Goal: Task Accomplishment & Management: Use online tool/utility

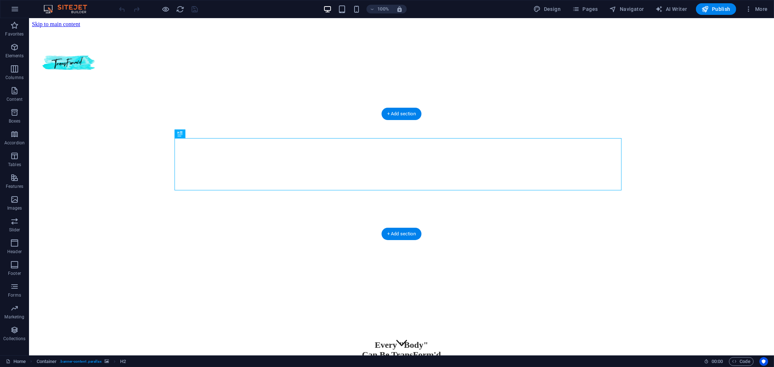
click at [127, 101] on figure at bounding box center [401, 101] width 739 height 0
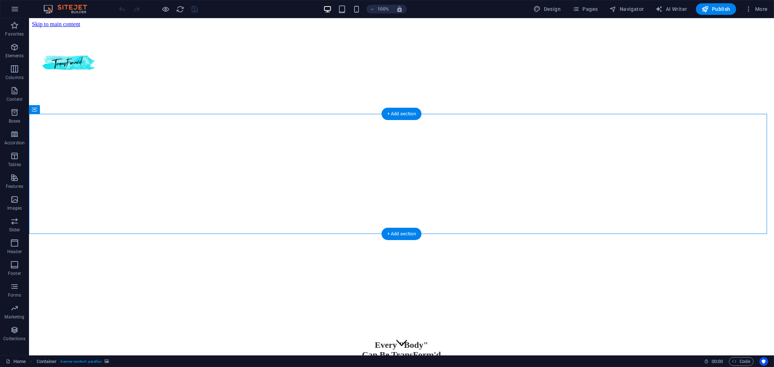
click at [127, 101] on figure at bounding box center [401, 101] width 739 height 0
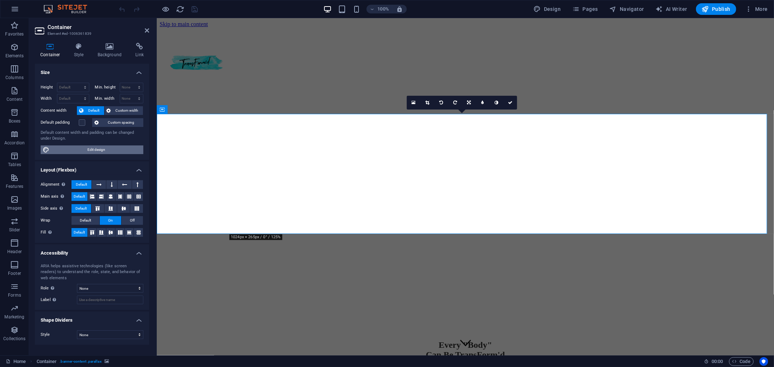
click at [111, 150] on span "Edit design" at bounding box center [97, 150] width 90 height 9
select select "rem"
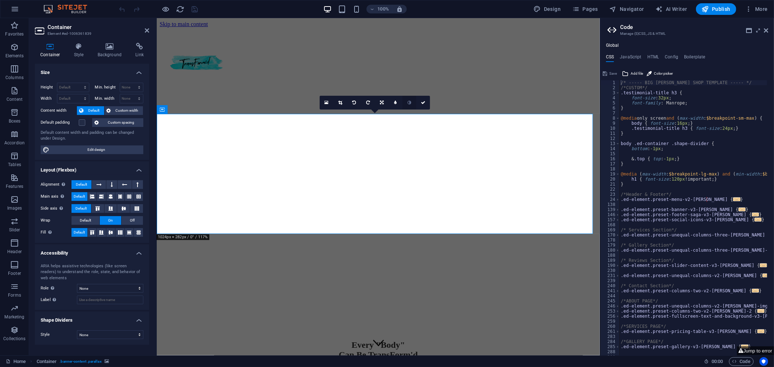
click at [411, 103] on icon at bounding box center [409, 103] width 4 height 4
click at [766, 31] on icon at bounding box center [766, 31] width 4 height 6
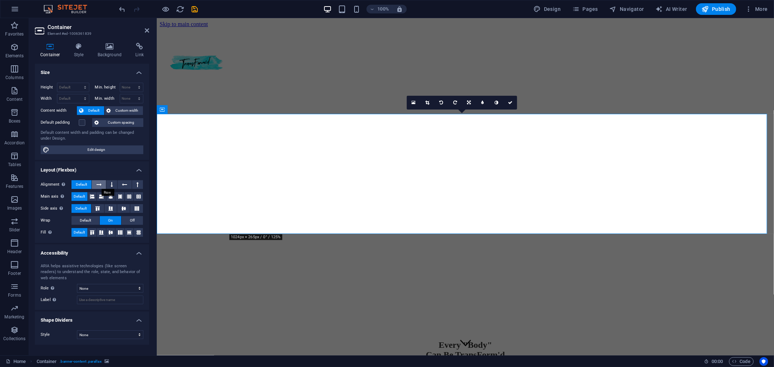
click at [97, 187] on icon at bounding box center [99, 184] width 5 height 9
click at [109, 186] on button at bounding box center [111, 184] width 11 height 9
click at [129, 187] on button at bounding box center [125, 184] width 14 height 9
click at [139, 184] on button at bounding box center [137, 184] width 11 height 9
click at [124, 185] on icon at bounding box center [124, 184] width 5 height 9
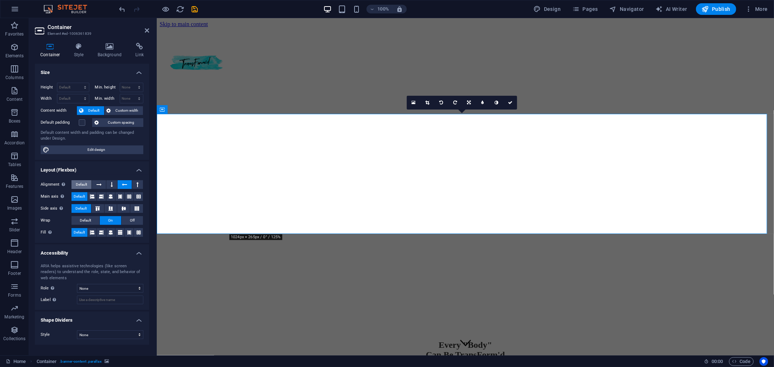
click at [79, 183] on span "Default" at bounding box center [81, 184] width 11 height 9
click at [126, 290] on select "None Alert Article Banner Comment Complementary Dialog Footer Header Marquee Pr…" at bounding box center [110, 288] width 66 height 9
click at [77, 284] on select "None Alert Article Banner Comment Complementary Dialog Footer Header Marquee Pr…" at bounding box center [110, 288] width 66 height 9
click at [124, 291] on select "None Alert Article Banner Comment Complementary Dialog Footer Header Marquee Pr…" at bounding box center [110, 288] width 66 height 9
select select "none"
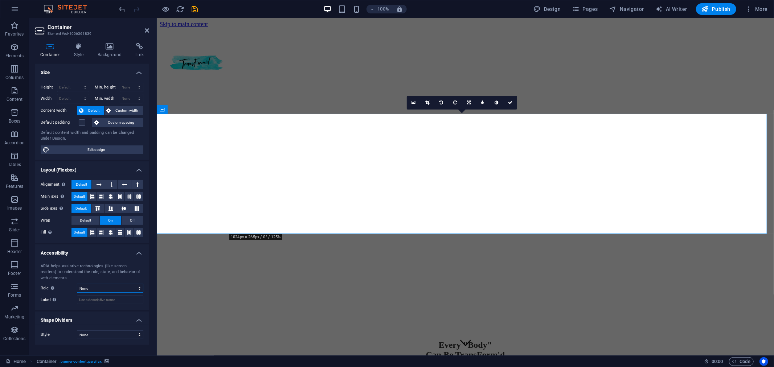
click at [77, 284] on select "None Alert Article Banner Comment Complementary Dialog Footer Header Marquee Pr…" at bounding box center [110, 288] width 66 height 9
click at [75, 51] on h4 "Style" at bounding box center [81, 50] width 24 height 15
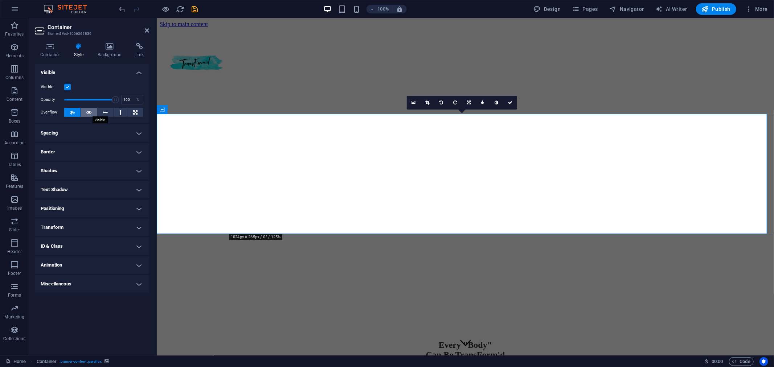
click at [90, 113] on icon at bounding box center [88, 112] width 5 height 9
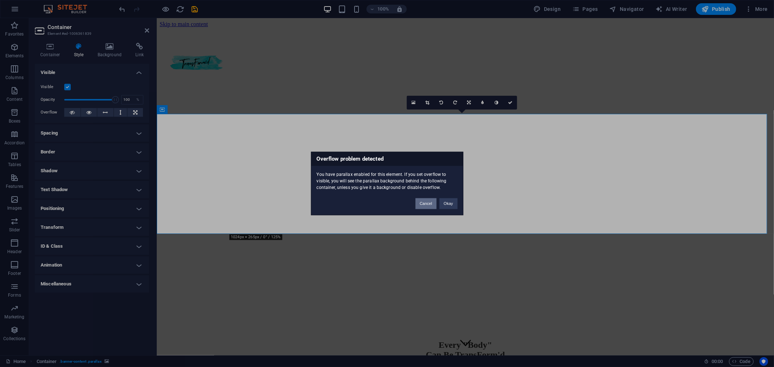
click at [426, 205] on button "Cancel" at bounding box center [425, 203] width 21 height 11
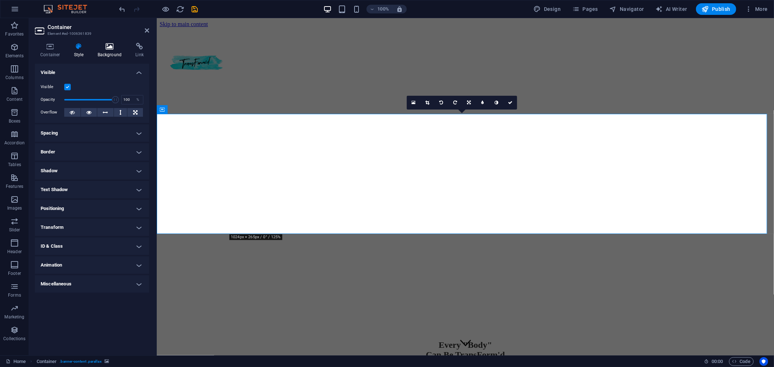
click at [112, 48] on icon at bounding box center [109, 46] width 35 height 7
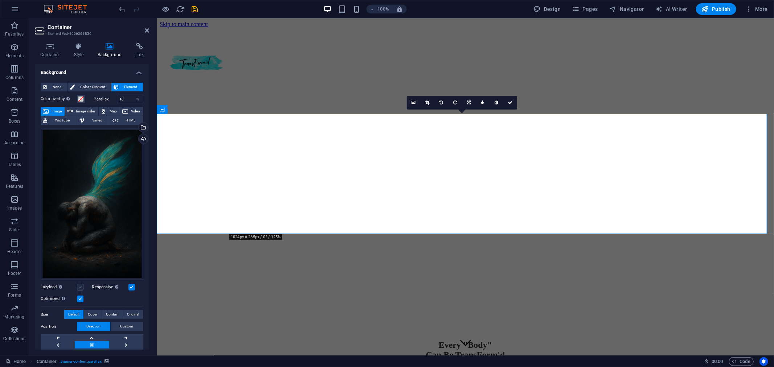
click at [78, 286] on label at bounding box center [80, 287] width 7 height 7
click at [0, 0] on input "Lazyload Loading images after the page loads improves page speed." at bounding box center [0, 0] width 0 height 0
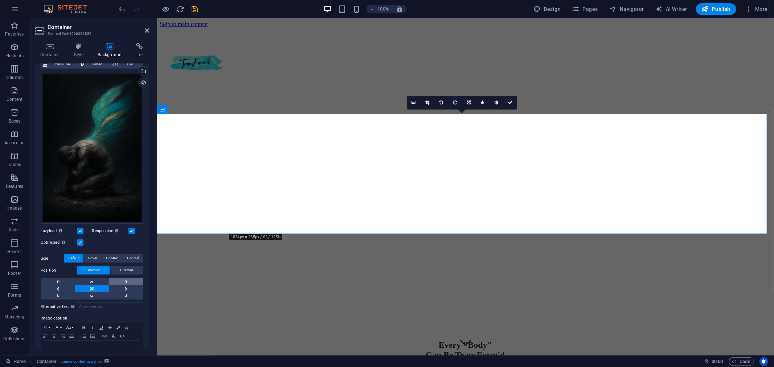
scroll to position [74, 0]
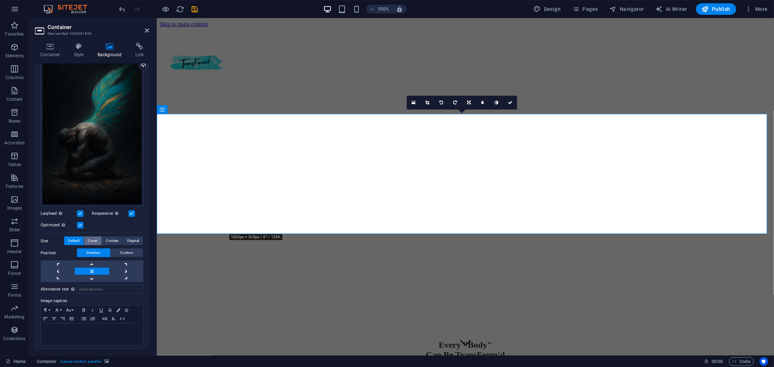
click at [93, 237] on span "Cover" at bounding box center [92, 241] width 9 height 9
click at [112, 238] on span "Contain" at bounding box center [112, 241] width 13 height 9
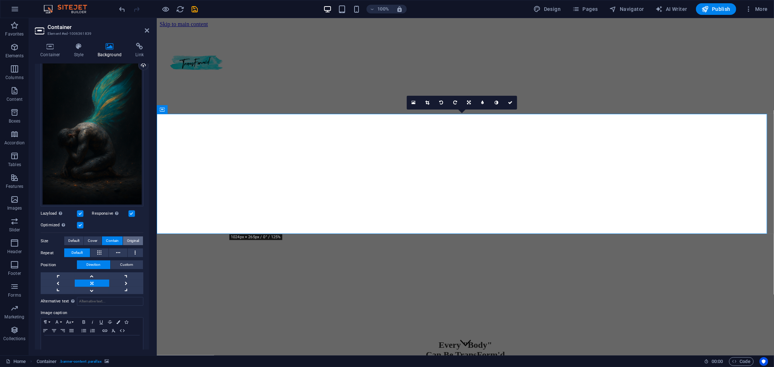
click at [127, 237] on span "Original" at bounding box center [133, 241] width 12 height 9
click at [77, 237] on span "Default" at bounding box center [73, 241] width 11 height 9
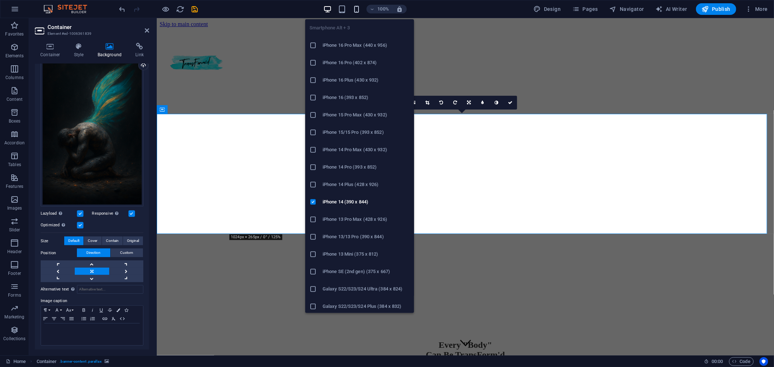
click at [360, 9] on icon "button" at bounding box center [356, 9] width 8 height 8
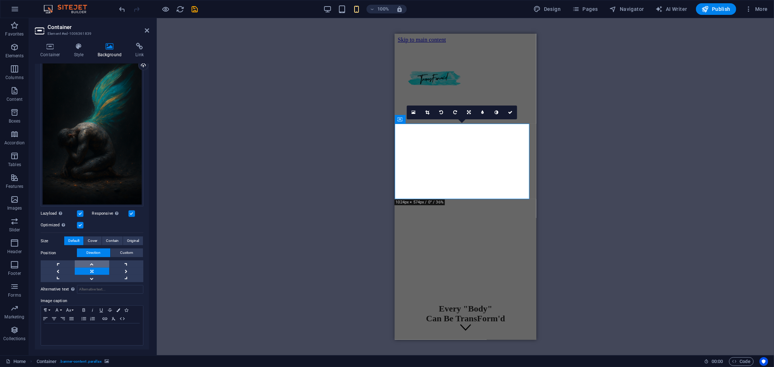
click at [91, 261] on link at bounding box center [92, 264] width 34 height 7
click at [92, 278] on link at bounding box center [92, 278] width 34 height 7
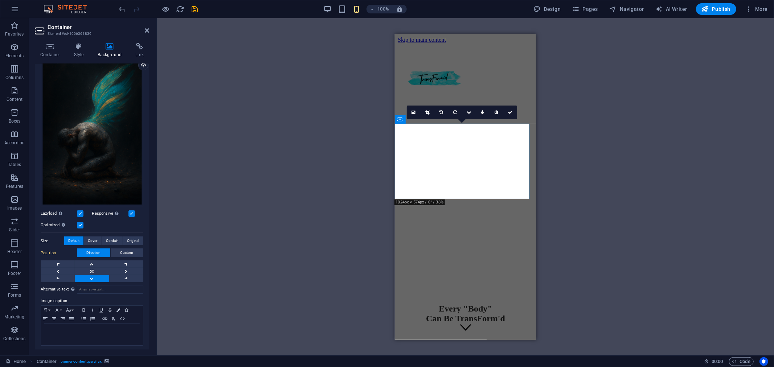
click at [92, 278] on link at bounding box center [92, 278] width 34 height 7
click at [92, 239] on span "Cover" at bounding box center [92, 241] width 9 height 9
click at [91, 261] on link at bounding box center [92, 264] width 34 height 7
click at [91, 262] on link at bounding box center [92, 264] width 34 height 7
click at [93, 268] on link at bounding box center [92, 271] width 34 height 7
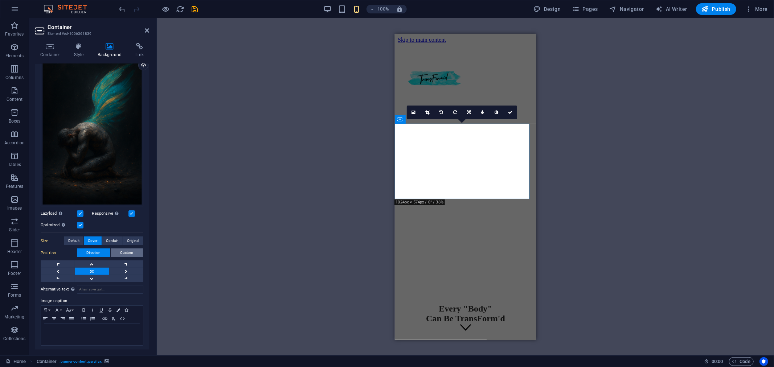
click at [121, 251] on span "Custom" at bounding box center [126, 253] width 13 height 9
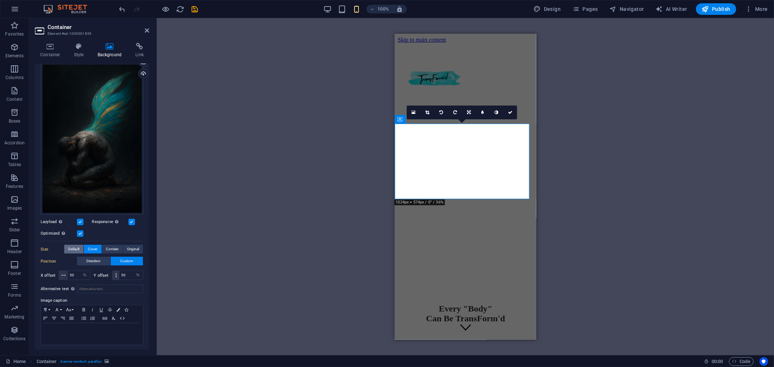
click at [76, 248] on span "Default" at bounding box center [73, 249] width 11 height 9
click at [93, 260] on span "Direction" at bounding box center [94, 261] width 14 height 9
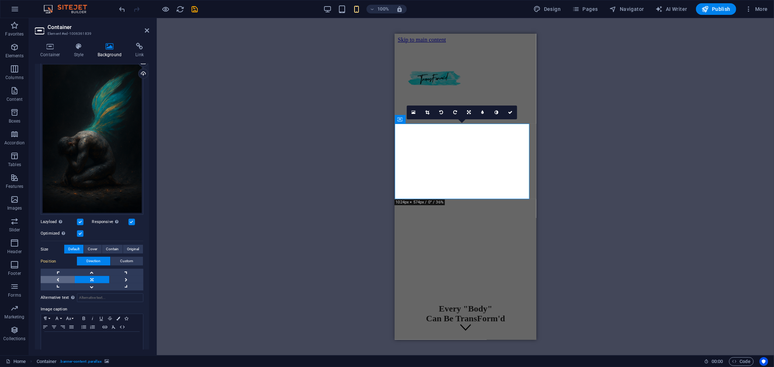
click at [57, 278] on link at bounding box center [58, 279] width 34 height 7
click at [92, 269] on link at bounding box center [92, 272] width 34 height 7
click at [94, 286] on link at bounding box center [92, 286] width 34 height 7
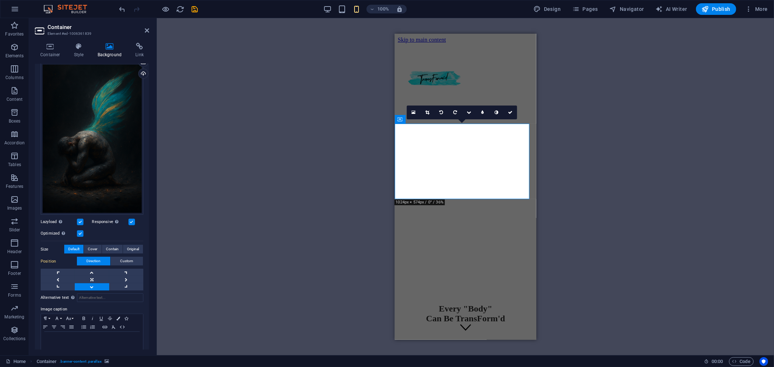
click at [94, 286] on link at bounding box center [92, 286] width 34 height 7
click at [123, 276] on link at bounding box center [126, 279] width 34 height 7
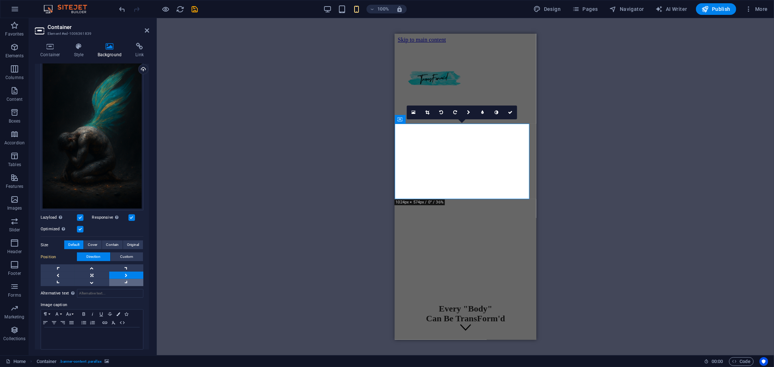
scroll to position [74, 0]
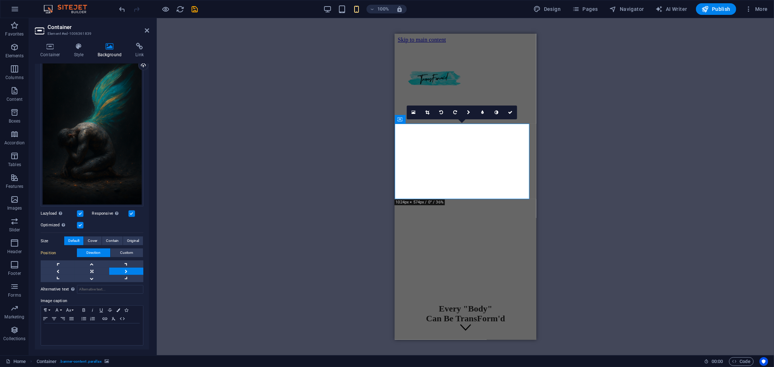
click at [79, 212] on label at bounding box center [80, 213] width 7 height 7
click at [0, 0] on input "Lazyload Loading images after the page loads improves page speed." at bounding box center [0, 0] width 0 height 0
click at [90, 277] on link at bounding box center [92, 278] width 34 height 7
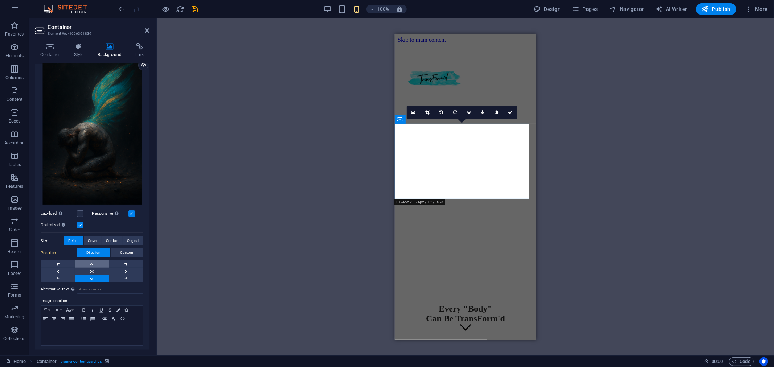
click at [91, 262] on link at bounding box center [92, 264] width 34 height 7
click at [91, 269] on link at bounding box center [92, 271] width 34 height 7
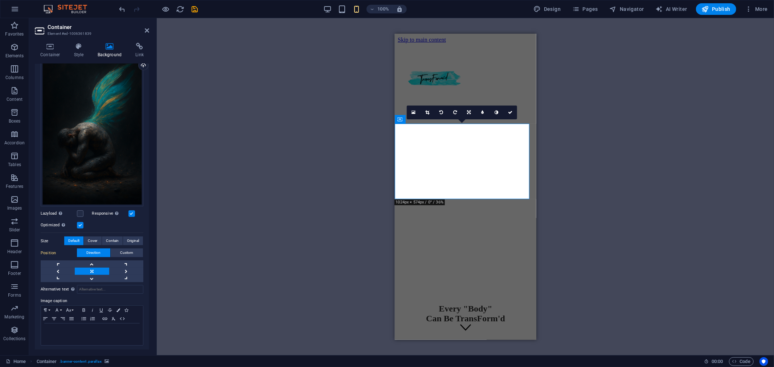
click at [91, 269] on link at bounding box center [92, 271] width 34 height 7
click at [91, 238] on span "Cover" at bounding box center [92, 241] width 9 height 9
click at [122, 6] on icon "undo" at bounding box center [122, 9] width 8 height 8
click at [121, 6] on icon "undo" at bounding box center [122, 9] width 8 height 8
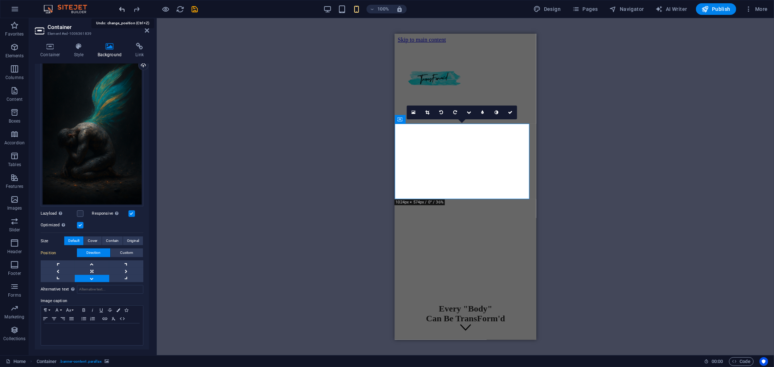
click at [121, 6] on icon "undo" at bounding box center [122, 9] width 8 height 8
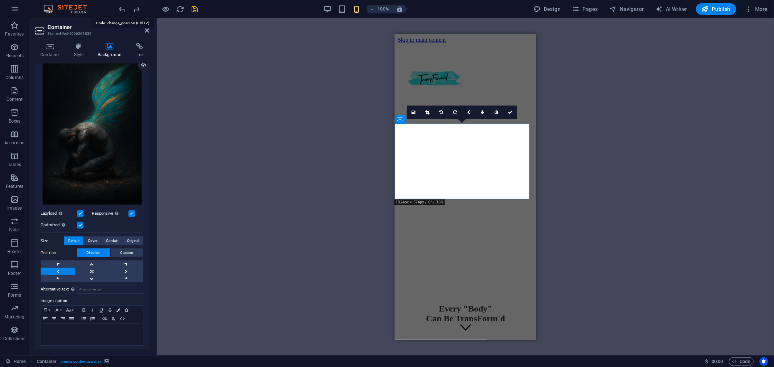
click at [121, 6] on icon "undo" at bounding box center [122, 9] width 8 height 8
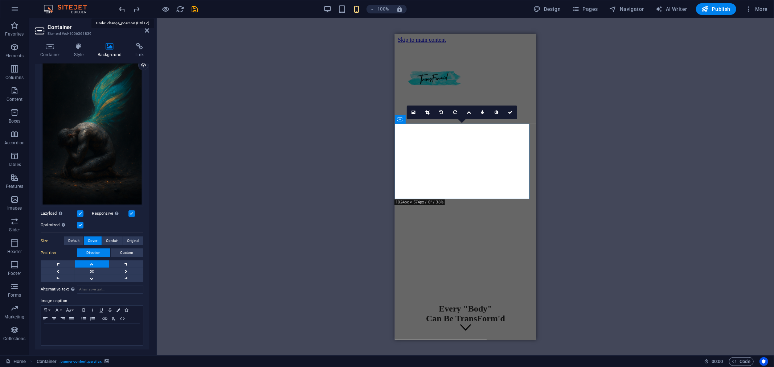
click at [121, 6] on icon "undo" at bounding box center [122, 9] width 8 height 8
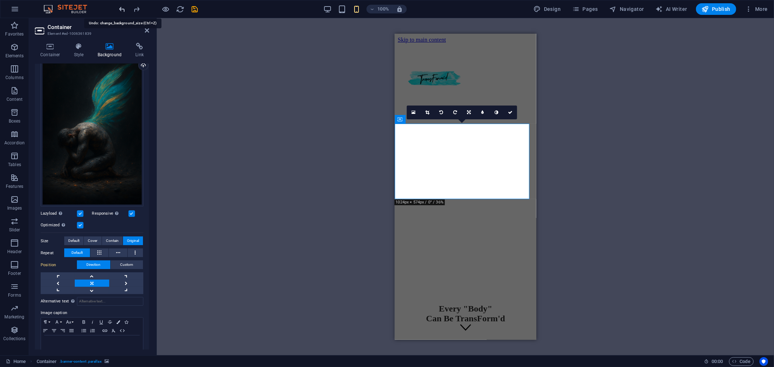
click at [121, 6] on icon "undo" at bounding box center [122, 9] width 8 height 8
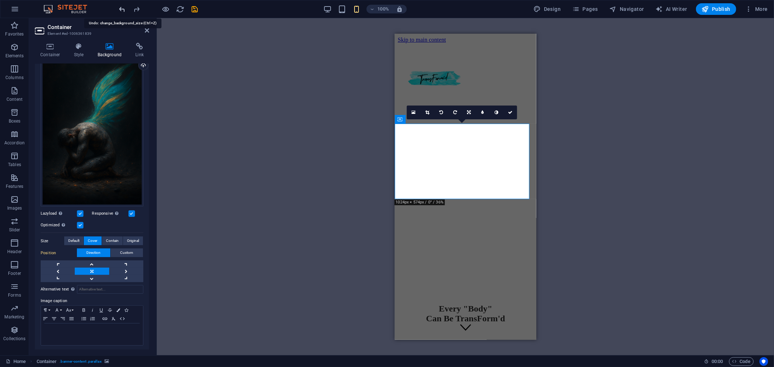
click at [121, 6] on icon "undo" at bounding box center [122, 9] width 8 height 8
click at [122, 8] on icon "undo" at bounding box center [122, 9] width 8 height 8
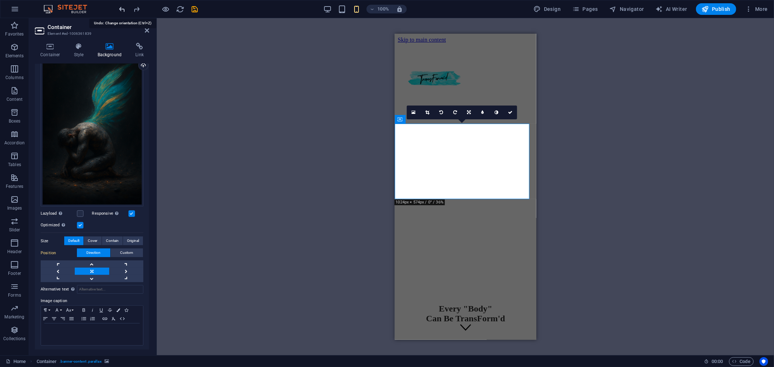
click at [122, 8] on icon "undo" at bounding box center [122, 9] width 8 height 8
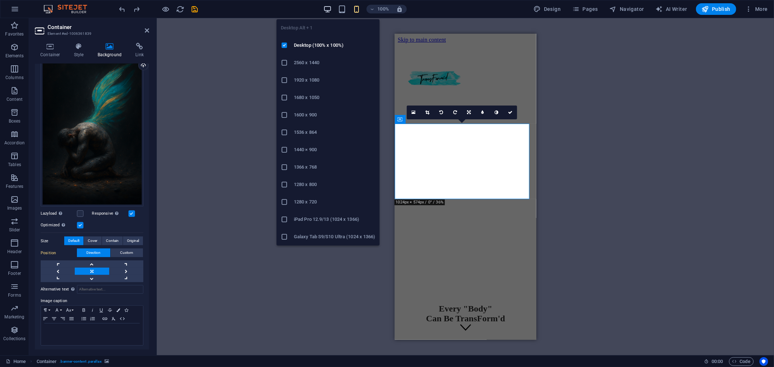
click at [328, 7] on icon "button" at bounding box center [327, 9] width 8 height 8
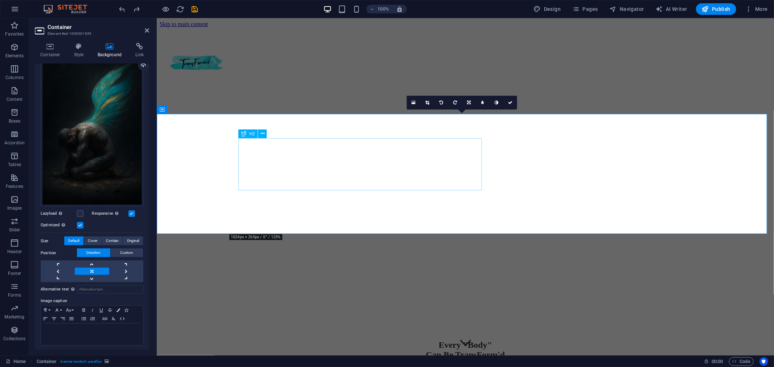
click at [382, 340] on div "Every "Body" Can Be TransForm'd" at bounding box center [465, 350] width 594 height 20
click at [93, 238] on span "Cover" at bounding box center [92, 241] width 9 height 9
click at [78, 46] on icon at bounding box center [79, 46] width 21 height 7
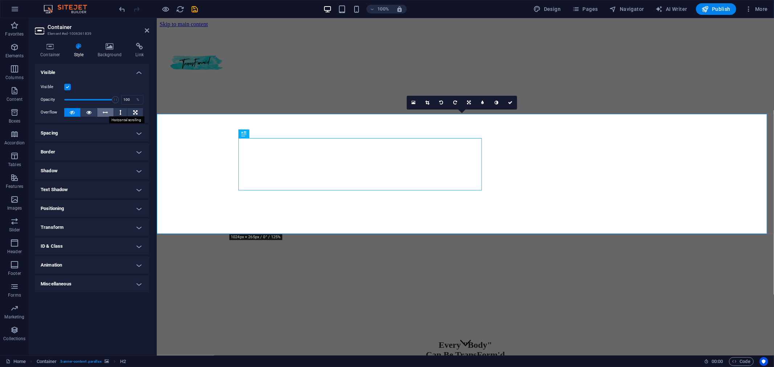
click at [109, 111] on button at bounding box center [105, 112] width 16 height 9
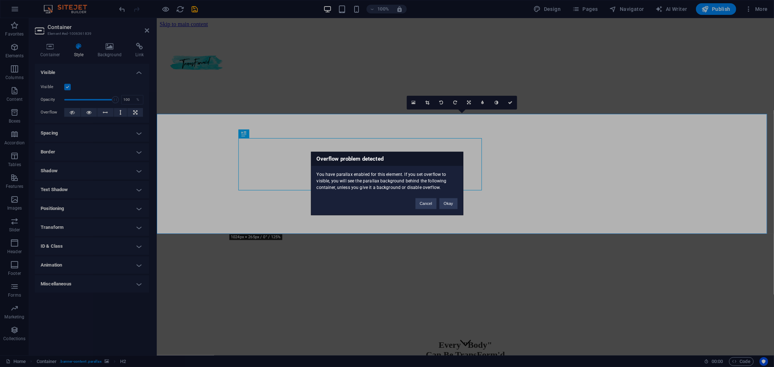
click at [118, 112] on div "Overflow problem detected You have parallax enabled for this element. If you se…" at bounding box center [387, 183] width 774 height 367
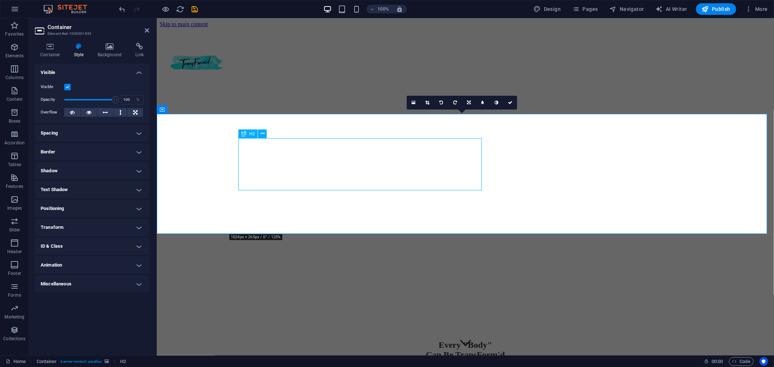
click at [415, 340] on div "Every "Body" Can Be TransForm'd" at bounding box center [465, 350] width 594 height 20
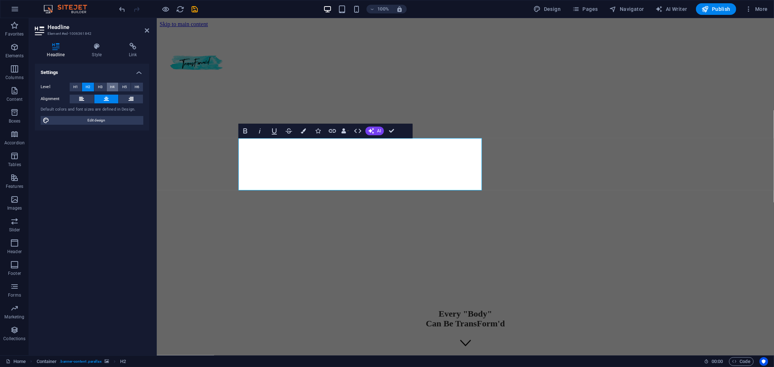
click at [113, 87] on span "H4" at bounding box center [112, 87] width 5 height 9
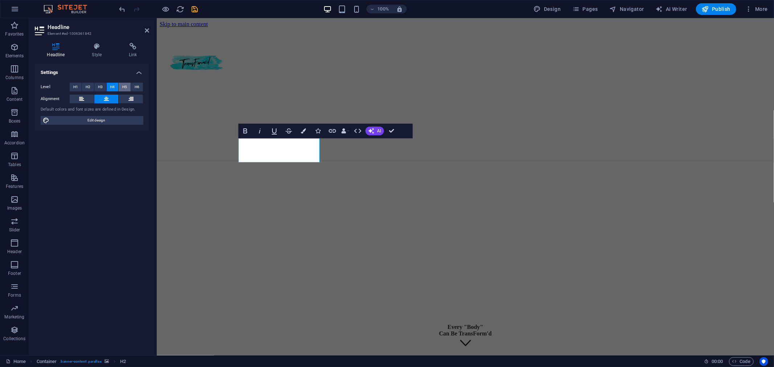
click at [126, 86] on span "H5" at bounding box center [124, 87] width 5 height 9
click at [86, 86] on span "H2" at bounding box center [88, 87] width 5 height 9
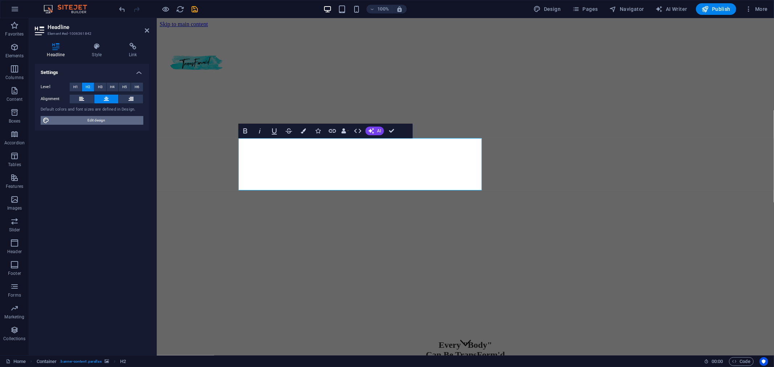
click at [115, 121] on span "Edit design" at bounding box center [97, 120] width 90 height 9
select select "px"
select select "400"
select select "px"
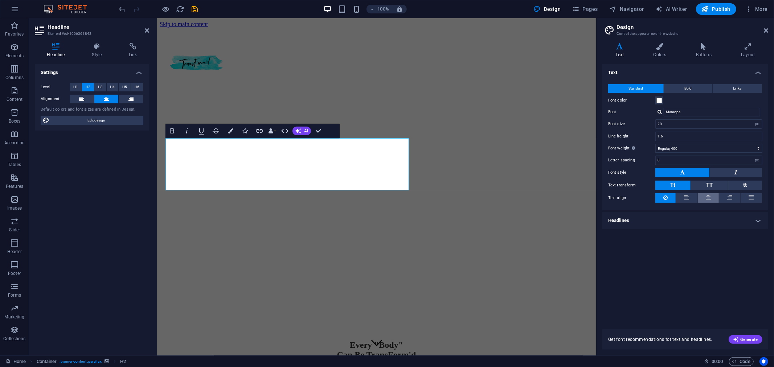
click at [709, 199] on icon at bounding box center [708, 197] width 5 height 9
click at [401, 340] on span "Every "Body" Can Be TransForm'd" at bounding box center [376, 349] width 79 height 19
click at [400, 340] on span "Every "Body" Can Be TransForm'd" at bounding box center [376, 349] width 79 height 19
click at [454, 63] on figure at bounding box center [376, 63] width 434 height 0
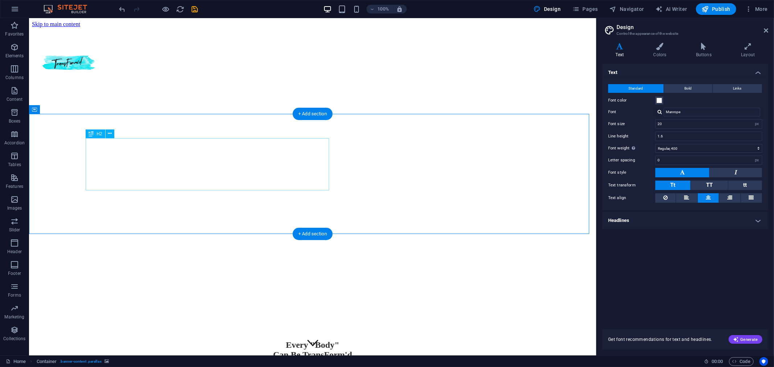
click at [250, 340] on div "Every "Body" Can Be TransForm'd" at bounding box center [312, 350] width 544 height 20
click at [111, 134] on icon at bounding box center [110, 134] width 4 height 8
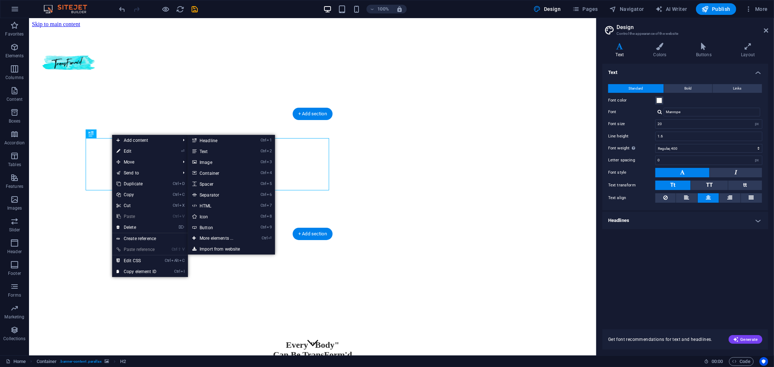
click at [397, 63] on figure at bounding box center [312, 63] width 561 height 0
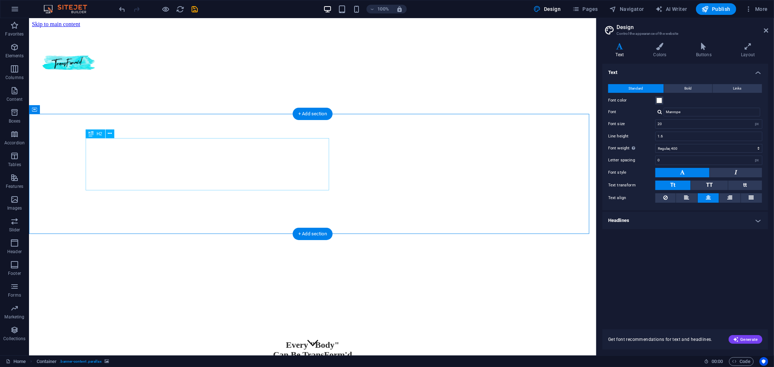
click at [291, 340] on div "Every "Body" Can Be TransForm'd" at bounding box center [312, 350] width 544 height 20
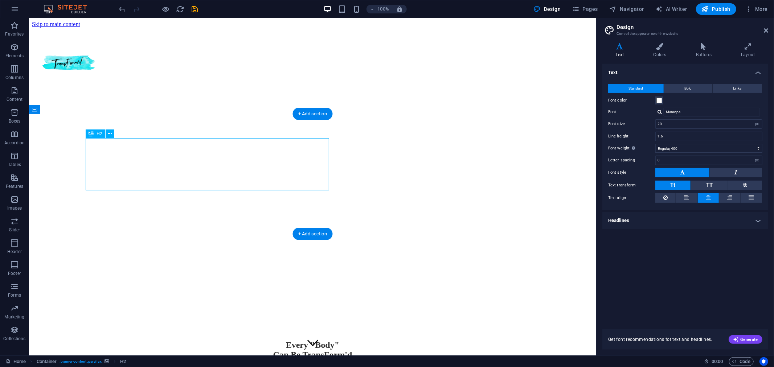
click at [291, 340] on div "Every "Body" Can Be TransForm'd" at bounding box center [312, 350] width 544 height 20
select select "%"
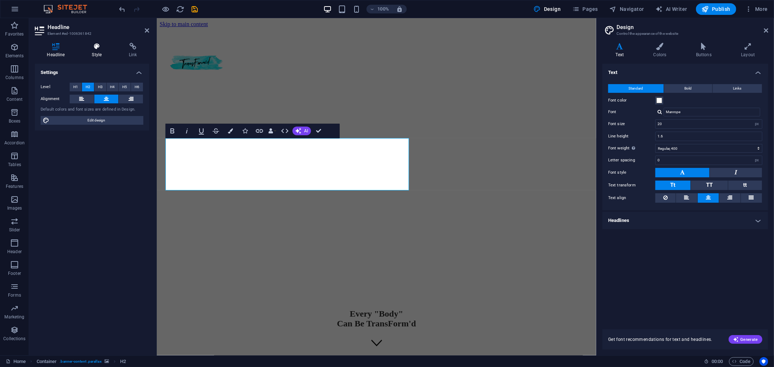
click at [95, 48] on icon at bounding box center [97, 46] width 34 height 7
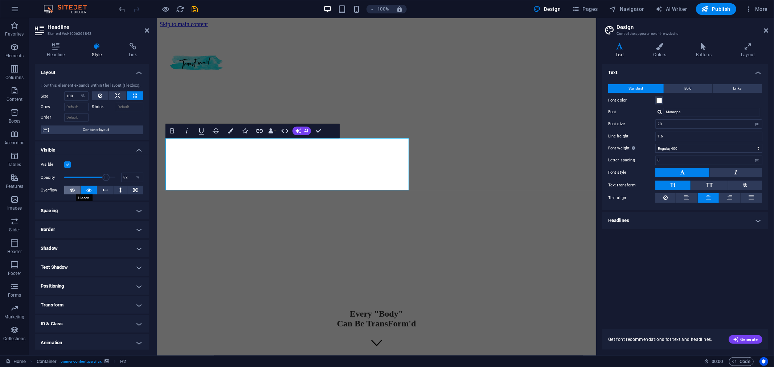
click at [71, 191] on icon at bounding box center [72, 190] width 5 height 9
click at [86, 191] on icon at bounding box center [88, 190] width 5 height 9
click at [109, 191] on button at bounding box center [105, 190] width 16 height 9
click at [119, 190] on icon at bounding box center [120, 190] width 2 height 9
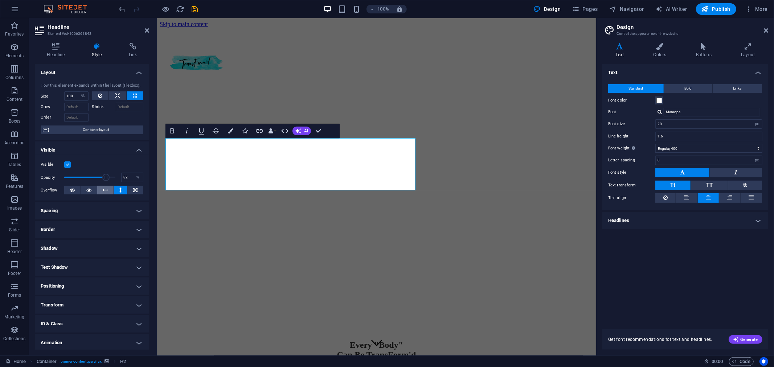
click at [105, 191] on icon at bounding box center [105, 190] width 5 height 9
click at [106, 190] on icon at bounding box center [105, 190] width 5 height 9
click at [134, 191] on icon at bounding box center [135, 190] width 4 height 9
click at [71, 189] on icon at bounding box center [72, 190] width 5 height 9
type input "100"
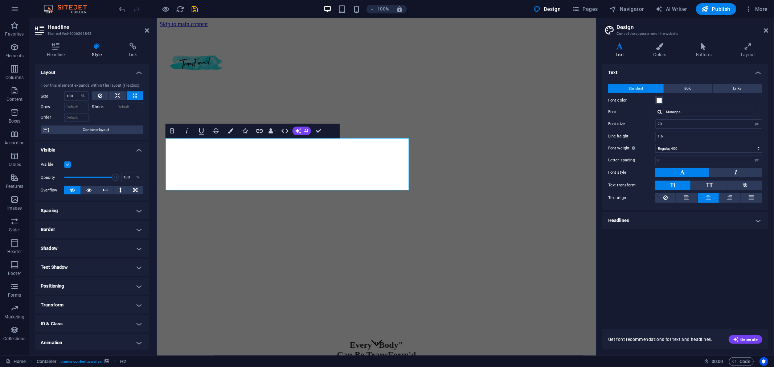
drag, startPoint x: 105, startPoint y: 178, endPoint x: 117, endPoint y: 179, distance: 12.0
click at [117, 179] on span at bounding box center [115, 177] width 7 height 7
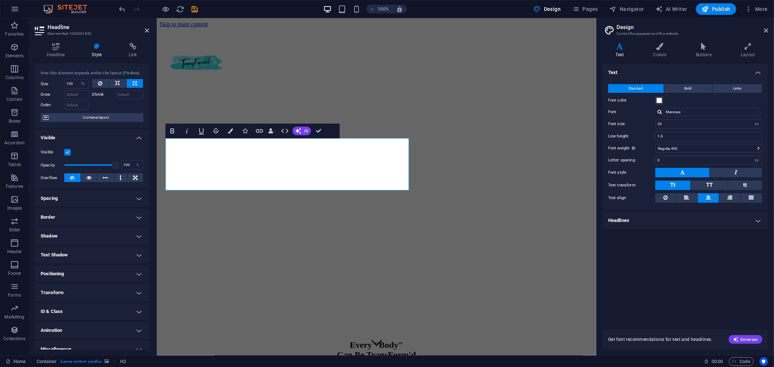
scroll to position [0, 0]
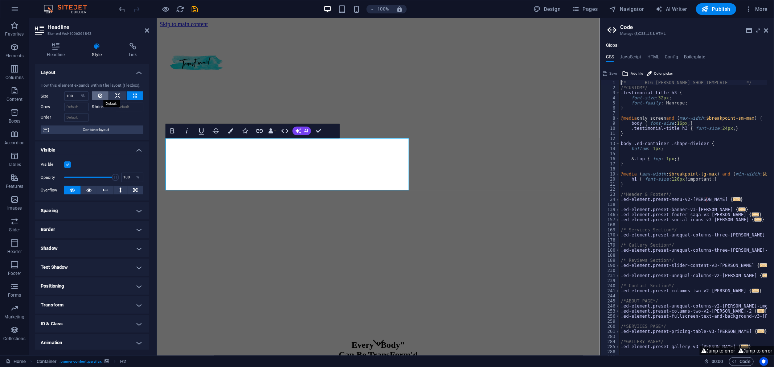
click at [99, 95] on icon at bounding box center [100, 95] width 4 height 9
select select "DISABLED_OPTION_VALUE"
click at [765, 31] on icon at bounding box center [766, 31] width 4 height 6
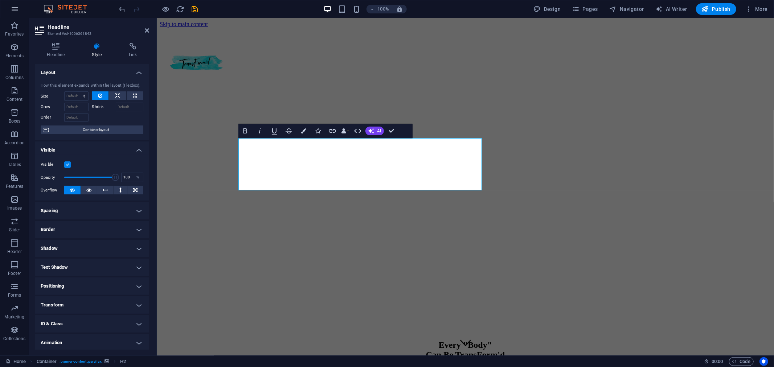
click at [16, 9] on icon "button" at bounding box center [15, 9] width 9 height 9
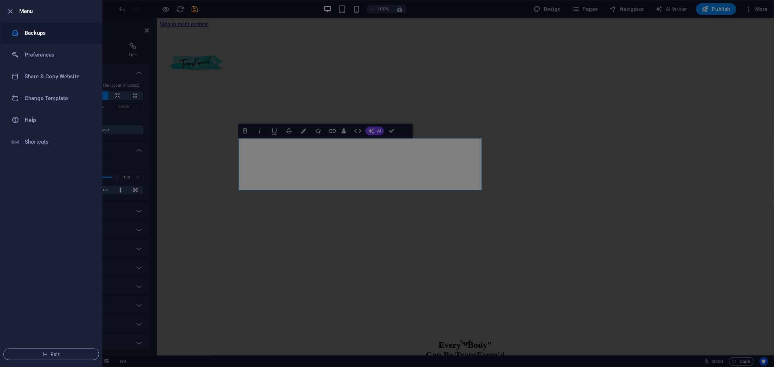
click at [38, 34] on h6 "Backups" at bounding box center [58, 33] width 67 height 9
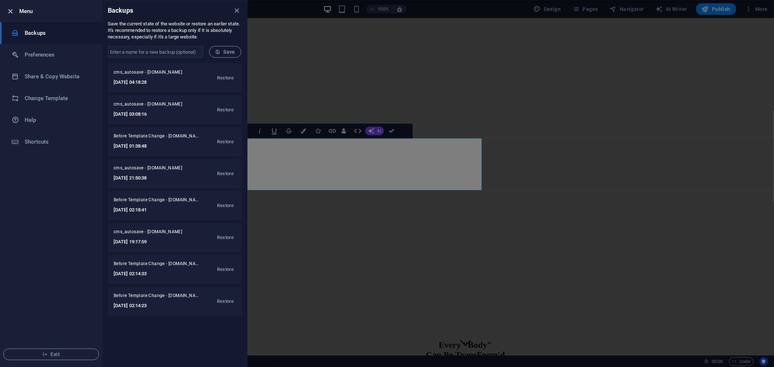
click at [11, 9] on icon "button" at bounding box center [11, 11] width 8 height 8
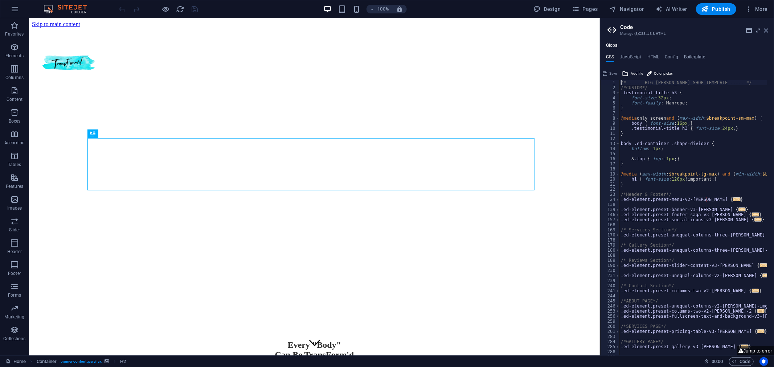
click at [767, 29] on icon at bounding box center [766, 31] width 4 height 6
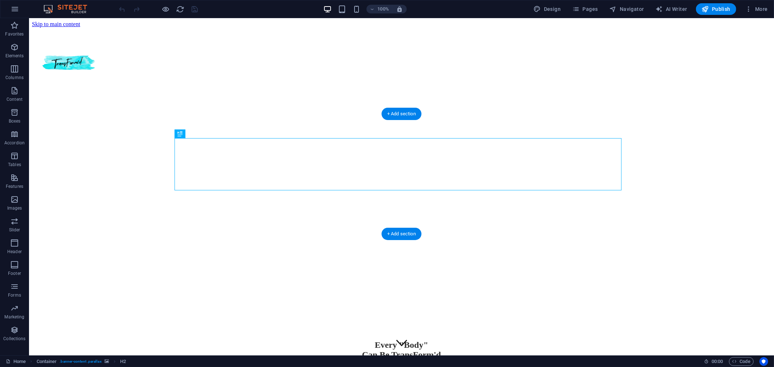
click at [521, 63] on figure at bounding box center [401, 63] width 739 height 0
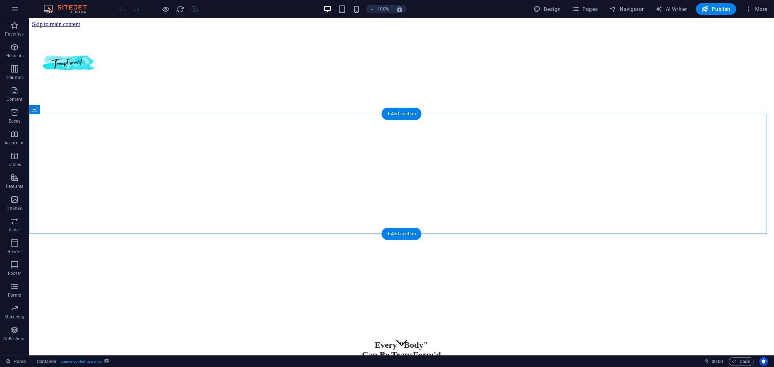
click at [521, 63] on figure at bounding box center [401, 63] width 739 height 0
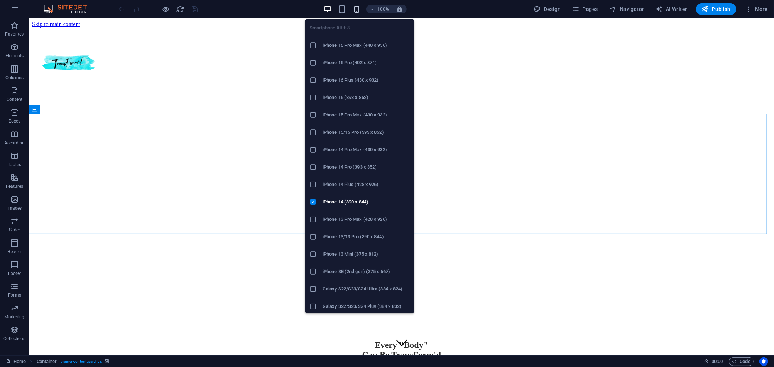
click at [357, 8] on icon "button" at bounding box center [356, 9] width 8 height 8
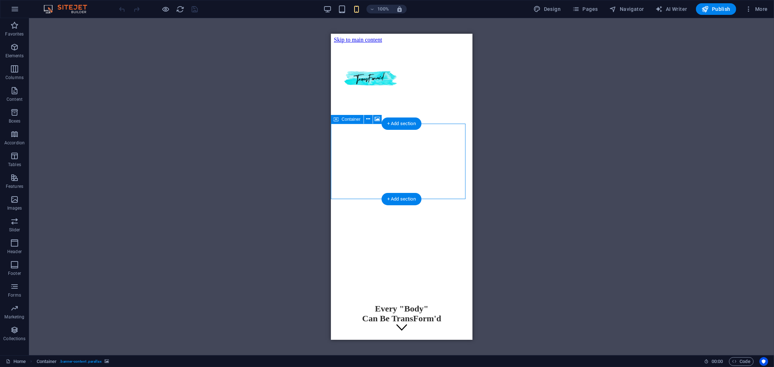
click at [434, 186] on div "Every "Body" Can Be TransForm'd" at bounding box center [401, 238] width 136 height 243
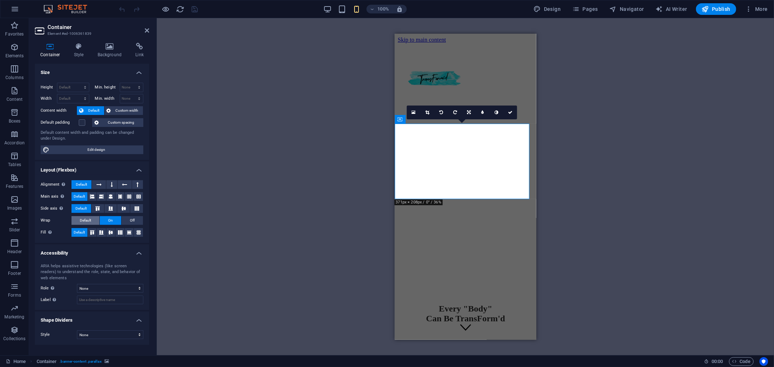
click at [85, 218] on span "Default" at bounding box center [85, 220] width 11 height 9
click at [81, 124] on label at bounding box center [82, 122] width 7 height 7
click at [0, 0] on input "Default padding" at bounding box center [0, 0] width 0 height 0
click at [81, 123] on label at bounding box center [82, 122] width 7 height 7
click at [0, 0] on input "Default padding" at bounding box center [0, 0] width 0 height 0
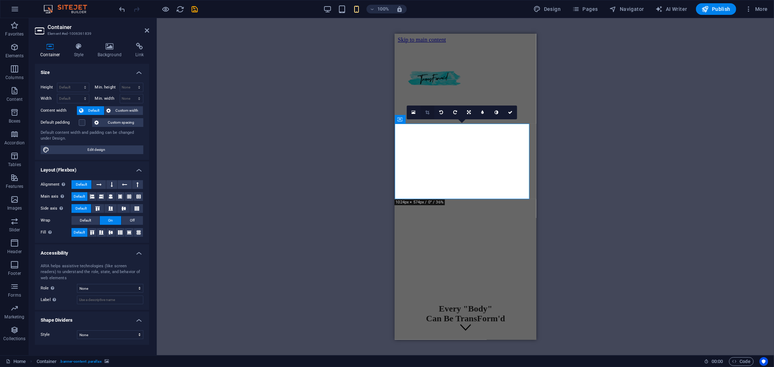
click at [429, 111] on icon at bounding box center [427, 112] width 4 height 4
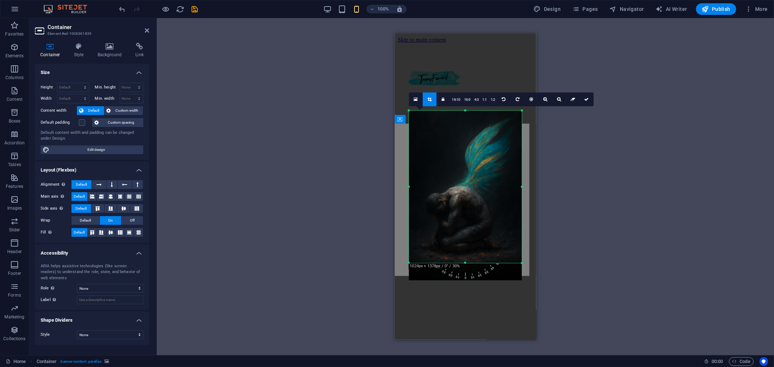
drag, startPoint x: 467, startPoint y: 272, endPoint x: 463, endPoint y: 255, distance: 17.7
click at [463, 255] on div "180 170 160 150 140 130 120 110 100 90 80 70 60 50 40 30 20 10 0 -10 -20 -30 -4…" at bounding box center [465, 187] width 113 height 152
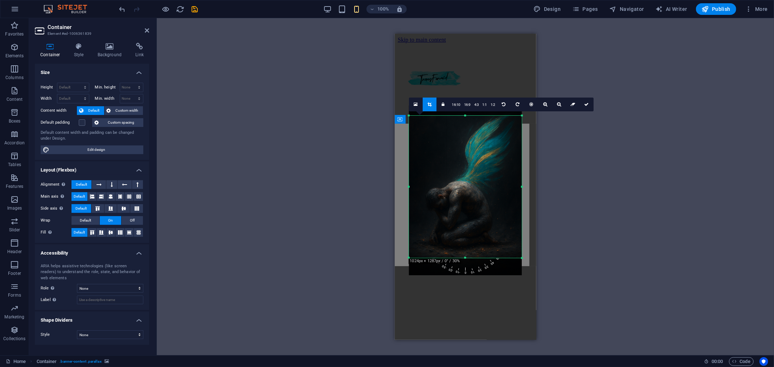
drag, startPoint x: 465, startPoint y: 110, endPoint x: 462, endPoint y: 126, distance: 16.4
click at [463, 120] on div "180 170 160 150 140 130 120 110 100 90 80 70 60 50 40 30 20 10 0 -10 -20 -30 -4…" at bounding box center [465, 187] width 113 height 142
click at [468, 258] on div at bounding box center [465, 257] width 113 height 3
click at [347, 171] on div "Drag here to replace the existing content. Press “Ctrl” if you want to create a…" at bounding box center [465, 186] width 617 height 337
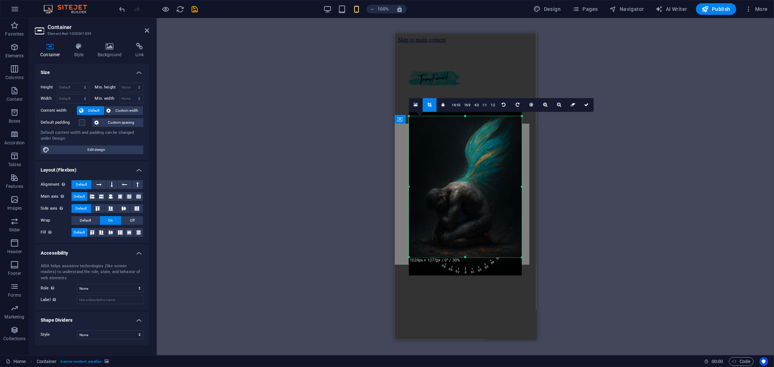
click at [398, 180] on div "Drag here to replace the existing content. Press “Ctrl” if you want to create a…" at bounding box center [466, 187] width 142 height 306
click at [586, 106] on icon at bounding box center [586, 105] width 4 height 4
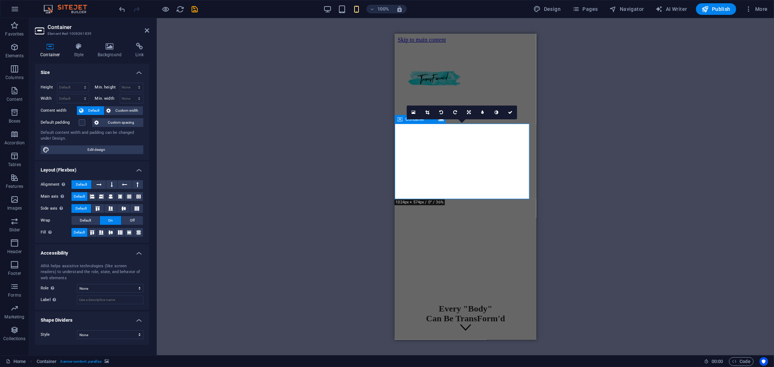
click at [490, 183] on div "Every "Body" Can Be TransForm'd" at bounding box center [465, 238] width 136 height 243
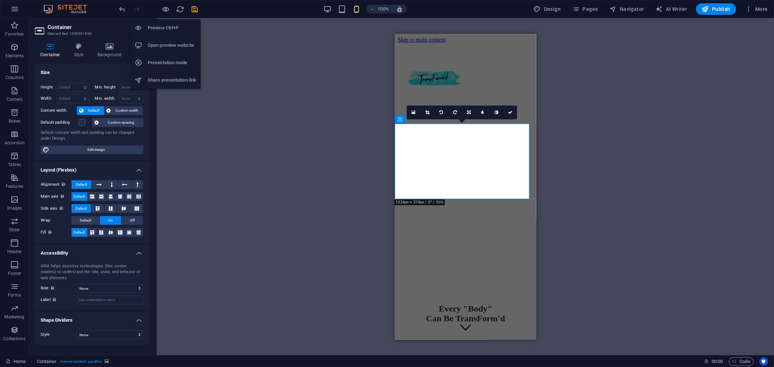
click at [162, 25] on h6 "Preview Ctrl+P" at bounding box center [172, 28] width 49 height 9
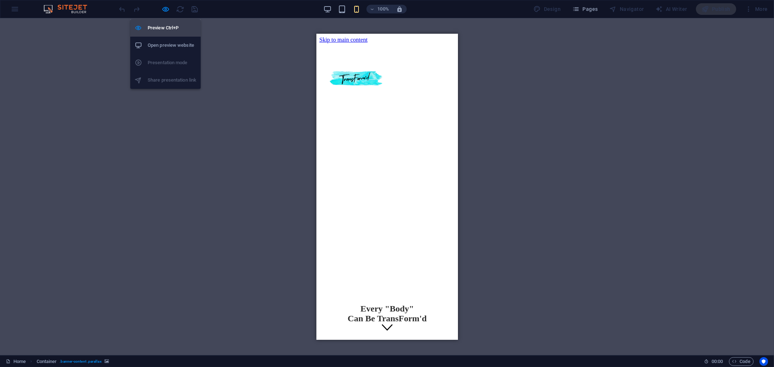
click at [168, 30] on h6 "Preview Ctrl+P" at bounding box center [172, 28] width 49 height 9
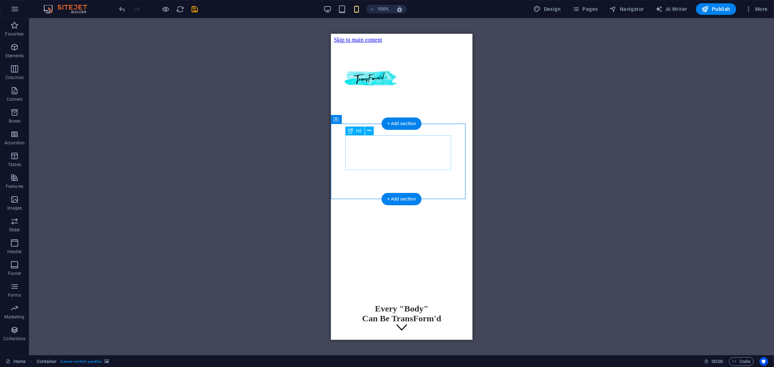
click at [385, 304] on div "Every "Body" Can Be TransForm'd" at bounding box center [401, 314] width 107 height 20
click at [414, 180] on div "Every "Body" Can Be TransForm'd" at bounding box center [401, 238] width 136 height 243
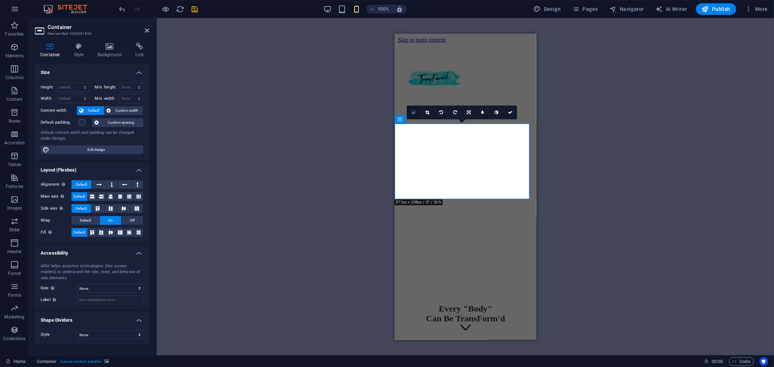
click at [414, 112] on icon at bounding box center [413, 112] width 4 height 5
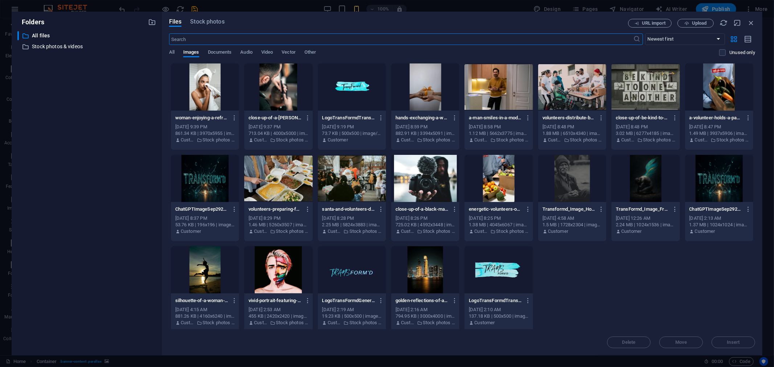
scroll to position [278, 0]
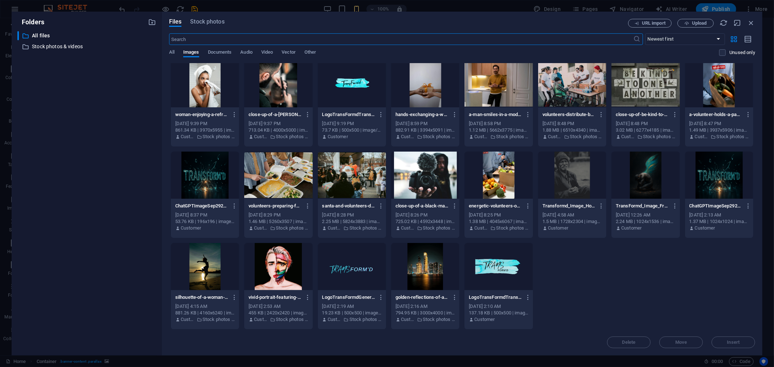
click at [639, 175] on div at bounding box center [645, 175] width 68 height 47
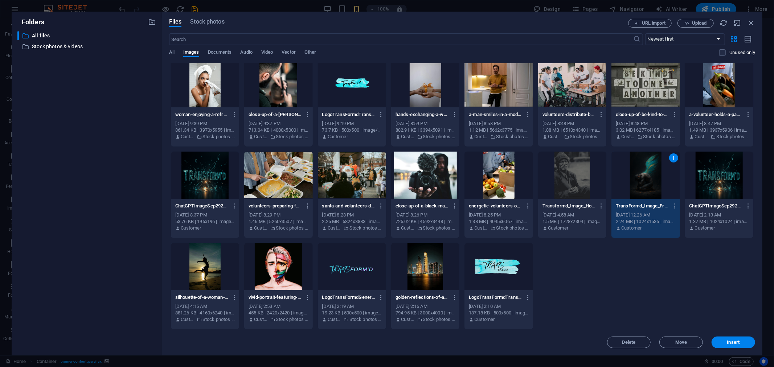
click at [639, 175] on div "1" at bounding box center [645, 175] width 68 height 47
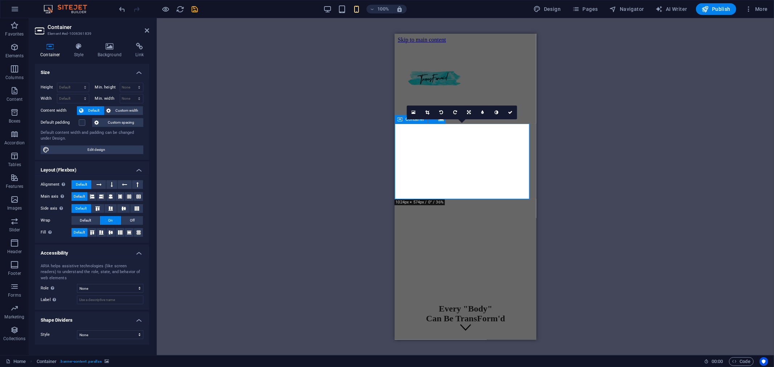
click at [506, 181] on div "Every "Body" Can Be TransForm'd" at bounding box center [465, 238] width 136 height 243
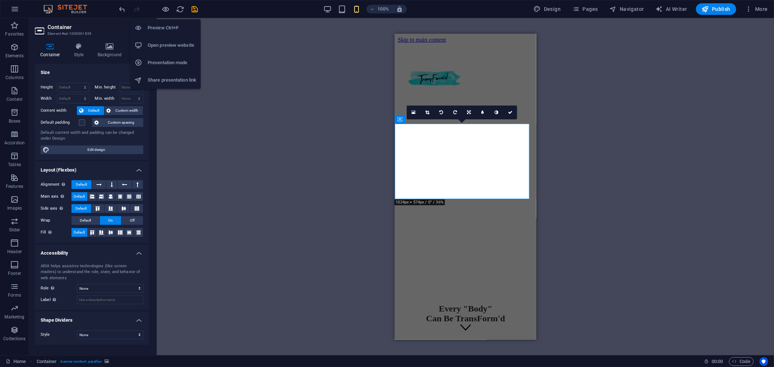
click at [162, 25] on h6 "Preview Ctrl+P" at bounding box center [172, 28] width 49 height 9
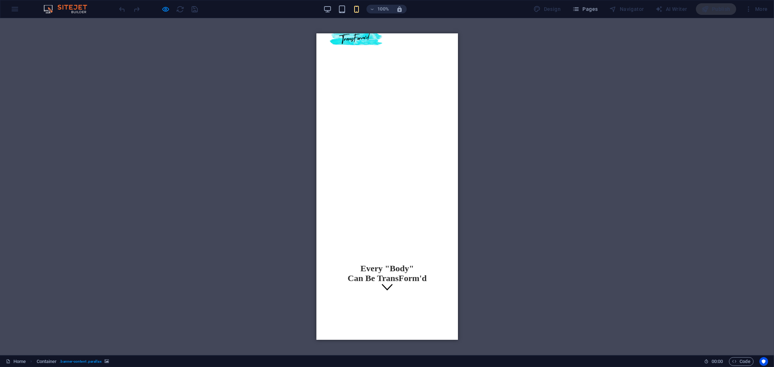
scroll to position [0, 0]
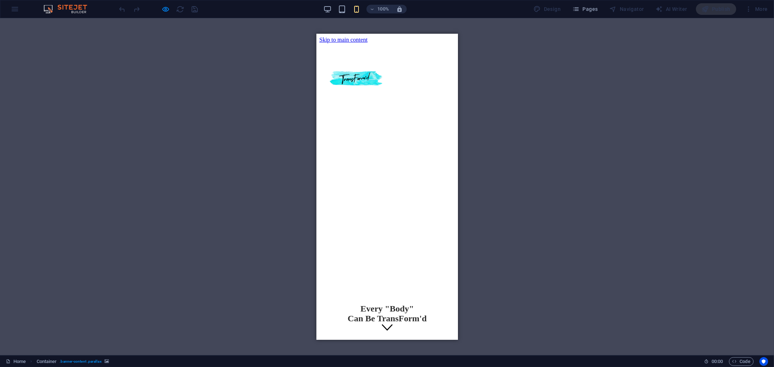
click at [407, 179] on div "Every "Body" Can Be TransForm'd" at bounding box center [387, 238] width 136 height 243
drag, startPoint x: 404, startPoint y: 118, endPoint x: 404, endPoint y: 125, distance: 7.3
click at [404, 117] on div at bounding box center [387, 80] width 136 height 74
click at [397, 304] on span "Every "Body" Can Be TransForm'd" at bounding box center [386, 313] width 79 height 19
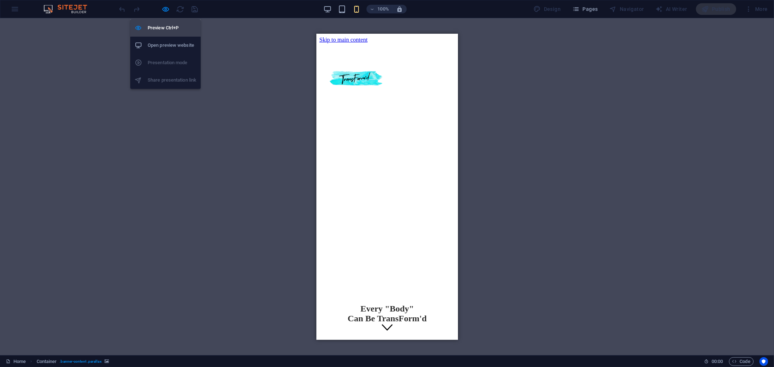
click at [163, 25] on h6 "Preview Ctrl+P" at bounding box center [172, 28] width 49 height 9
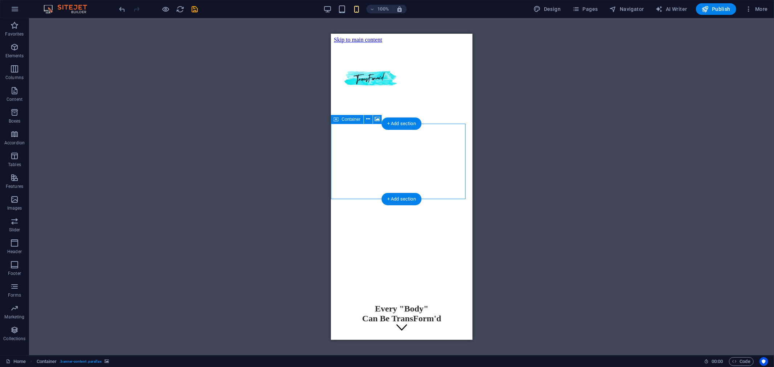
click at [439, 188] on div "Every "Body" Can Be TransForm'd" at bounding box center [401, 238] width 136 height 243
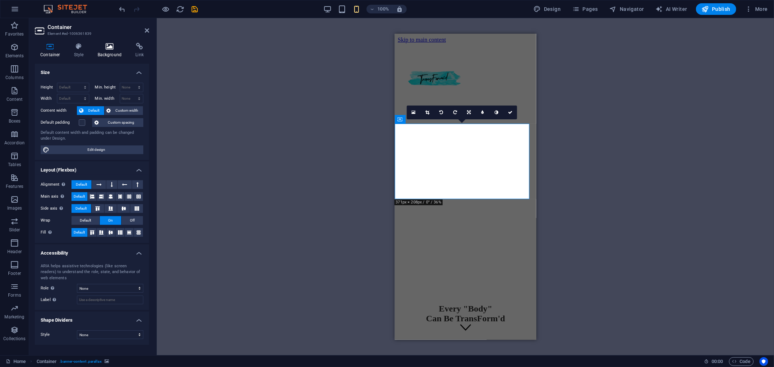
click at [107, 50] on icon at bounding box center [109, 46] width 35 height 7
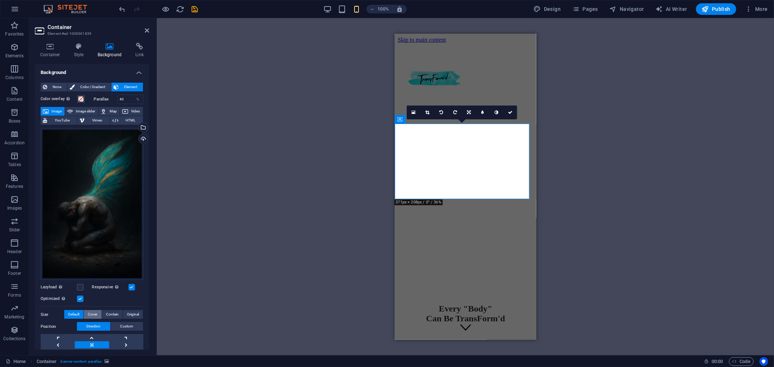
click at [93, 312] on span "Cover" at bounding box center [92, 314] width 9 height 9
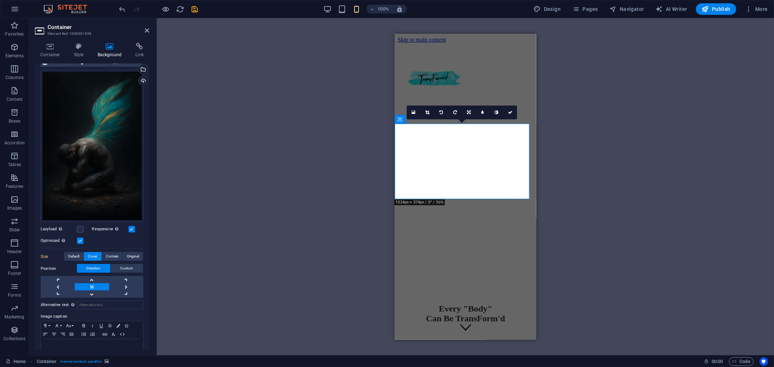
scroll to position [74, 0]
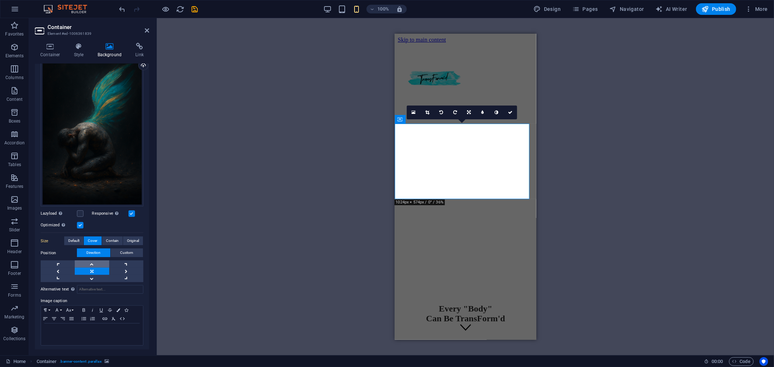
click at [91, 261] on link at bounding box center [92, 264] width 34 height 7
click at [93, 277] on link at bounding box center [92, 278] width 34 height 7
click at [92, 262] on link at bounding box center [92, 264] width 34 height 7
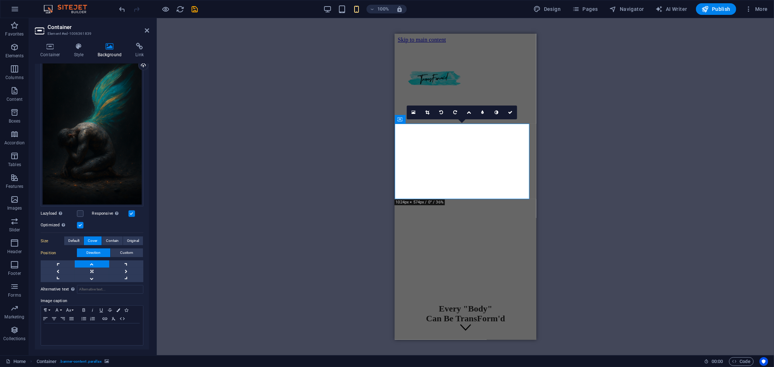
click at [92, 262] on link at bounding box center [92, 264] width 34 height 7
click at [112, 237] on span "Contain" at bounding box center [112, 241] width 13 height 9
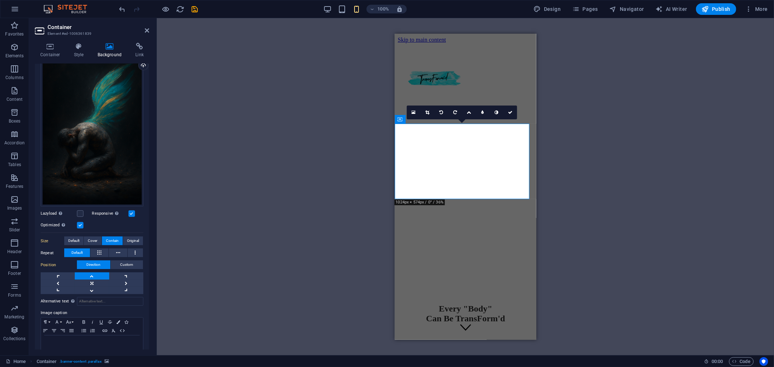
click at [93, 274] on link at bounding box center [92, 276] width 34 height 7
click at [89, 288] on link at bounding box center [92, 290] width 34 height 7
click at [73, 238] on span "Default" at bounding box center [73, 241] width 11 height 9
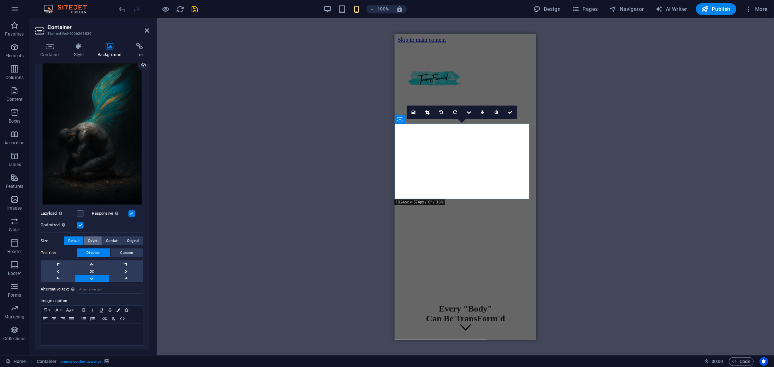
click at [93, 237] on span "Cover" at bounding box center [92, 241] width 9 height 9
click at [91, 262] on link at bounding box center [92, 264] width 34 height 7
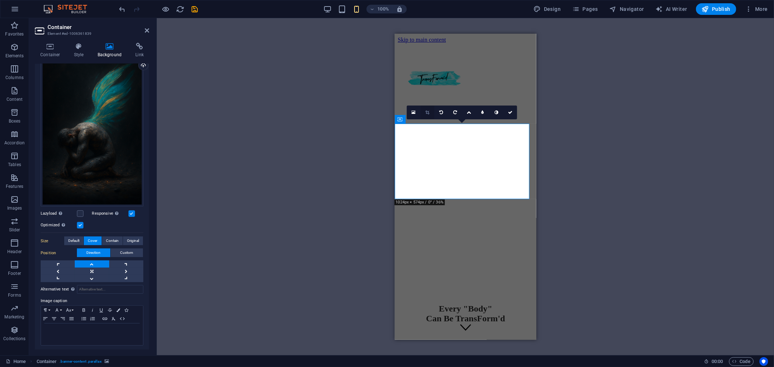
click at [426, 114] on icon at bounding box center [427, 112] width 4 height 4
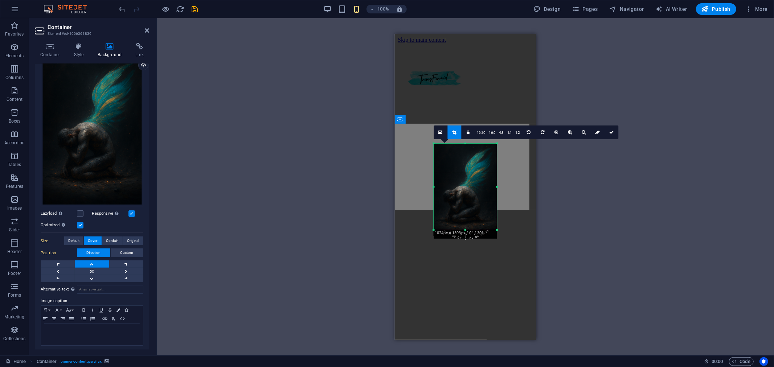
drag, startPoint x: 523, startPoint y: 271, endPoint x: 473, endPoint y: 188, distance: 97.1
click at [473, 188] on div "180 170 160 150 140 130 120 110 100 90 80 70 60 50 40 30 20 10 0 -10 -20 -30 -4…" at bounding box center [466, 187] width 64 height 86
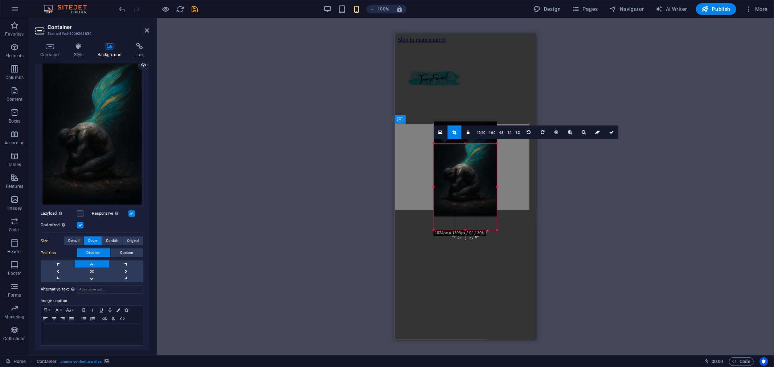
drag, startPoint x: 469, startPoint y: 177, endPoint x: 468, endPoint y: 155, distance: 22.2
click at [468, 155] on div at bounding box center [466, 169] width 64 height 95
click at [575, 218] on div "Drag here to replace the existing content. Press “Ctrl” if you want to create a…" at bounding box center [465, 186] width 617 height 337
click at [610, 132] on icon at bounding box center [611, 132] width 4 height 4
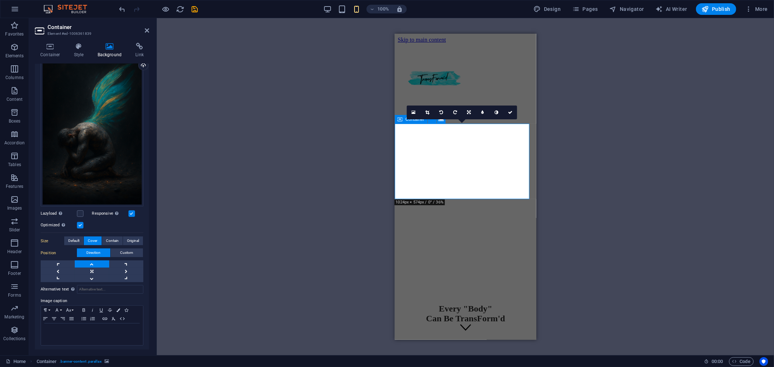
click at [476, 184] on div "Every "Body" Can Be TransForm'd" at bounding box center [465, 238] width 136 height 243
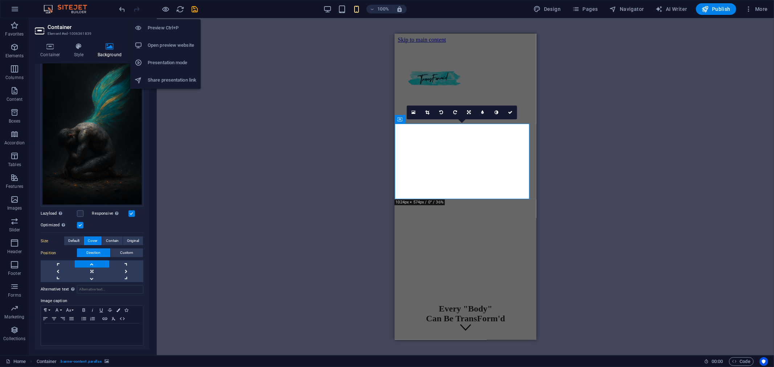
click at [163, 26] on h6 "Preview Ctrl+P" at bounding box center [172, 28] width 49 height 9
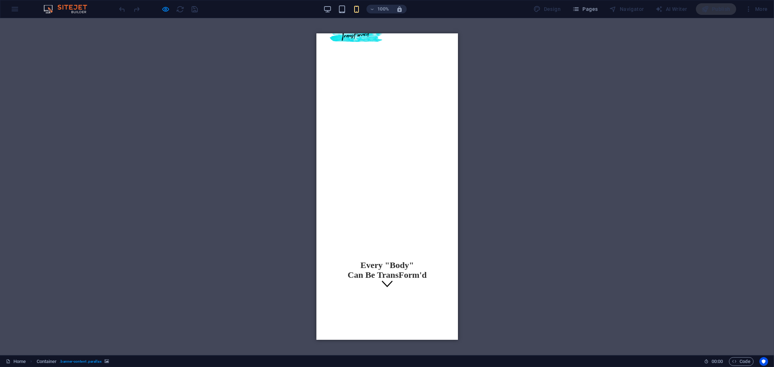
scroll to position [0, 0]
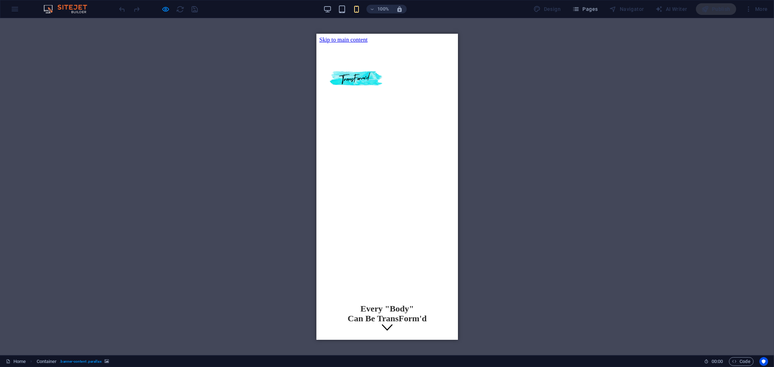
click at [428, 186] on div "Every "Body" Can Be TransForm'd" at bounding box center [387, 238] width 136 height 243
click at [400, 187] on div "Every "Body" Can Be TransForm'd" at bounding box center [387, 238] width 136 height 243
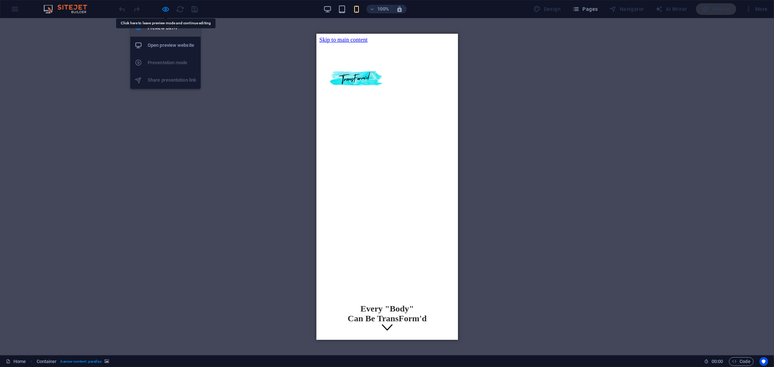
click at [160, 29] on h6 "Preview Ctrl+P" at bounding box center [172, 28] width 49 height 9
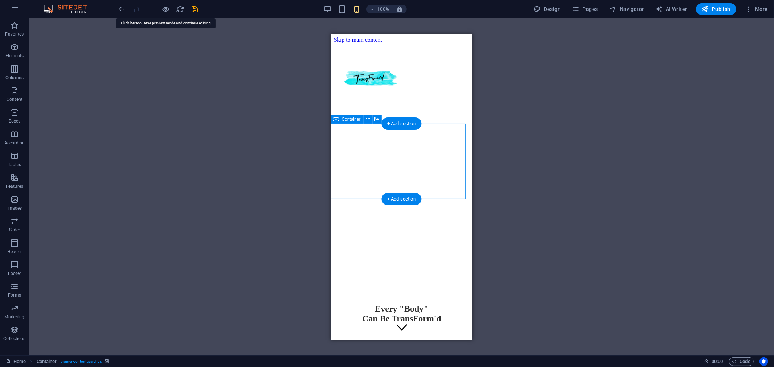
click at [438, 178] on div "Every "Body" Can Be TransForm'd" at bounding box center [401, 238] width 136 height 243
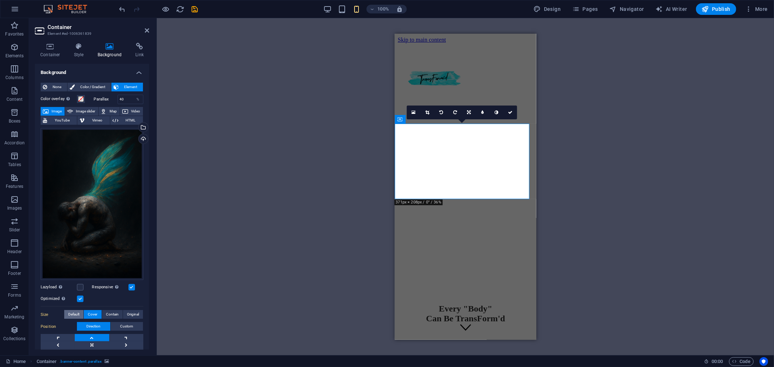
click at [72, 312] on span "Default" at bounding box center [73, 314] width 11 height 9
click at [86, 224] on div "Drag files here, click to choose files or select files from Files or our free s…" at bounding box center [92, 204] width 103 height 152
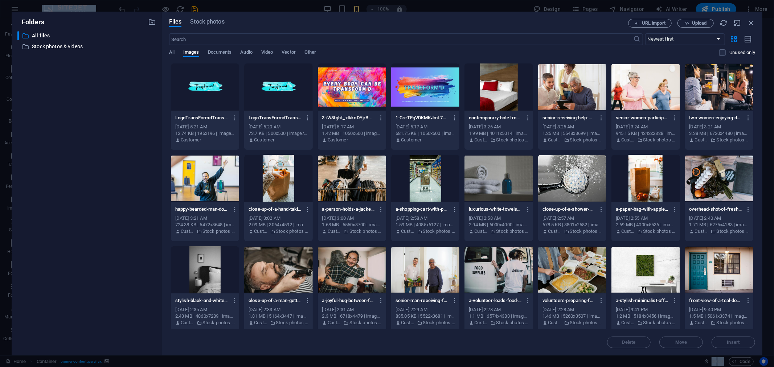
click at [86, 224] on div "​ All files All files ​ Stock photos & videos Stock photos & videos" at bounding box center [86, 190] width 139 height 319
click at [751, 22] on icon "button" at bounding box center [751, 23] width 8 height 8
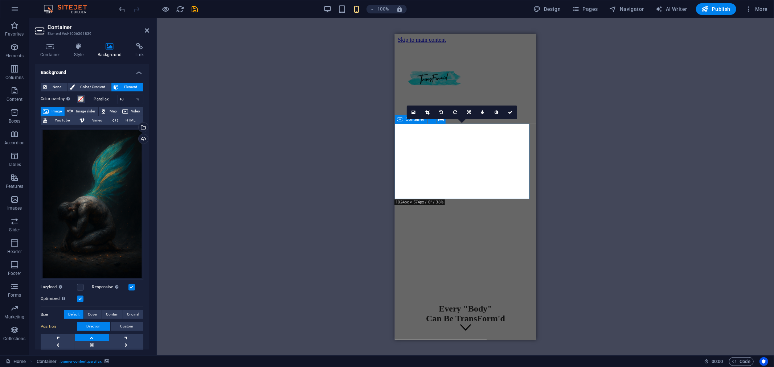
click at [504, 185] on div "Every "Body" Can Be TransForm'd" at bounding box center [465, 238] width 136 height 243
click at [137, 127] on div "Select files from the file manager, stock photos, or upload file(s)" at bounding box center [113, 127] width 47 height 27
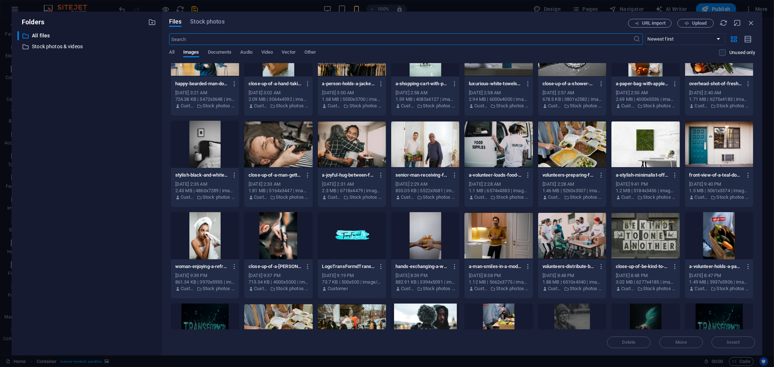
scroll to position [242, 0]
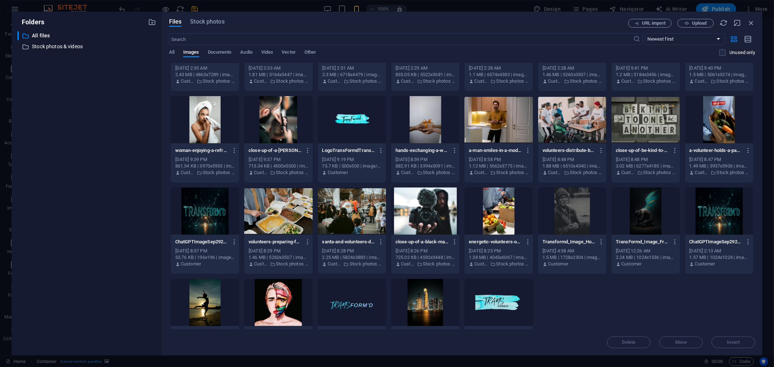
click at [722, 219] on div at bounding box center [719, 211] width 68 height 47
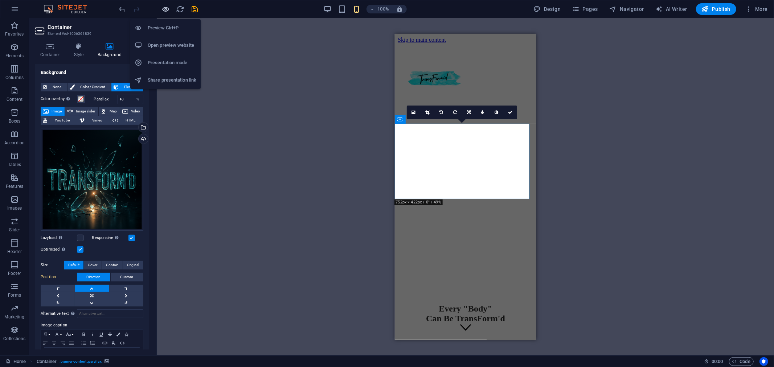
click at [164, 8] on icon "button" at bounding box center [166, 9] width 8 height 8
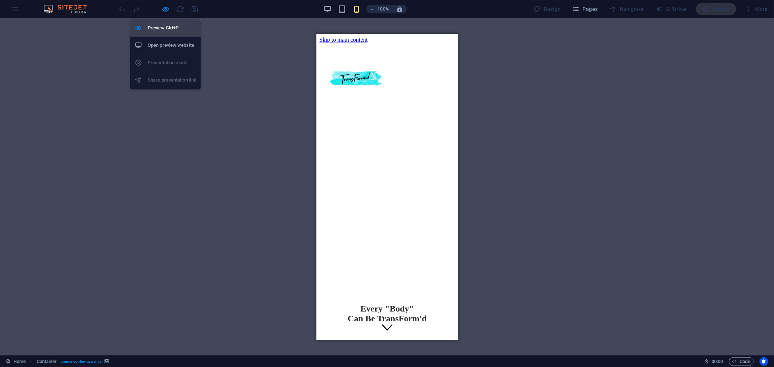
click at [162, 28] on h6 "Preview Ctrl+P" at bounding box center [172, 28] width 49 height 9
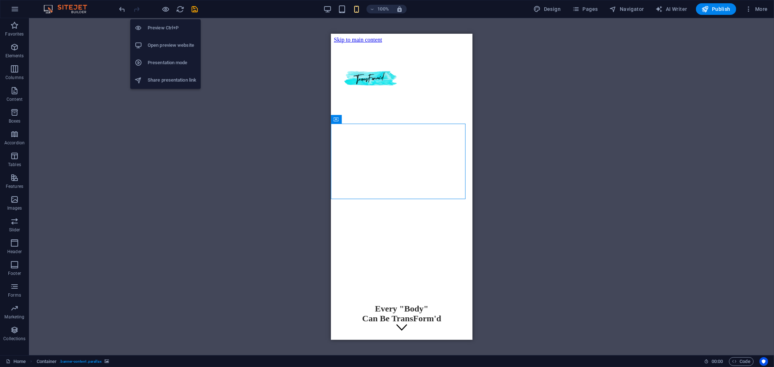
click at [162, 28] on h6 "Preview Ctrl+P" at bounding box center [172, 28] width 49 height 9
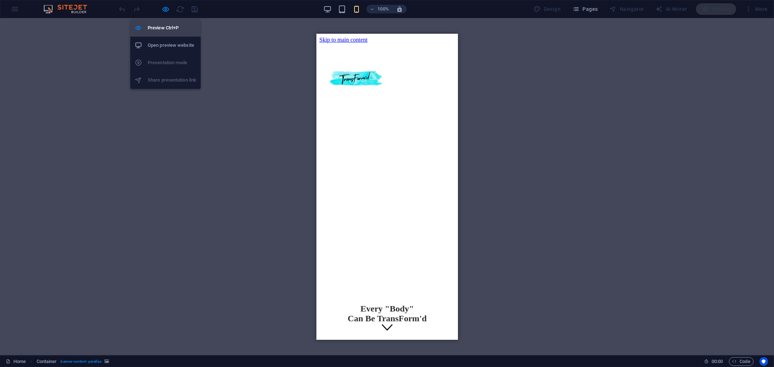
click at [162, 28] on h6 "Preview Ctrl+P" at bounding box center [172, 28] width 49 height 9
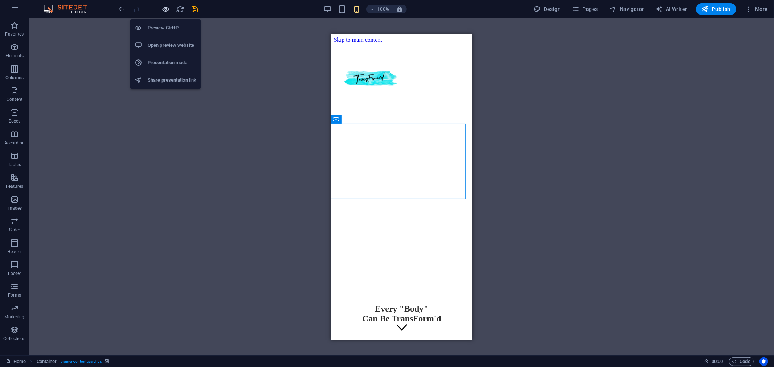
click at [165, 7] on icon "button" at bounding box center [166, 9] width 8 height 8
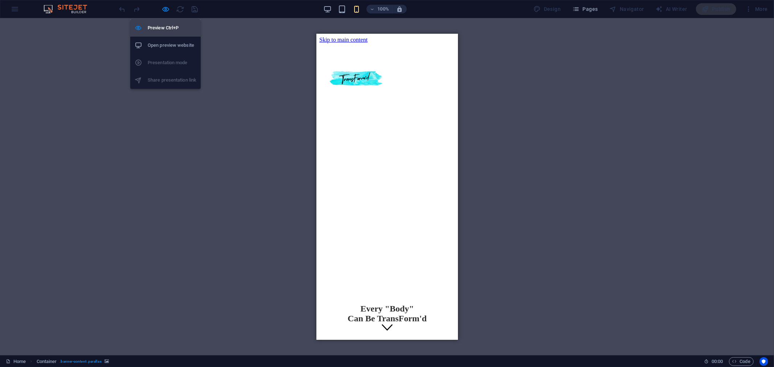
click at [163, 34] on li "Preview Ctrl+P" at bounding box center [165, 27] width 70 height 17
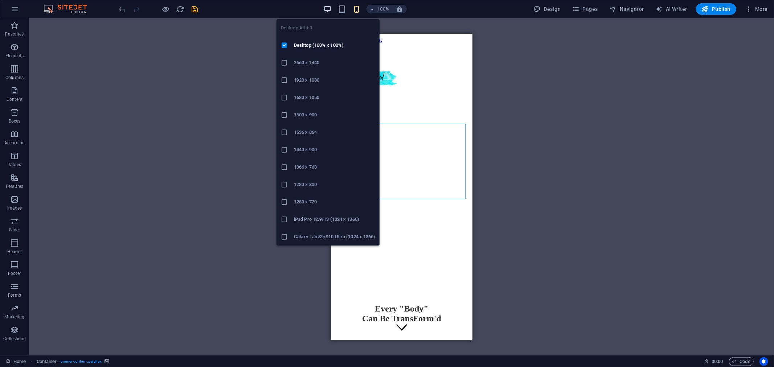
click at [328, 11] on icon "button" at bounding box center [327, 9] width 8 height 8
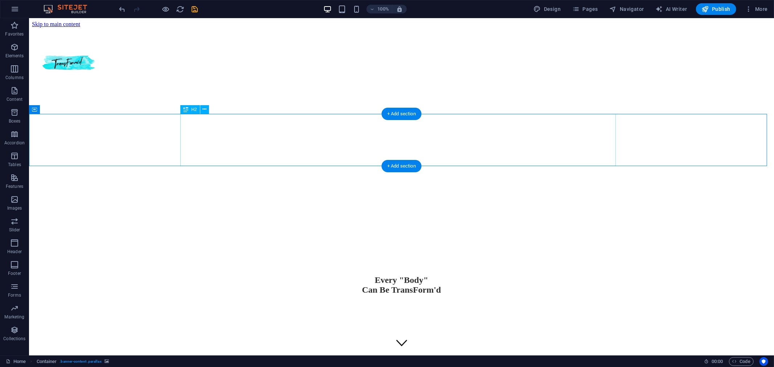
click at [251, 275] on div "Every "Body" Can Be TransForm'd" at bounding box center [401, 285] width 739 height 20
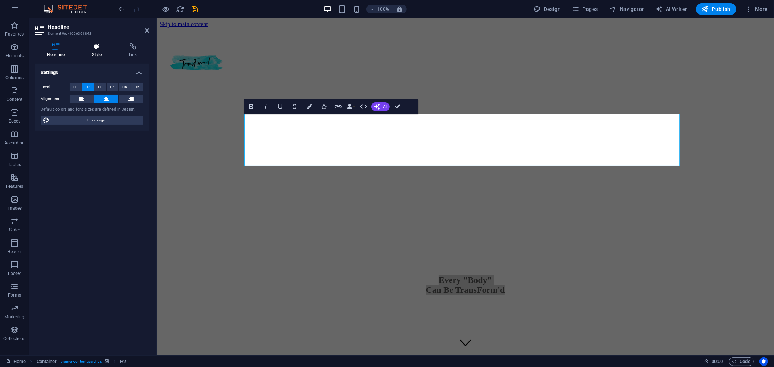
click at [97, 53] on h4 "Style" at bounding box center [98, 50] width 37 height 15
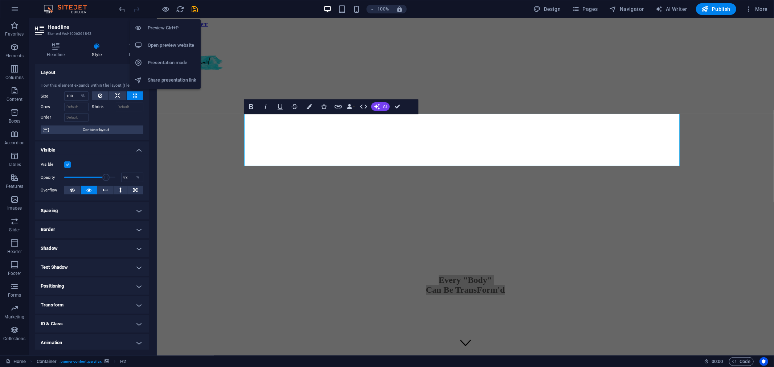
click at [164, 26] on h6 "Preview Ctrl+P" at bounding box center [172, 28] width 49 height 9
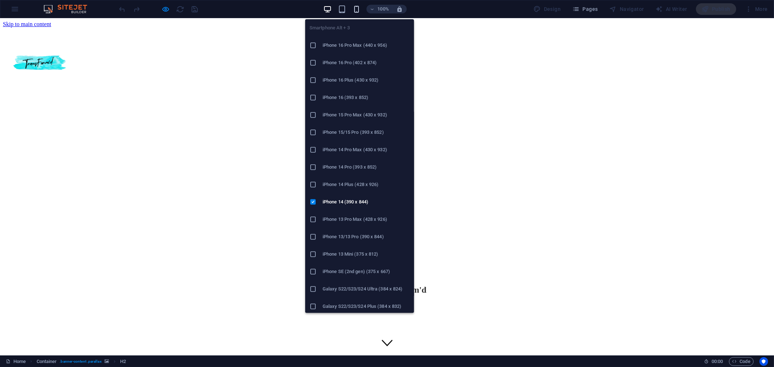
click at [360, 9] on icon "button" at bounding box center [356, 9] width 8 height 8
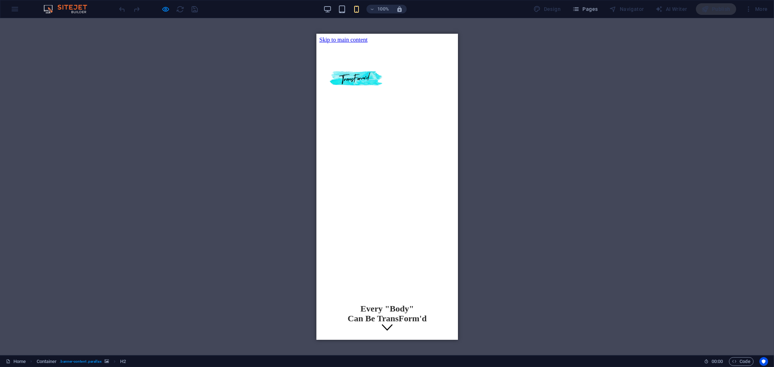
click at [337, 185] on div "Every "Body" Can Be TransForm'd" at bounding box center [387, 238] width 136 height 243
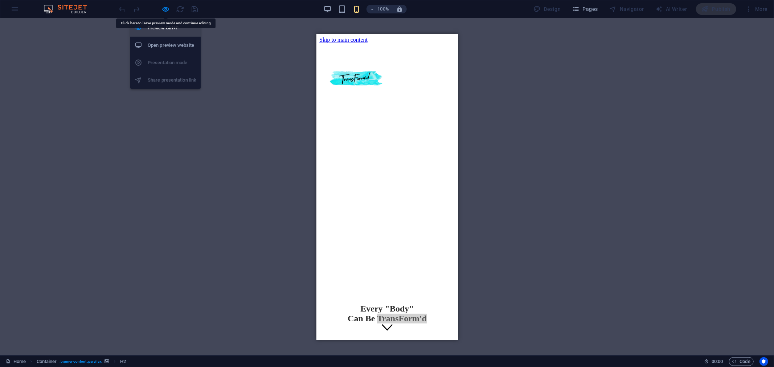
click at [166, 22] on li "Preview Ctrl+P" at bounding box center [165, 27] width 70 height 17
select select "%"
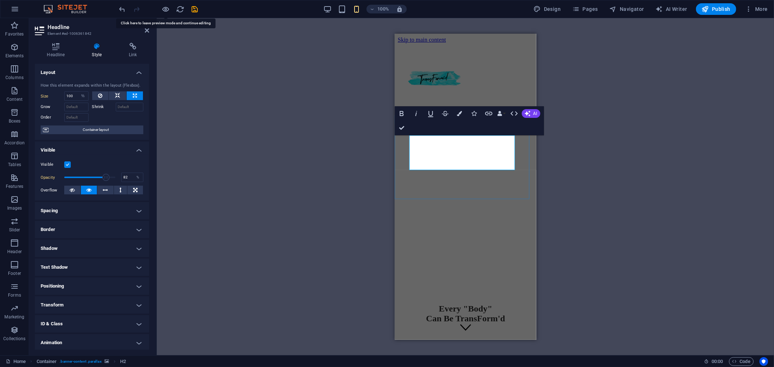
click at [446, 185] on div "Every "Body" Can Be TransForm'd" at bounding box center [465, 238] width 136 height 243
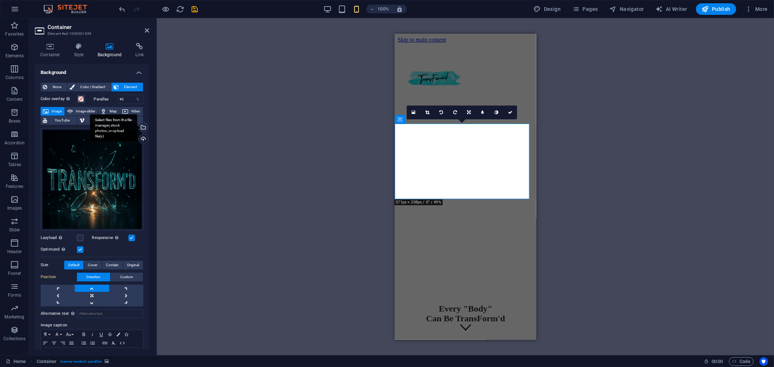
click at [137, 125] on div "Select files from the file manager, stock photos, or upload file(s)" at bounding box center [113, 127] width 47 height 27
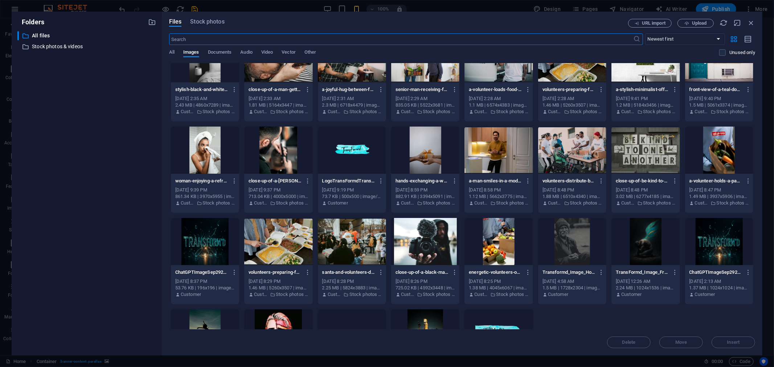
scroll to position [216, 0]
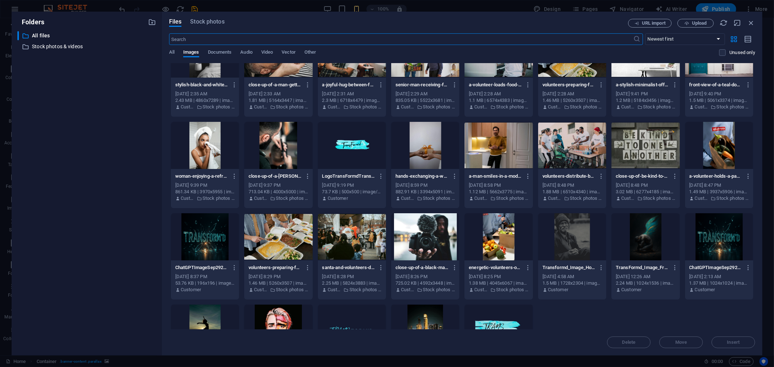
click at [644, 241] on div at bounding box center [645, 236] width 68 height 47
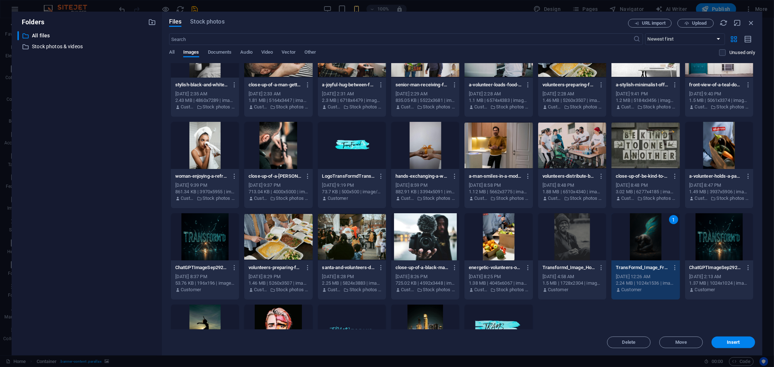
click at [644, 241] on div "1" at bounding box center [645, 236] width 68 height 47
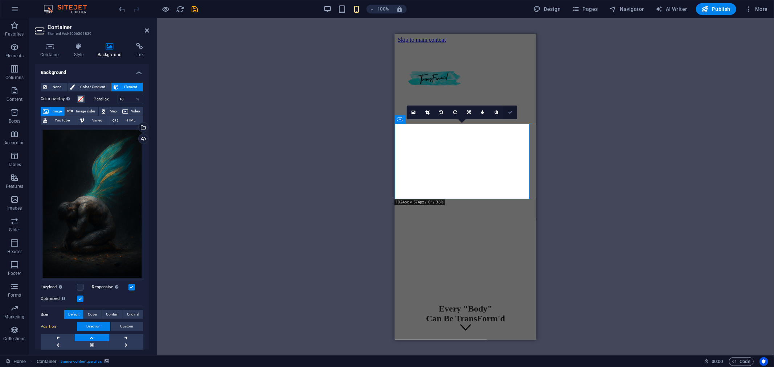
click at [510, 114] on icon at bounding box center [510, 112] width 4 height 4
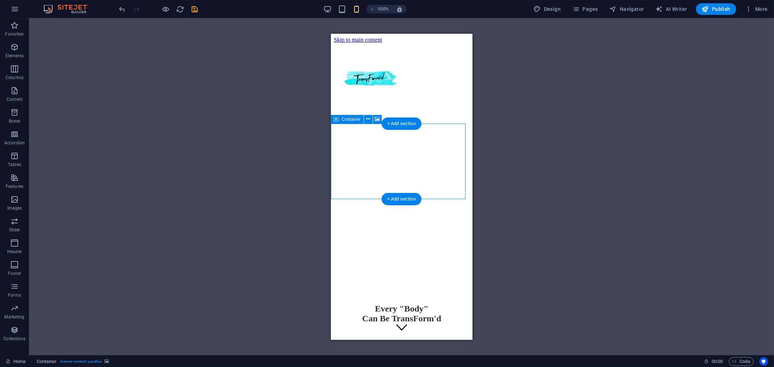
click at [442, 181] on div "Every "Body" Can Be TransForm'd" at bounding box center [401, 238] width 136 height 243
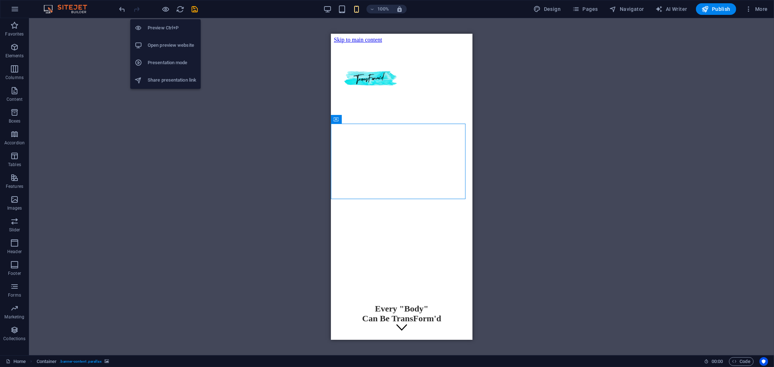
click at [164, 28] on h6 "Preview Ctrl+P" at bounding box center [172, 28] width 49 height 9
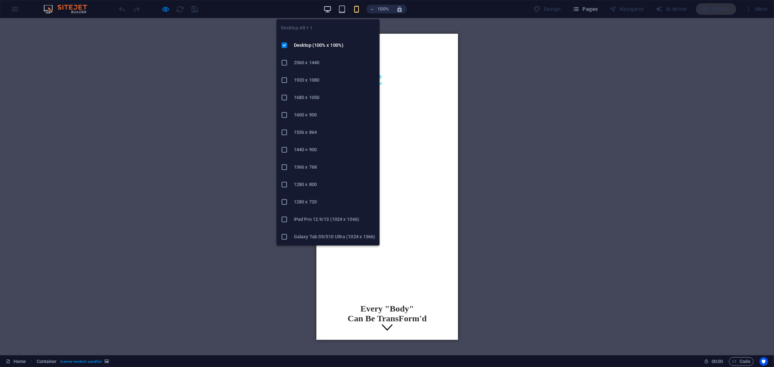
click at [331, 10] on icon "button" at bounding box center [327, 9] width 8 height 8
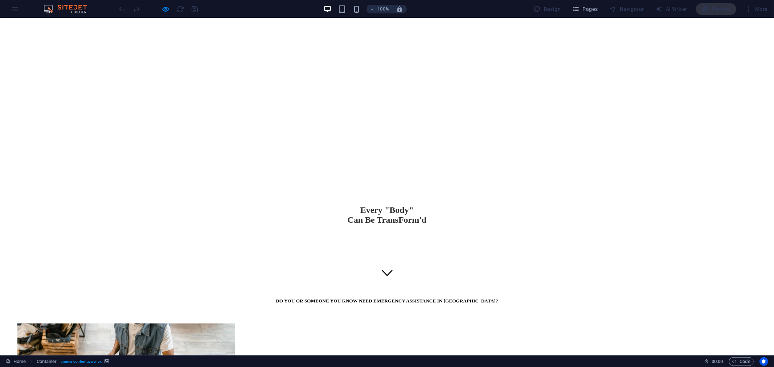
scroll to position [0, 0]
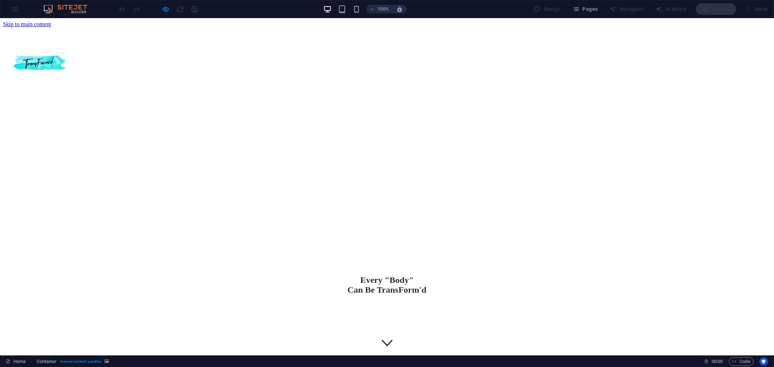
click at [348, 275] on span "Every "Body" Can Be TransForm'd" at bounding box center [387, 284] width 79 height 19
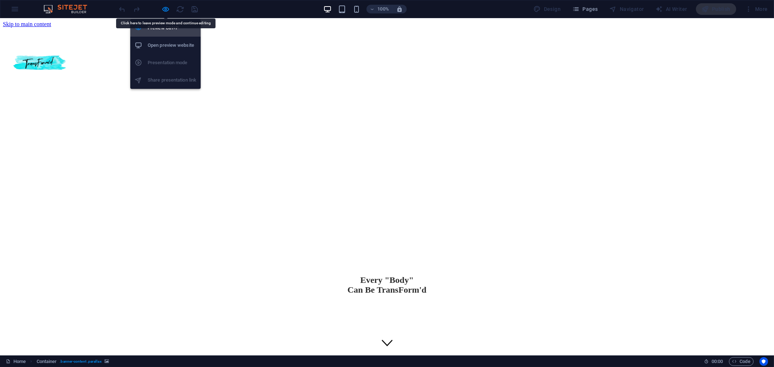
click at [162, 27] on h6 "Preview Ctrl+P" at bounding box center [172, 28] width 49 height 9
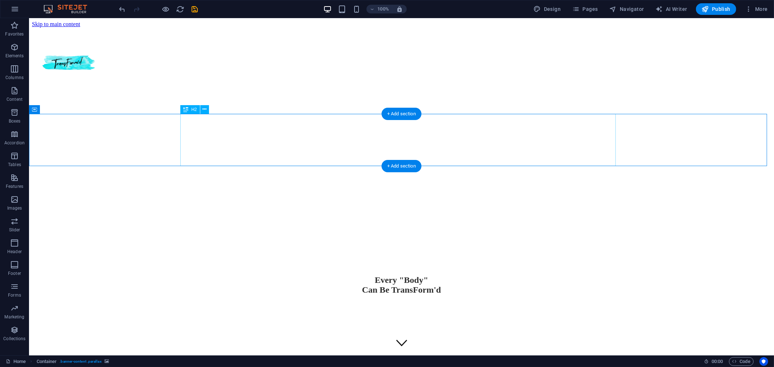
click at [251, 275] on div "Every "Body" Can Be TransForm'd" at bounding box center [401, 285] width 739 height 20
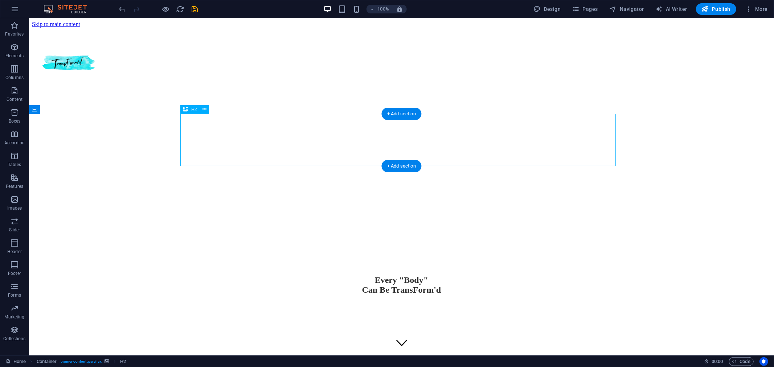
click at [251, 275] on div "Every "Body" Can Be TransForm'd" at bounding box center [401, 285] width 739 height 20
select select "%"
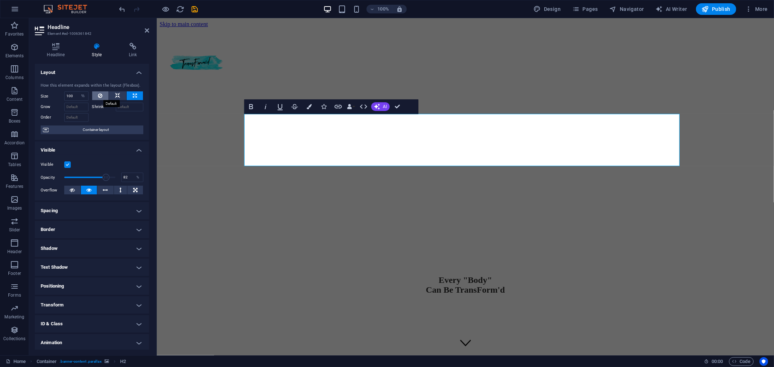
click at [96, 95] on button at bounding box center [100, 95] width 17 height 9
select select "DISABLED_OPTION_VALUE"
click at [298, 275] on h2 "Every "Body" Can Be TransForm'd" at bounding box center [464, 285] width 611 height 20
click at [71, 188] on icon at bounding box center [72, 190] width 5 height 9
click at [145, 30] on icon at bounding box center [147, 31] width 4 height 6
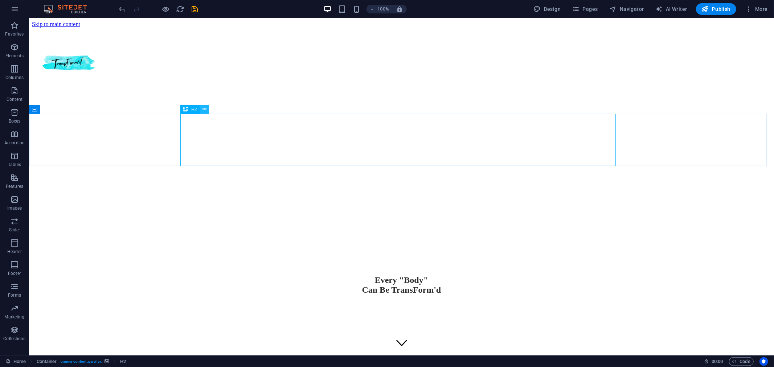
click at [204, 109] on icon at bounding box center [204, 110] width 4 height 8
click at [192, 275] on div "Every "Body" Can Be TransForm'd" at bounding box center [401, 285] width 739 height 20
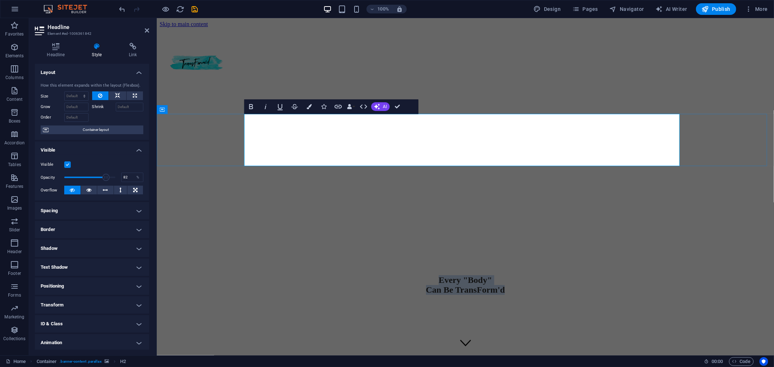
click at [278, 275] on h2 "Every "Body" Can Be TransForm'd" at bounding box center [464, 285] width 611 height 20
click at [194, 101] on figure at bounding box center [464, 101] width 611 height 0
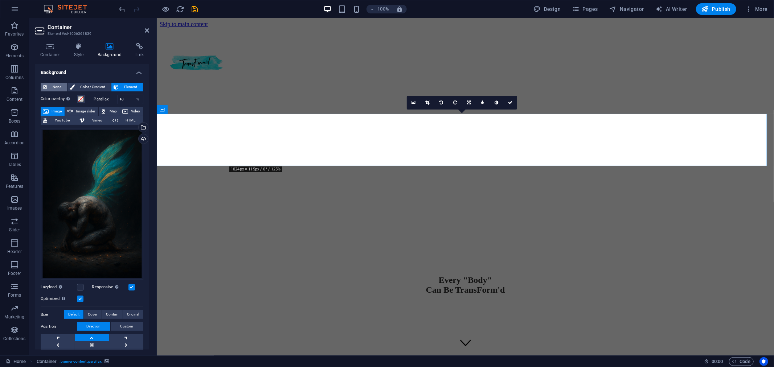
click at [54, 85] on span "None" at bounding box center [57, 87] width 16 height 9
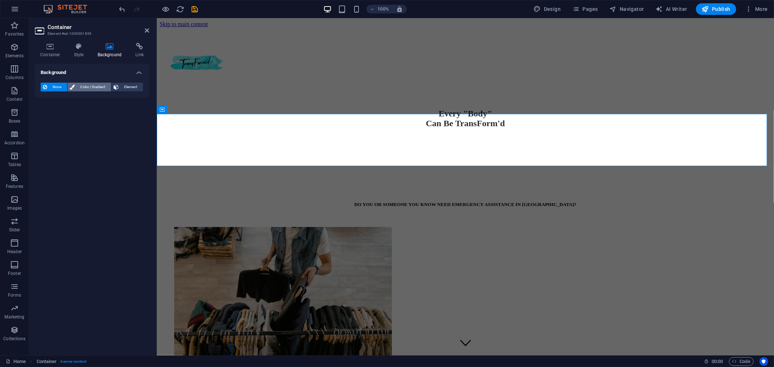
click at [85, 83] on span "Color / Gradient" at bounding box center [93, 87] width 32 height 9
click at [132, 86] on span "Element" at bounding box center [131, 87] width 20 height 9
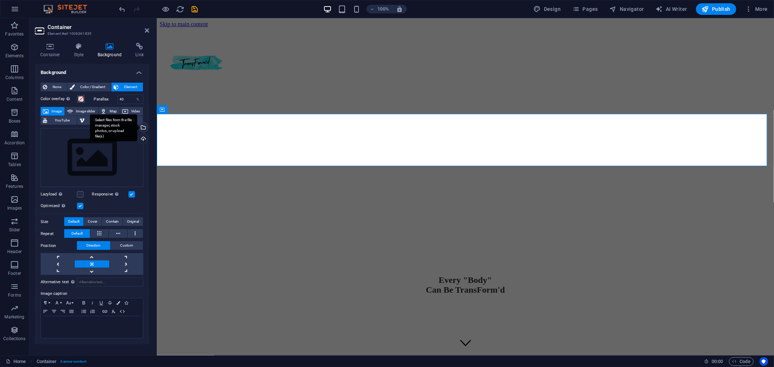
click at [143, 128] on div "Select files from the file manager, stock photos, or upload file(s)" at bounding box center [142, 128] width 11 height 11
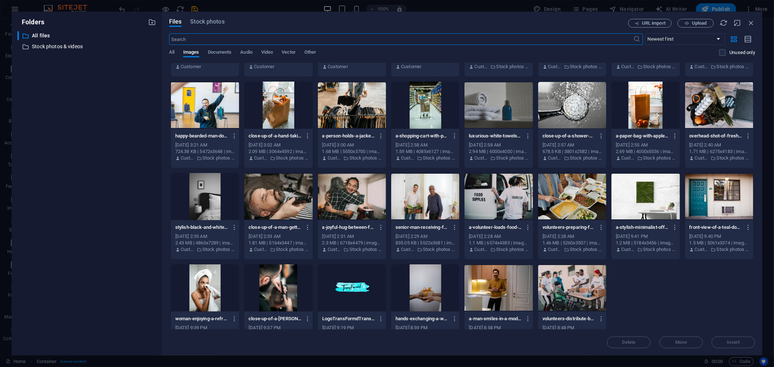
scroll to position [176, 0]
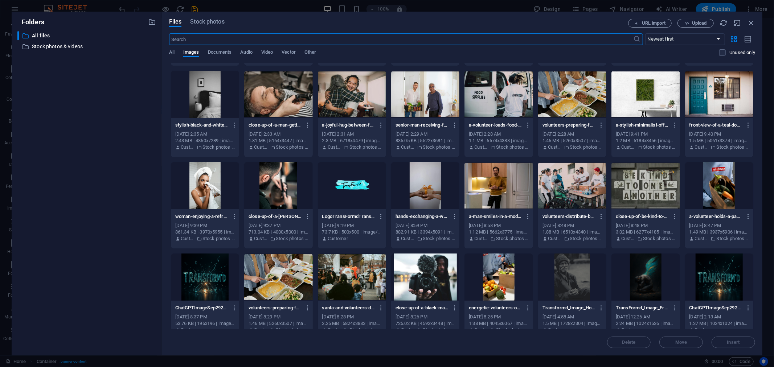
click at [636, 275] on div at bounding box center [645, 277] width 68 height 47
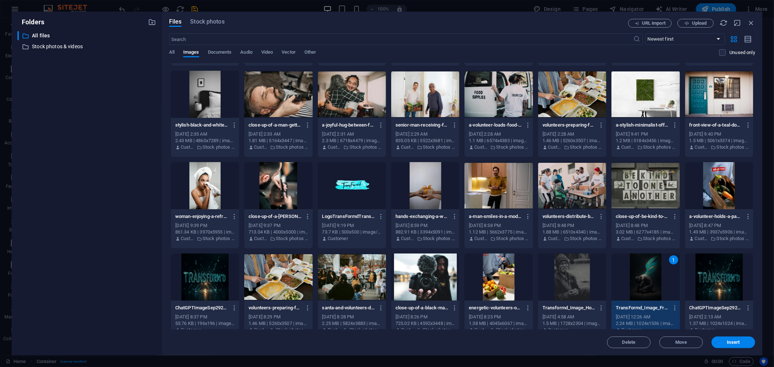
click at [636, 275] on div "1" at bounding box center [645, 277] width 68 height 47
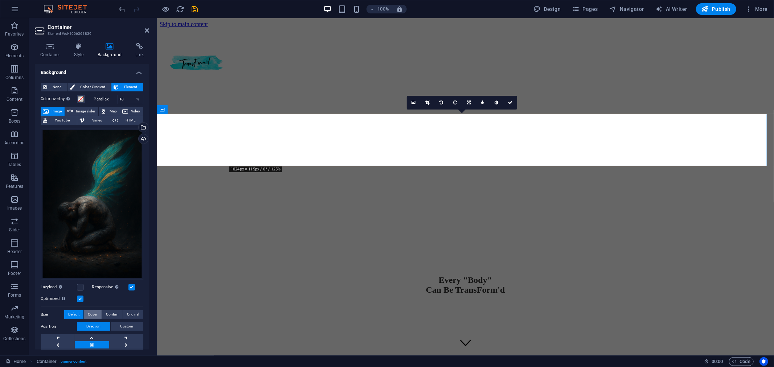
click at [92, 312] on span "Cover" at bounding box center [92, 314] width 9 height 9
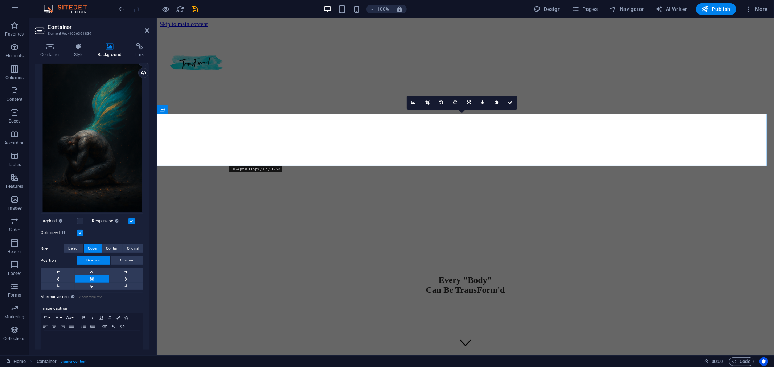
scroll to position [74, 0]
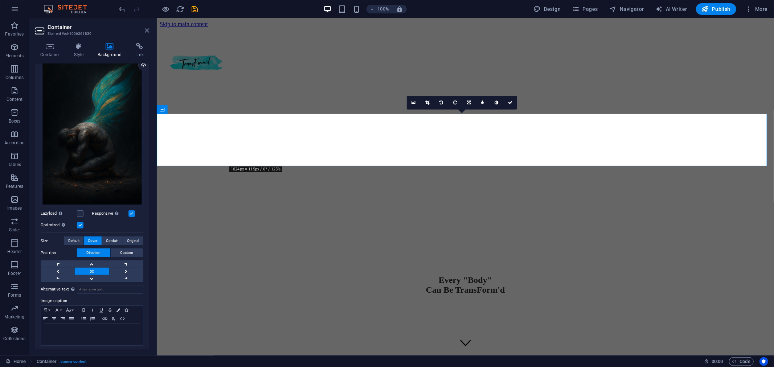
click at [148, 30] on icon at bounding box center [147, 31] width 4 height 6
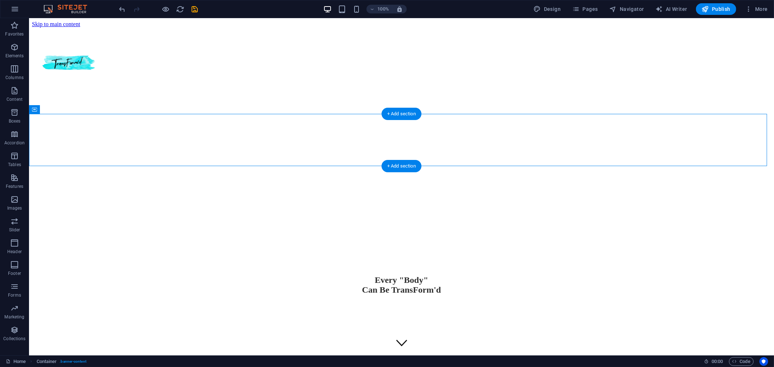
click at [169, 63] on figure at bounding box center [401, 63] width 739 height 0
click at [13, 91] on icon "button" at bounding box center [14, 90] width 9 height 9
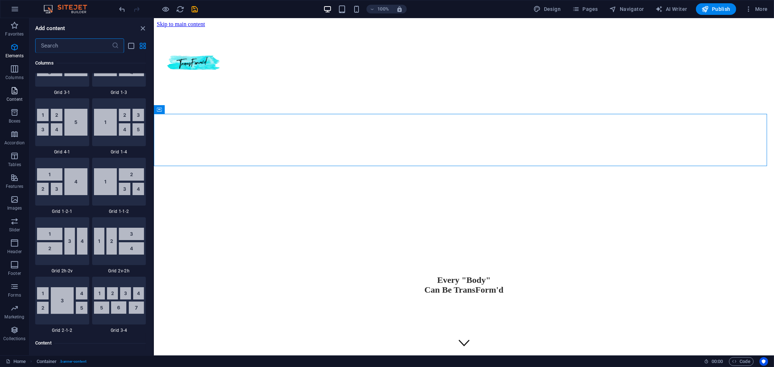
scroll to position [1269, 0]
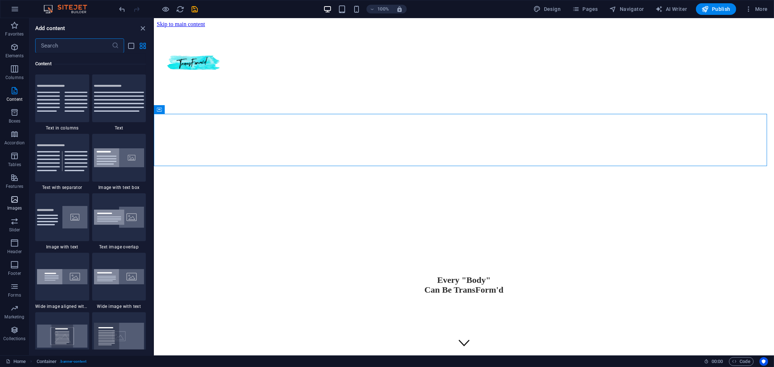
click at [15, 199] on icon "button" at bounding box center [14, 199] width 9 height 9
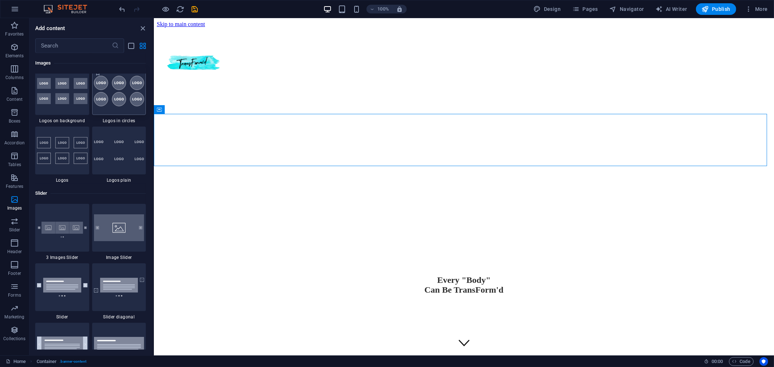
scroll to position [4001, 0]
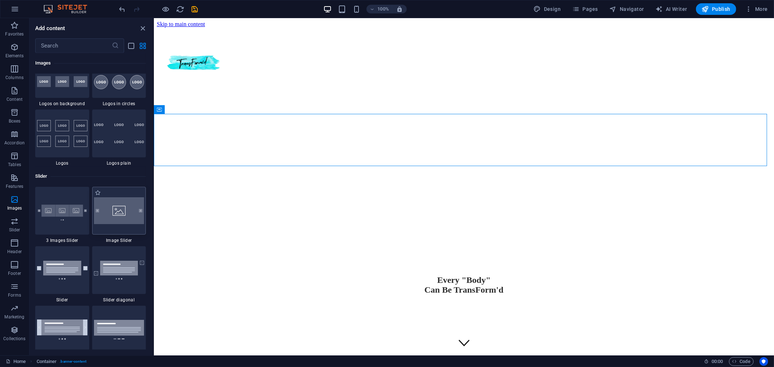
click at [119, 213] on img at bounding box center [119, 210] width 50 height 27
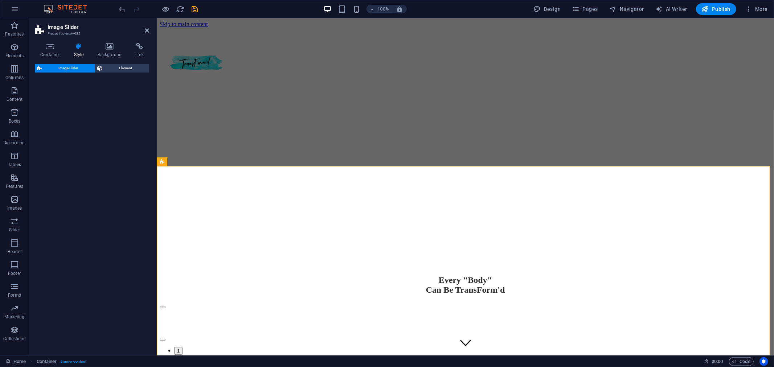
select select "rem"
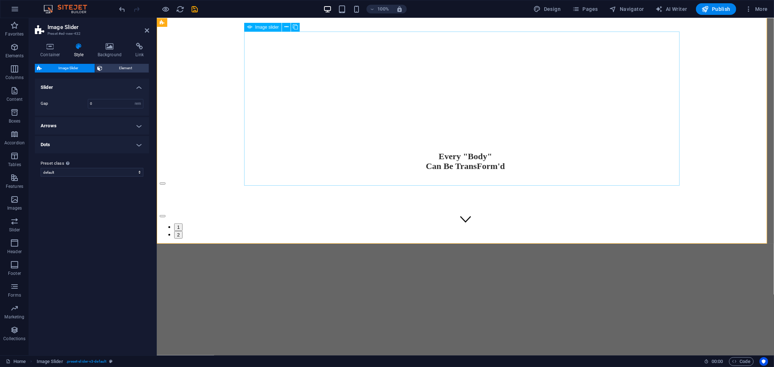
scroll to position [40, 0]
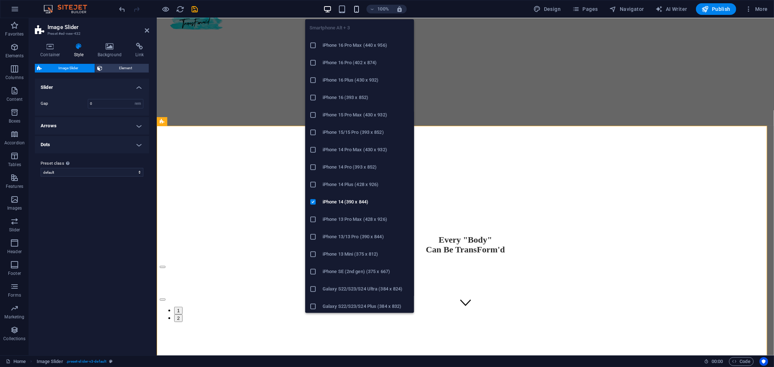
click at [358, 10] on icon "button" at bounding box center [356, 9] width 8 height 8
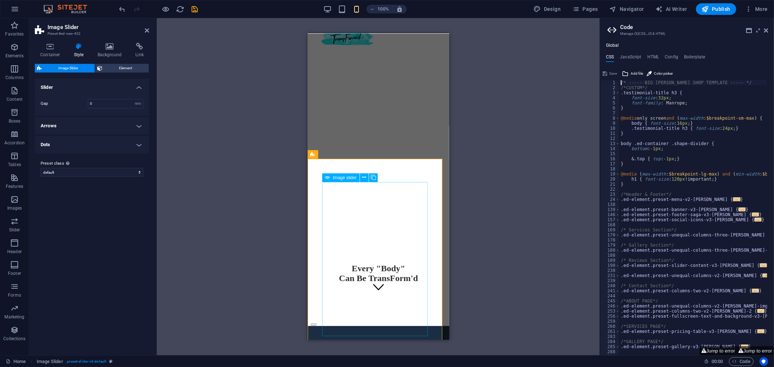
click at [143, 30] on h2 "Image Slider" at bounding box center [99, 27] width 102 height 7
click at [147, 30] on icon at bounding box center [147, 31] width 4 height 6
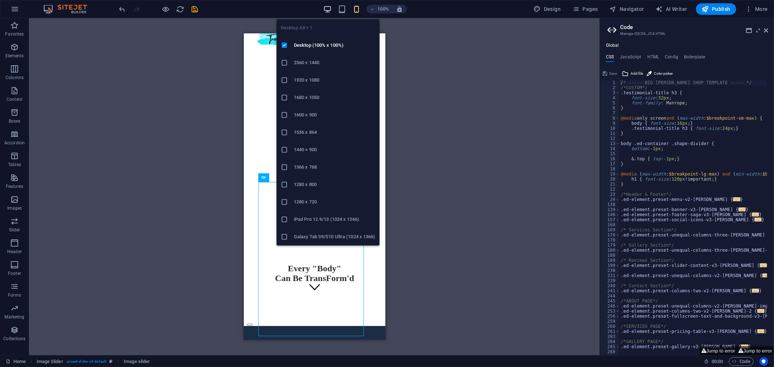
click at [329, 8] on icon "button" at bounding box center [327, 9] width 8 height 8
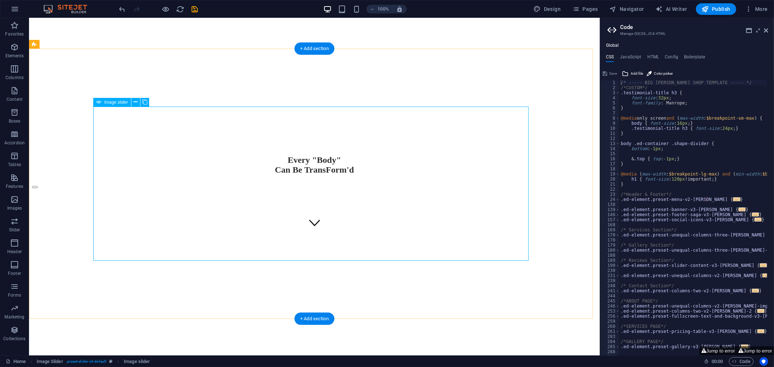
scroll to position [121, 0]
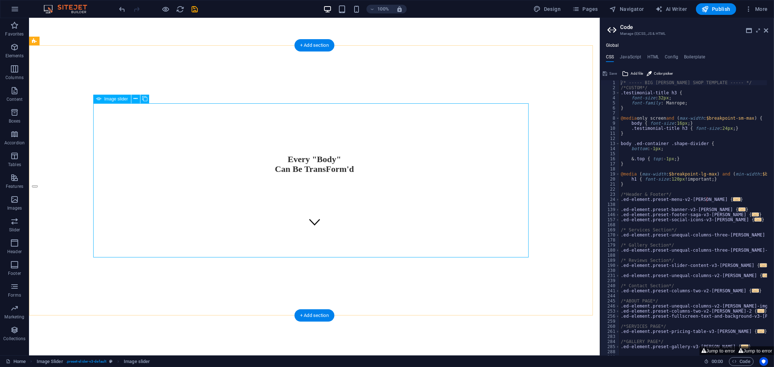
select select "px"
select select "ms"
select select "s"
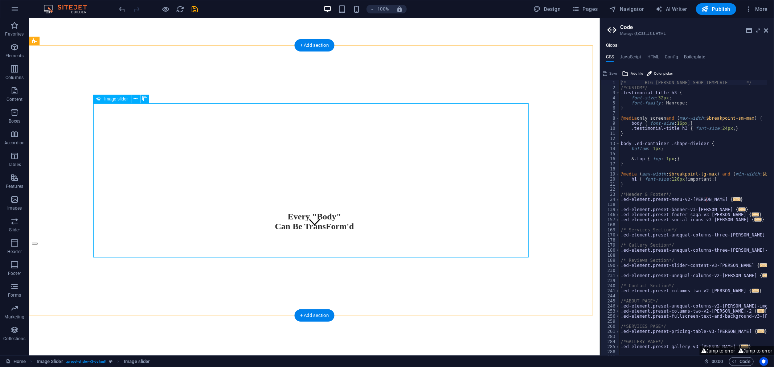
select select "progressive"
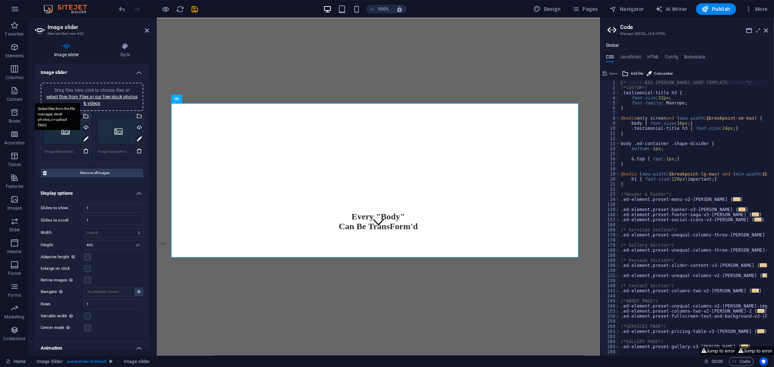
click at [80, 113] on div "Select files from the file manager, stock photos, or upload file(s)" at bounding box center [56, 116] width 47 height 27
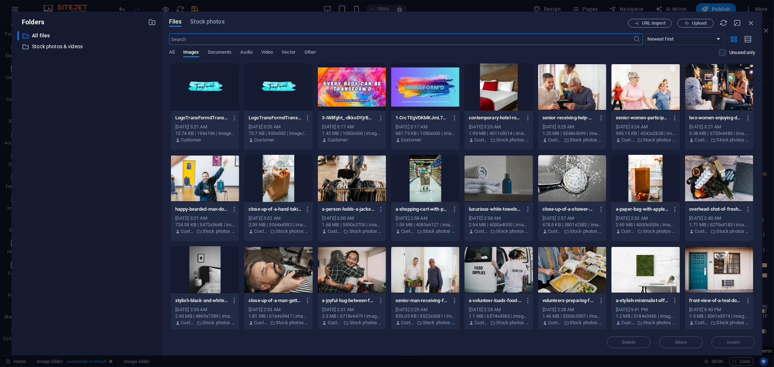
click at [292, 276] on div at bounding box center [278, 269] width 68 height 47
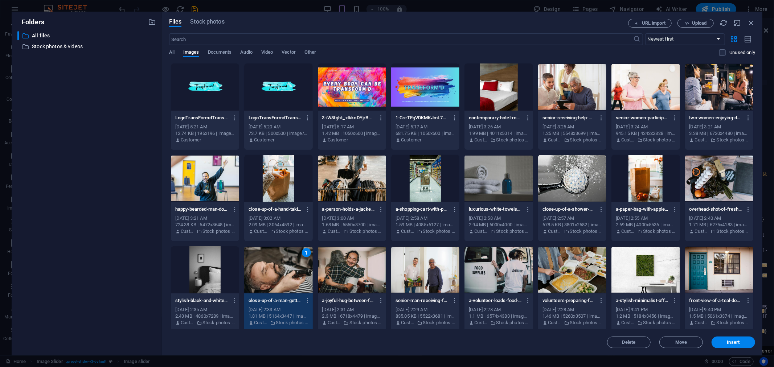
click at [292, 276] on div "1" at bounding box center [278, 269] width 68 height 47
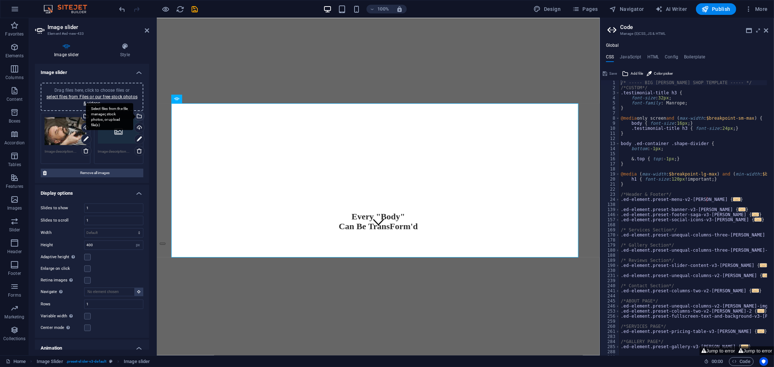
click at [139, 115] on div "Select files from the file manager, stock photos, or upload file(s)" at bounding box center [138, 116] width 11 height 11
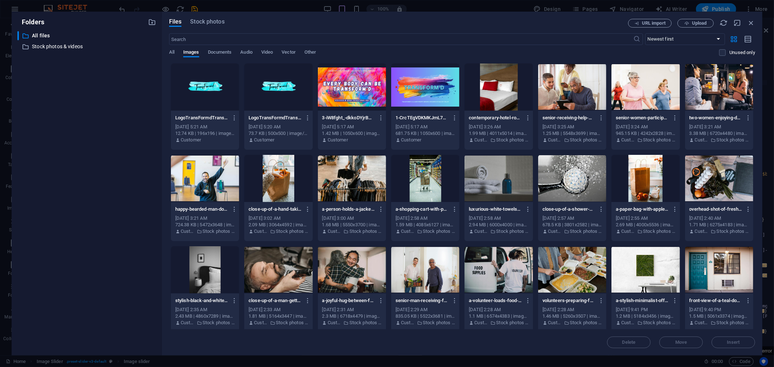
click at [275, 184] on div at bounding box center [278, 178] width 68 height 47
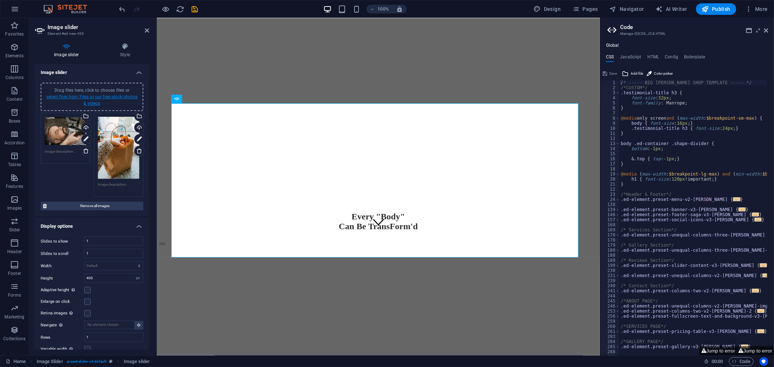
click at [86, 95] on link "select files from Files or our free stock photos & videos" at bounding box center [91, 100] width 91 height 12
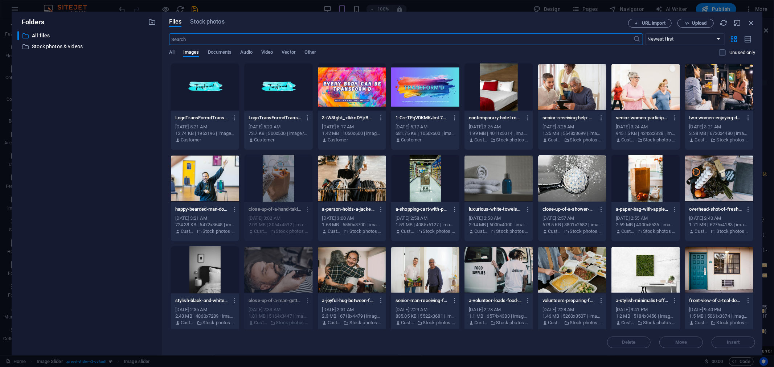
click at [355, 279] on div at bounding box center [352, 269] width 68 height 47
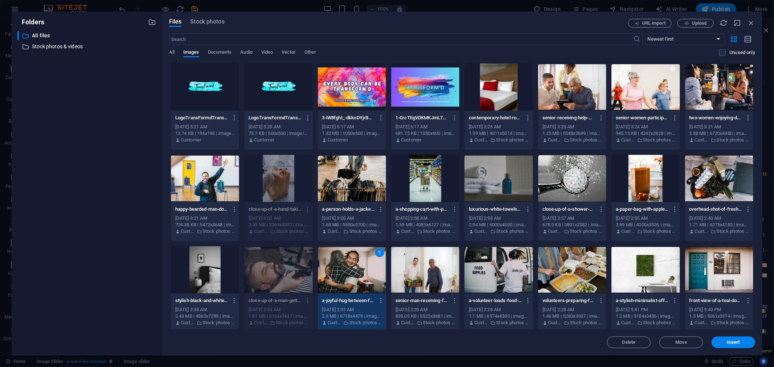
click at [355, 279] on div "1" at bounding box center [352, 269] width 68 height 47
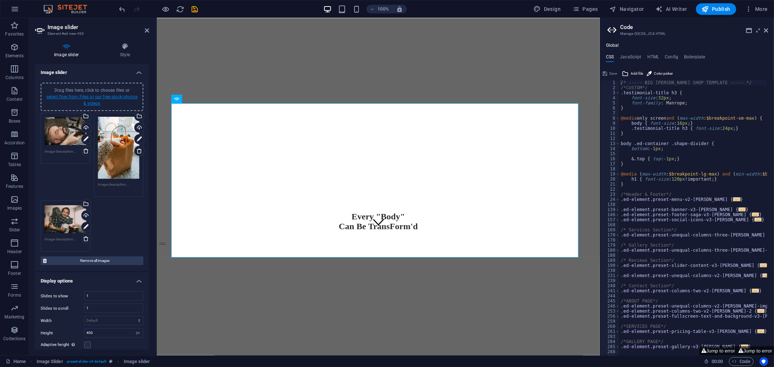
click at [101, 95] on link "select files from Files or our free stock photos & videos" at bounding box center [91, 100] width 91 height 12
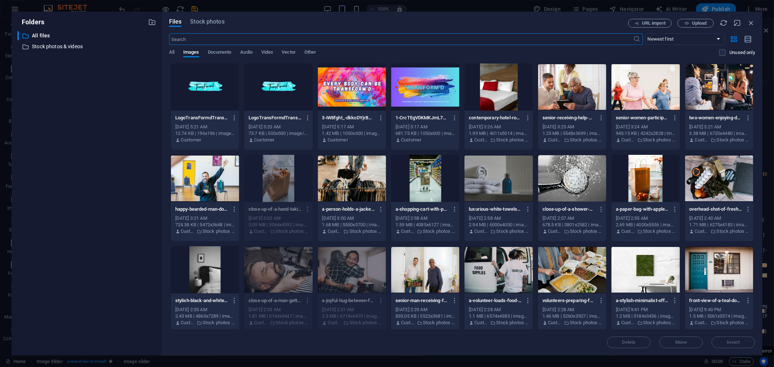
click at [484, 187] on div at bounding box center [498, 178] width 68 height 47
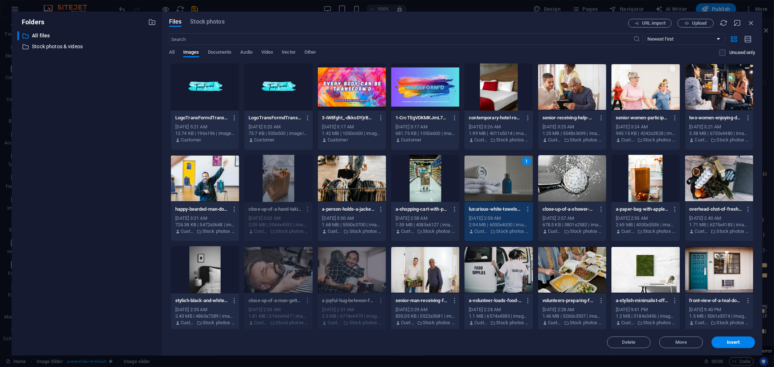
click at [484, 186] on div "1" at bounding box center [498, 178] width 68 height 47
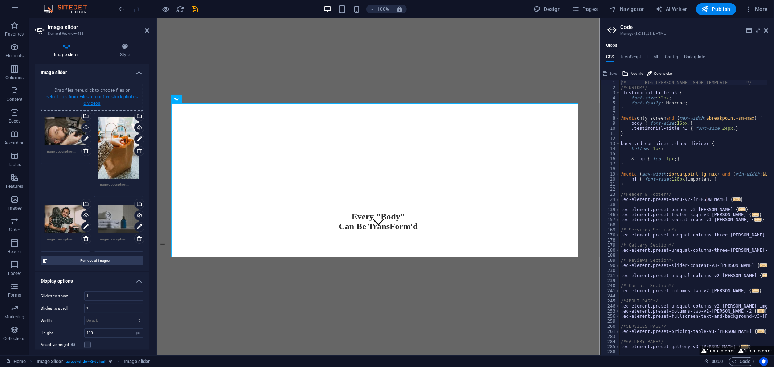
click at [110, 95] on link "select files from Files or our free stock photos & videos" at bounding box center [91, 100] width 91 height 12
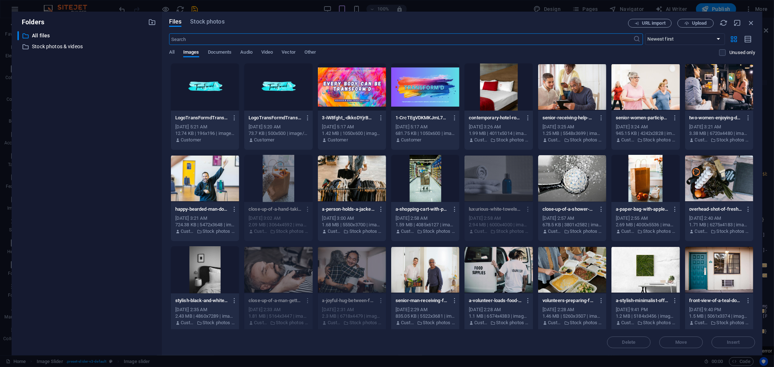
click at [423, 280] on div at bounding box center [425, 269] width 68 height 47
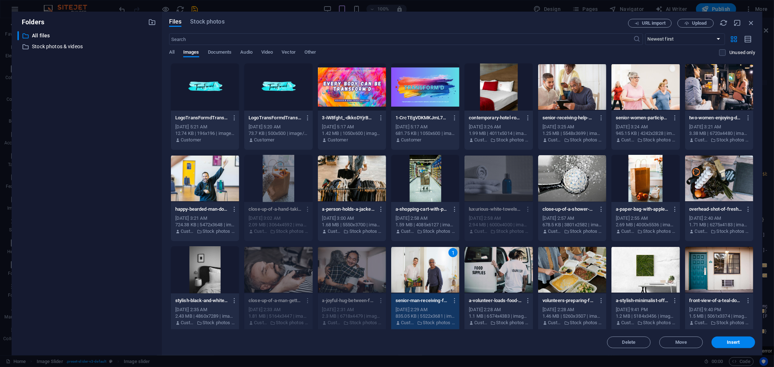
click at [423, 280] on div "1" at bounding box center [425, 269] width 68 height 47
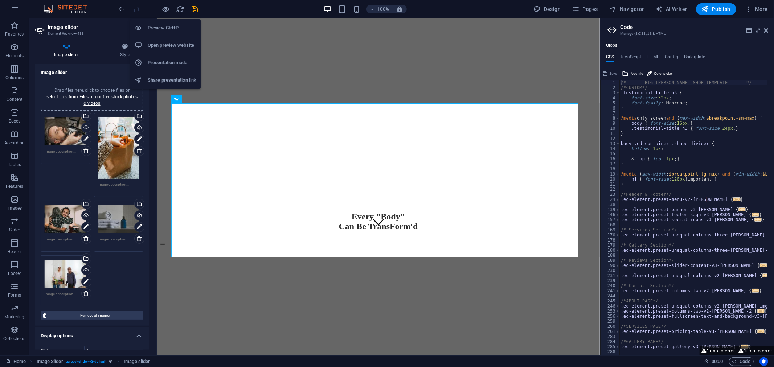
click at [162, 29] on h6 "Preview Ctrl+P" at bounding box center [172, 28] width 49 height 9
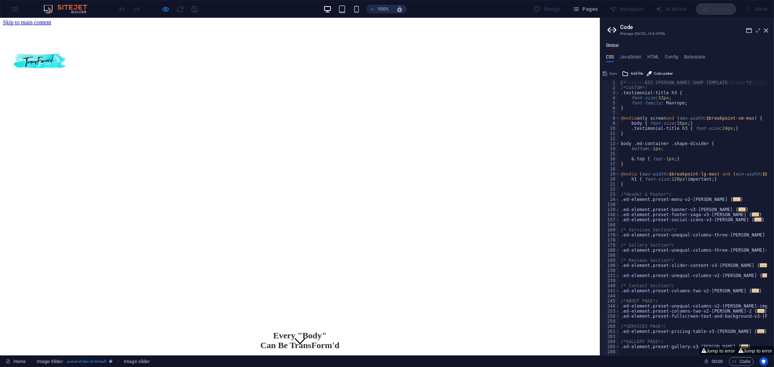
scroll to position [0, 0]
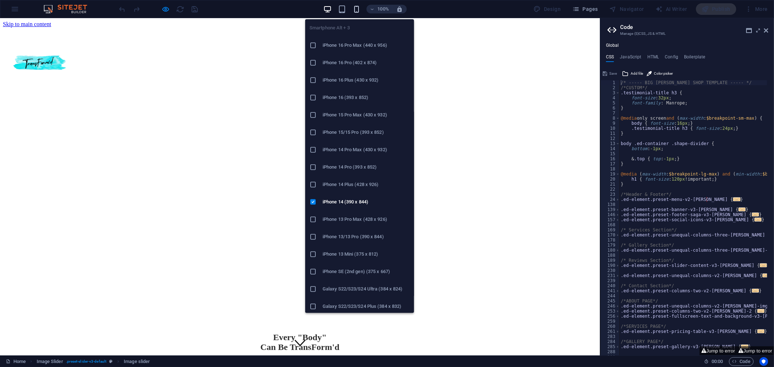
click at [359, 9] on icon "button" at bounding box center [356, 9] width 8 height 8
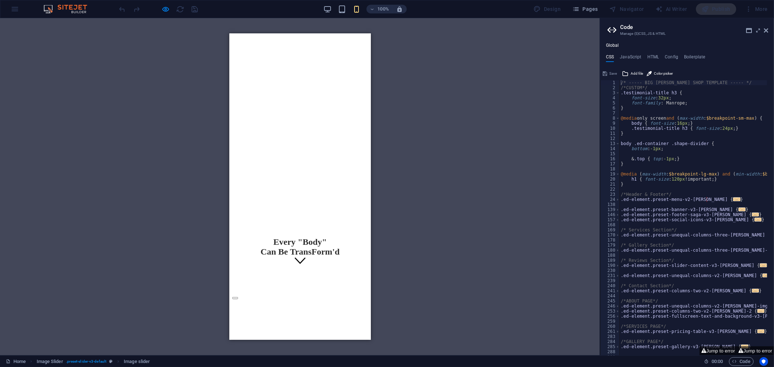
scroll to position [40, 0]
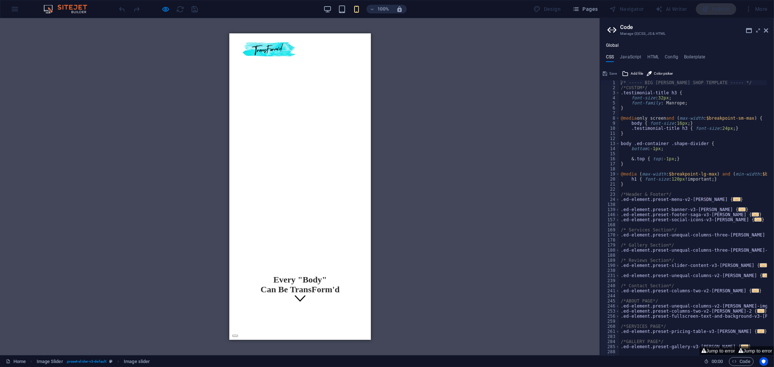
scroll to position [0, 0]
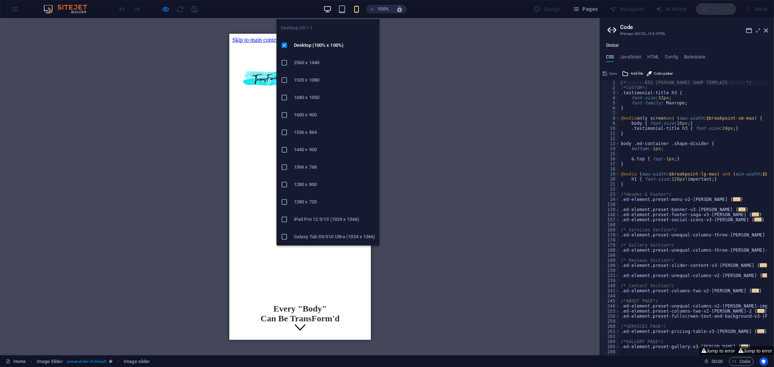
click at [328, 8] on icon "button" at bounding box center [327, 9] width 8 height 8
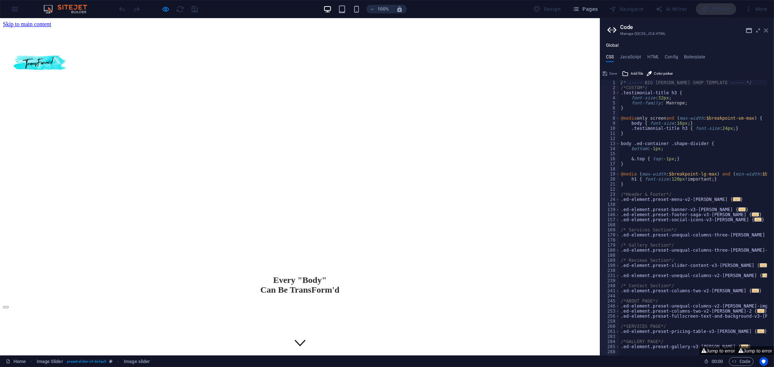
drag, startPoint x: 764, startPoint y: 28, endPoint x: 763, endPoint y: 10, distance: 18.1
click at [764, 28] on icon at bounding box center [766, 31] width 4 height 6
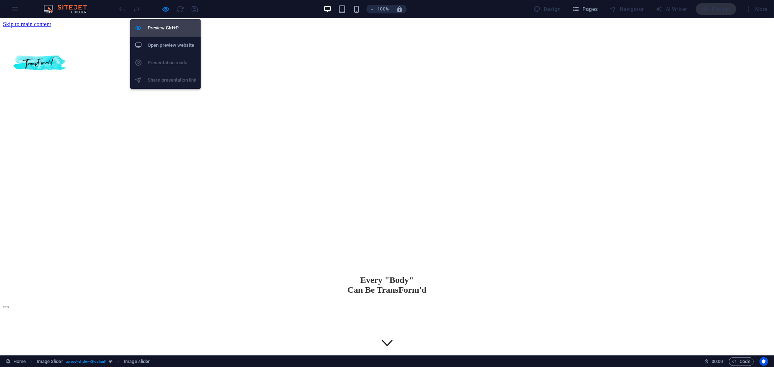
click at [164, 21] on li "Preview Ctrl+P" at bounding box center [165, 27] width 70 height 17
select select "px"
select select "ms"
select select "s"
select select "progressive"
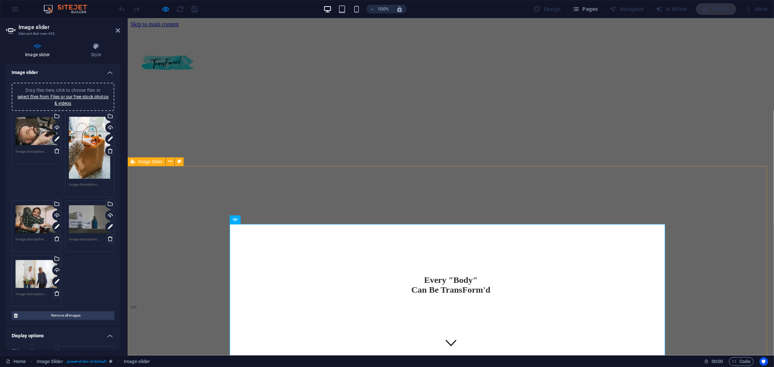
click at [273, 302] on div "1 2 3 4 5 6 7 8 9 10 11 12 13 14 15 16 17 18 19 20 21 22 23 24 25 26 27 28 29 3…" at bounding box center [450, 374] width 640 height 145
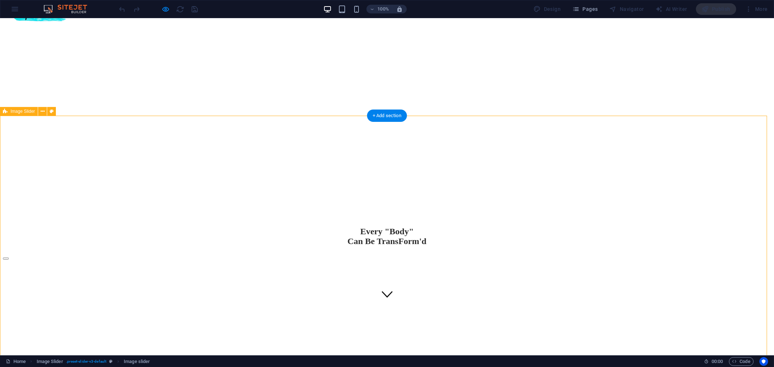
scroll to position [81, 0]
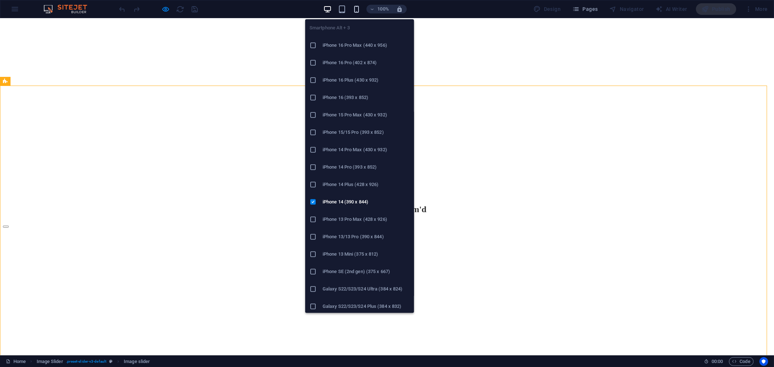
click at [360, 10] on icon "button" at bounding box center [356, 9] width 8 height 8
click at [358, 8] on icon "button" at bounding box center [356, 9] width 8 height 8
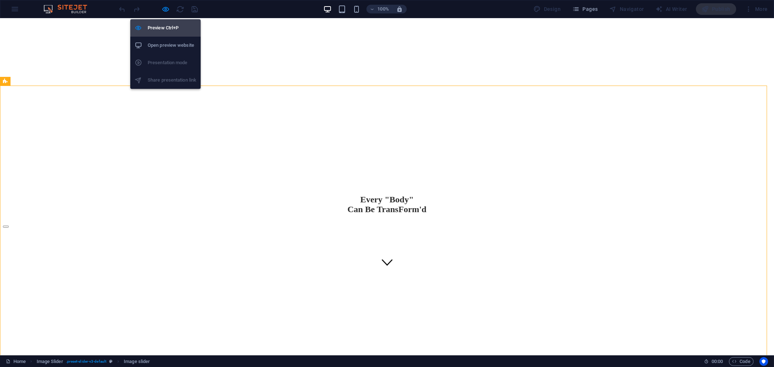
click at [164, 25] on h6 "Preview Ctrl+P" at bounding box center [172, 28] width 49 height 9
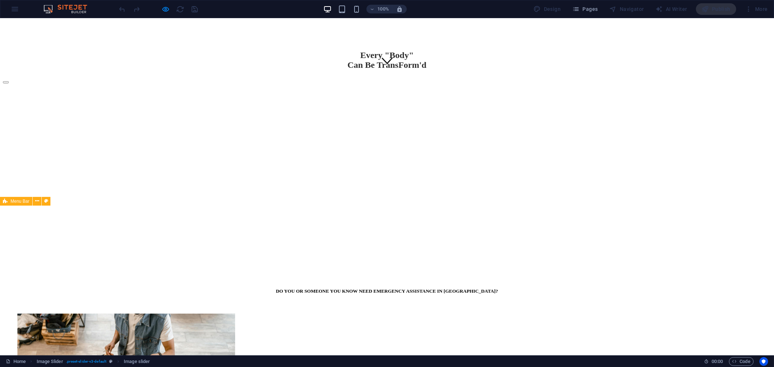
scroll to position [399, 0]
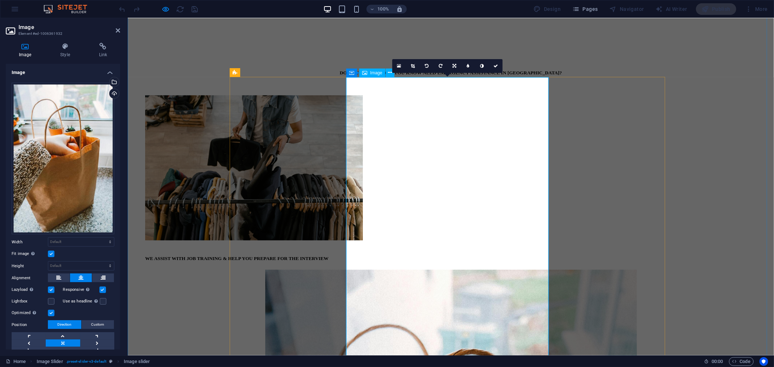
scroll to position [520, 0]
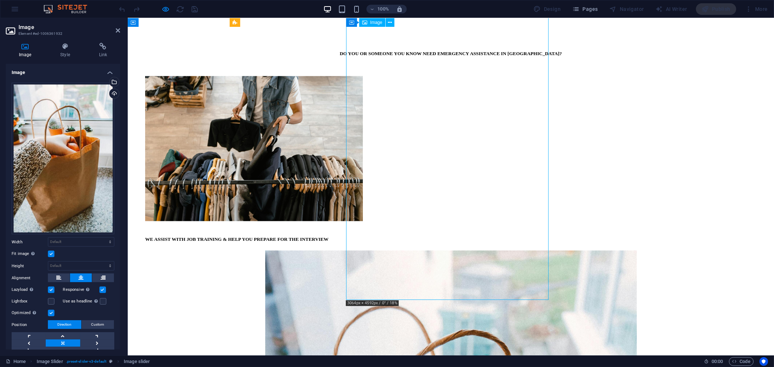
click at [72, 198] on div "Drag files here, click to choose files or select files from Files or our free s…" at bounding box center [63, 159] width 103 height 152
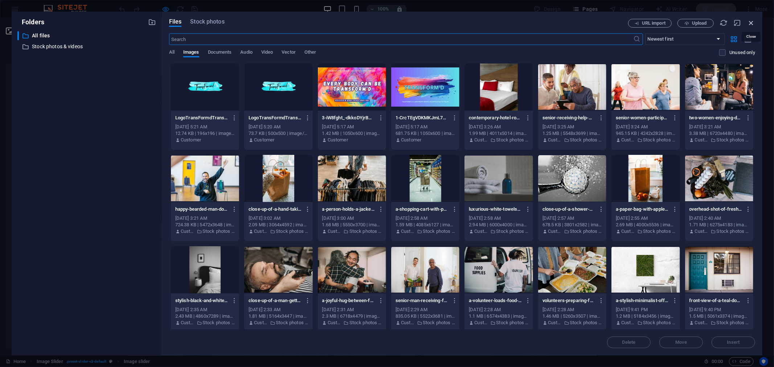
click at [750, 23] on icon "button" at bounding box center [751, 23] width 8 height 8
select select "image"
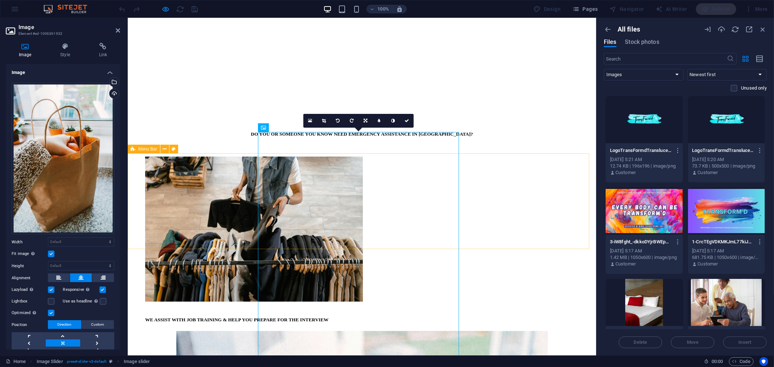
scroll to position [359, 0]
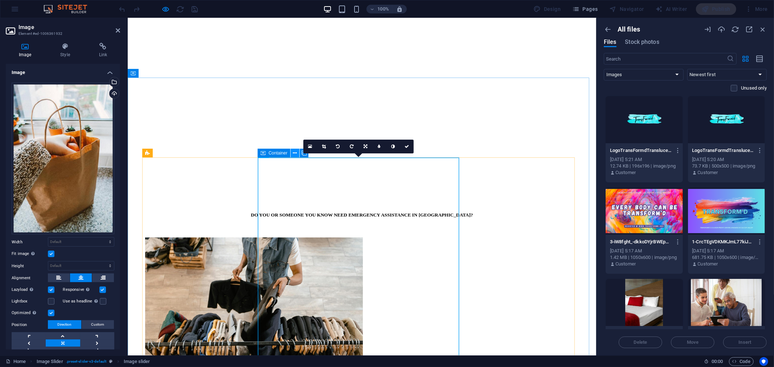
click at [296, 153] on icon at bounding box center [295, 154] width 4 height 8
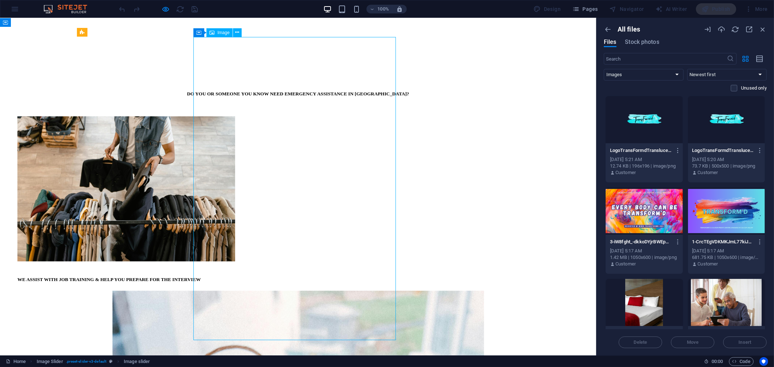
scroll to position [482, 0]
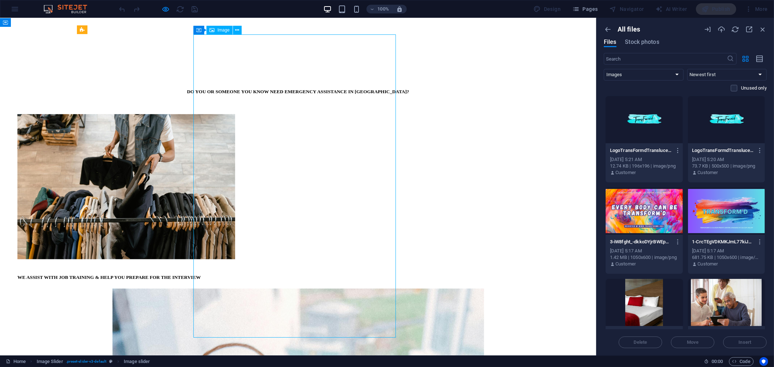
drag, startPoint x: 368, startPoint y: 331, endPoint x: 366, endPoint y: 284, distance: 46.9
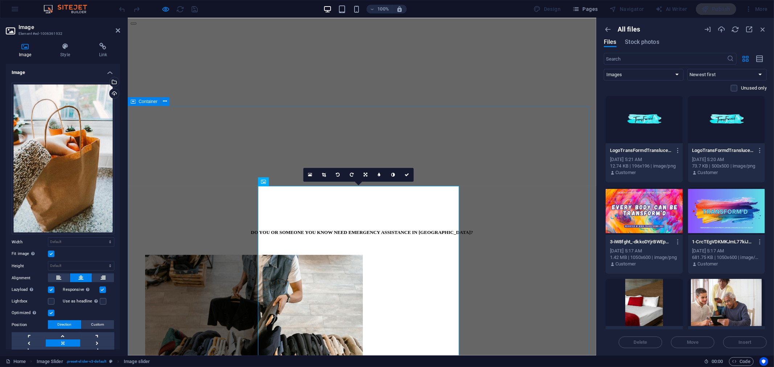
scroll to position [321, 0]
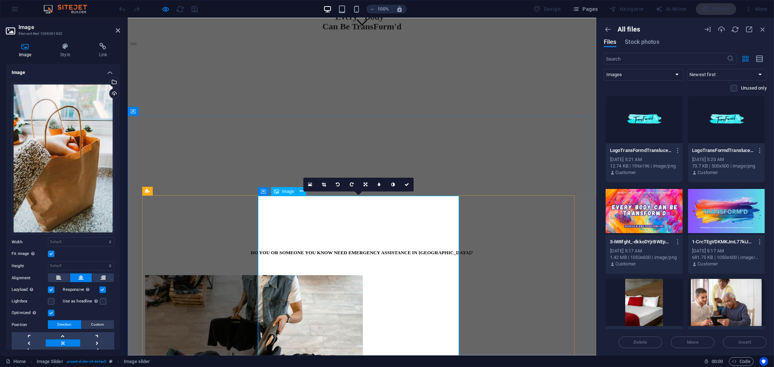
click at [295, 193] on icon at bounding box center [295, 191] width 4 height 8
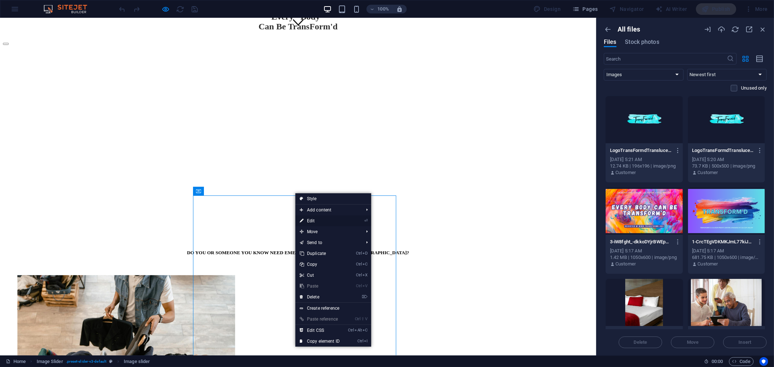
click at [311, 220] on link "⏎ Edit" at bounding box center [319, 221] width 49 height 11
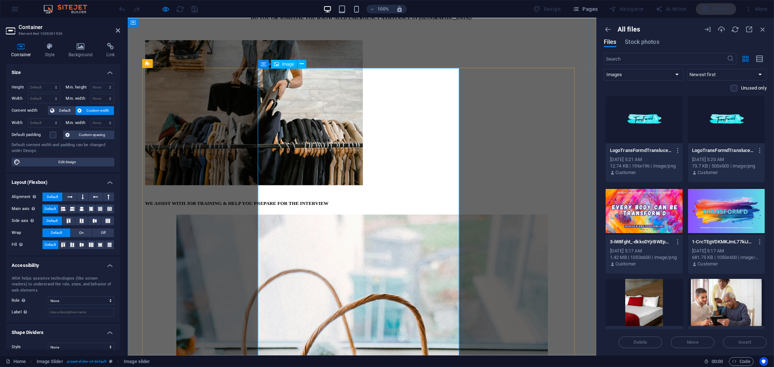
scroll to position [603, 0]
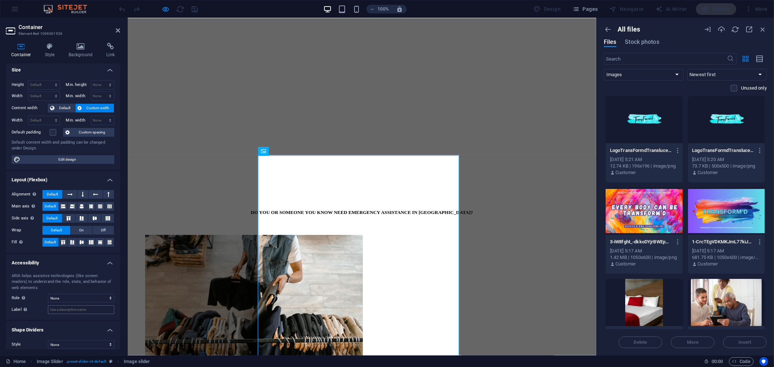
scroll to position [8, 0]
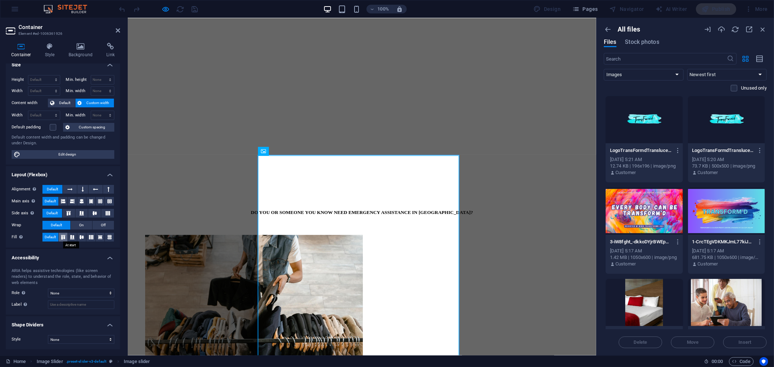
click at [63, 237] on icon at bounding box center [63, 237] width 9 height 4
click at [71, 238] on icon at bounding box center [72, 237] width 9 height 4
click at [46, 238] on span "Default" at bounding box center [50, 237] width 11 height 9
click at [79, 52] on h4 "Background" at bounding box center [82, 50] width 38 height 15
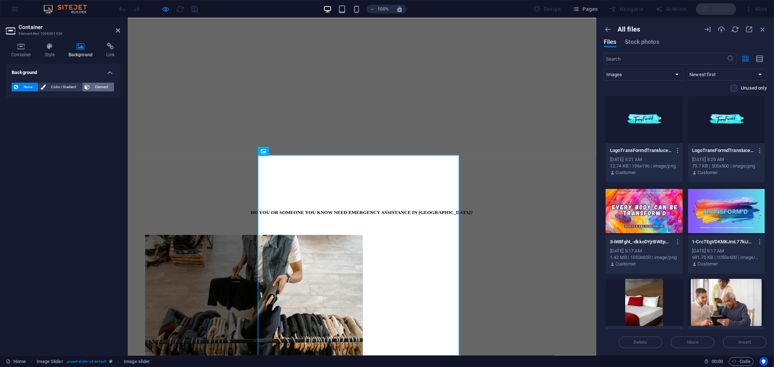
click at [98, 86] on span "Element" at bounding box center [102, 87] width 20 height 9
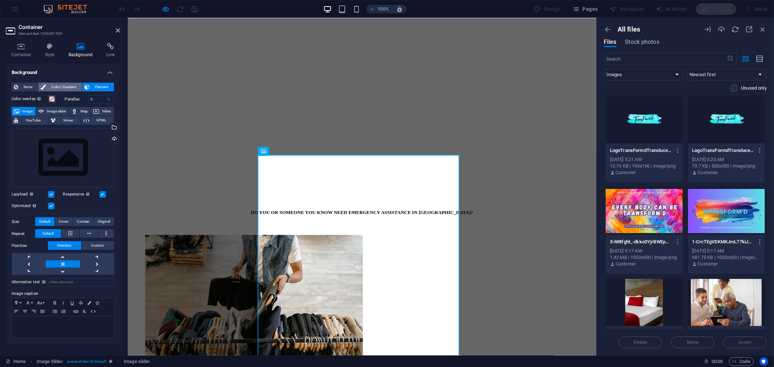
click at [69, 87] on span "Color / Gradient" at bounding box center [64, 87] width 32 height 9
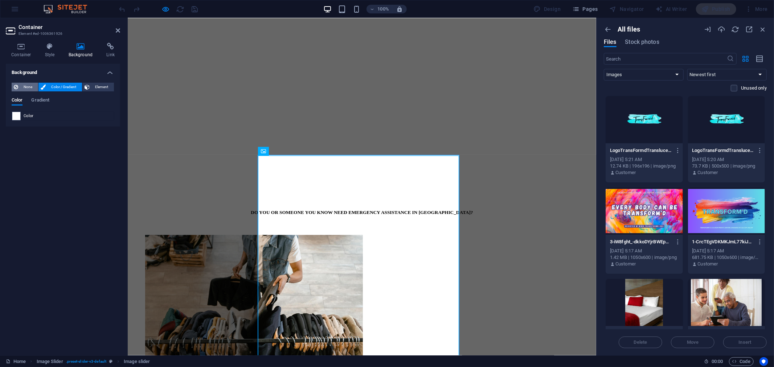
click at [25, 86] on span "None" at bounding box center [28, 87] width 16 height 9
click at [118, 28] on icon at bounding box center [118, 31] width 4 height 6
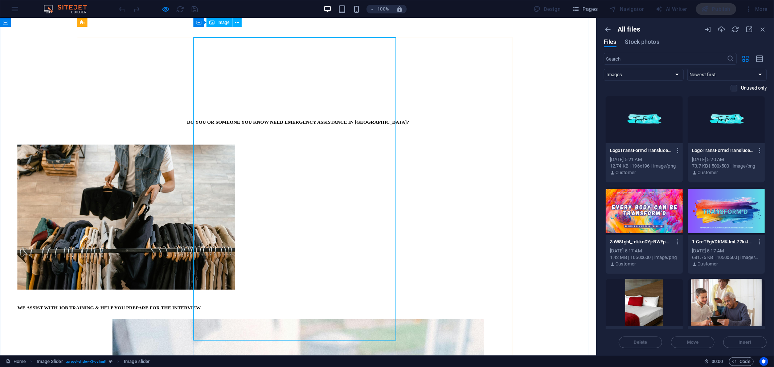
scroll to position [361, 0]
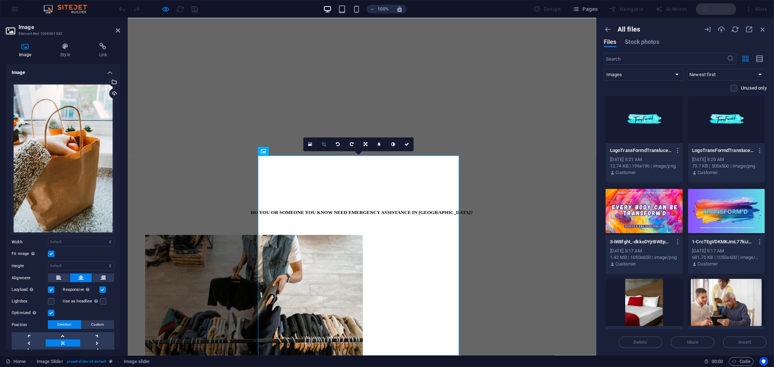
click at [323, 147] on link at bounding box center [324, 145] width 14 height 14
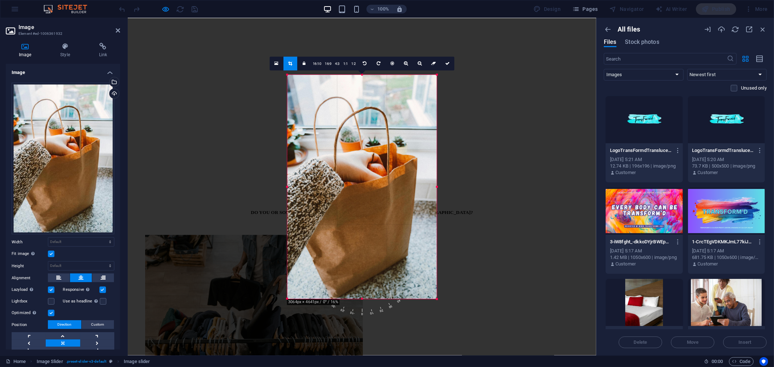
drag, startPoint x: 450, startPoint y: 321, endPoint x: 420, endPoint y: 278, distance: 53.2
click at [420, 278] on div "180 170 160 150 140 130 120 110 100 90 80 70 60 50 40 30 20 10 0 -10 -20 -30 -4…" at bounding box center [362, 187] width 150 height 224
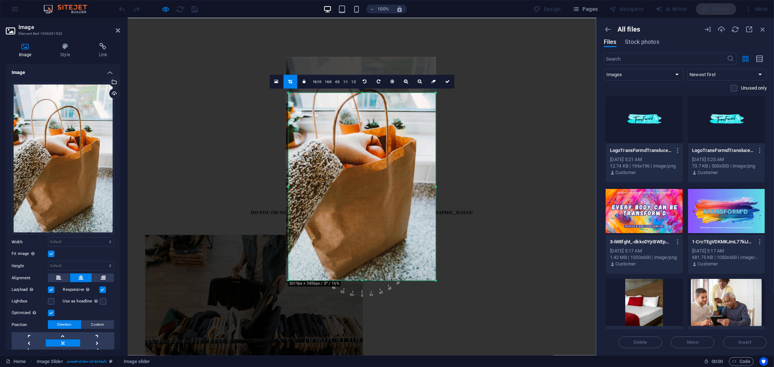
drag, startPoint x: 287, startPoint y: 75, endPoint x: 290, endPoint y: 111, distance: 36.0
click at [290, 111] on div "180 170 160 150 140 130 120 110 100 90 80 70 60 50 40 30 20 10 0 -10 -20 -30 -4…" at bounding box center [361, 187] width 147 height 188
click at [457, 203] on div at bounding box center [362, 267] width 468 height 499
click at [449, 86] on link at bounding box center [448, 82] width 14 height 14
type input "406"
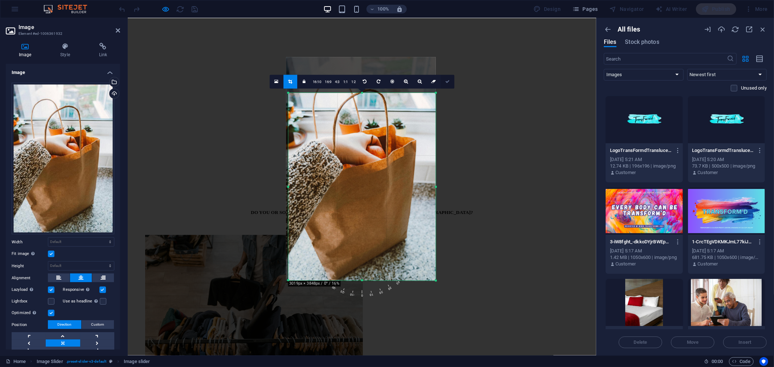
select select "px"
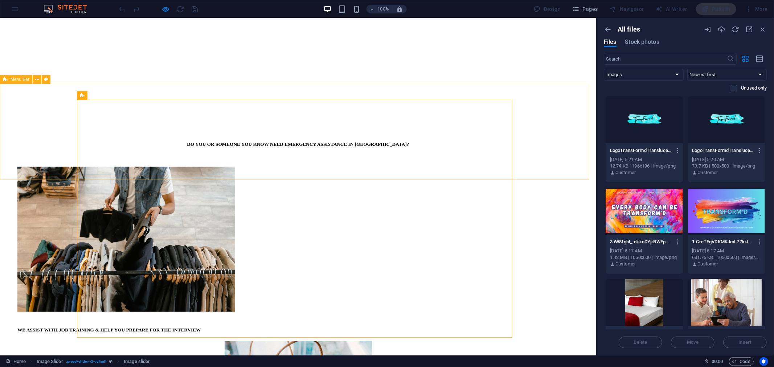
scroll to position [240, 0]
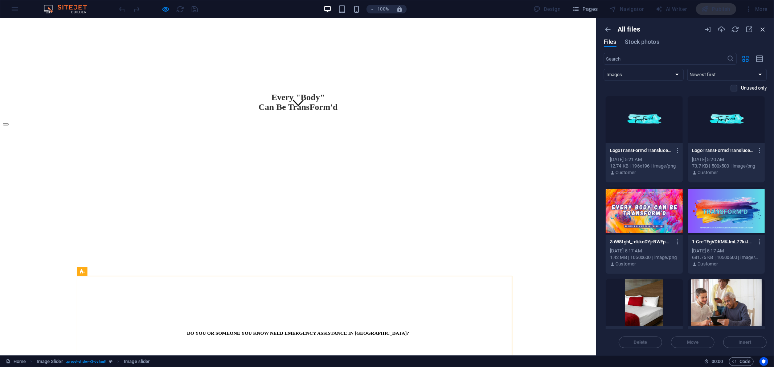
click at [765, 27] on icon "button" at bounding box center [763, 29] width 8 height 8
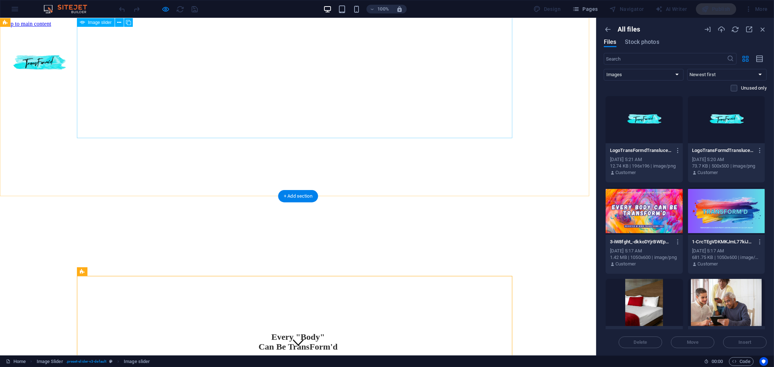
scroll to position [0, 0]
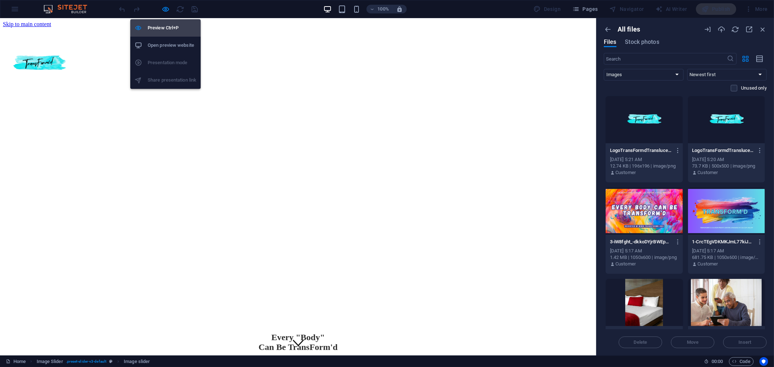
click at [166, 28] on h6 "Preview Ctrl+P" at bounding box center [172, 28] width 49 height 9
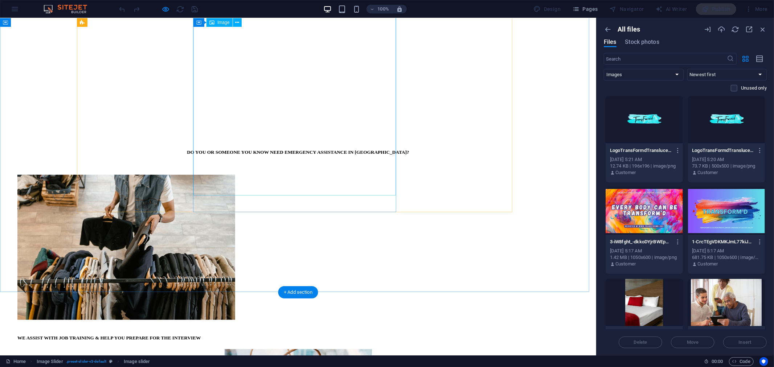
scroll to position [363, 0]
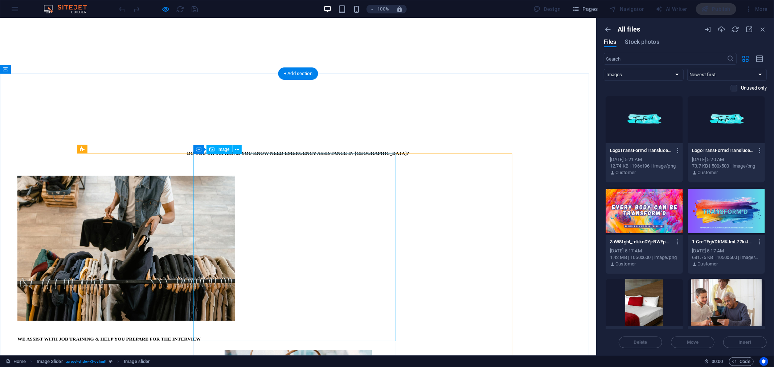
click at [200, 149] on icon at bounding box center [198, 149] width 5 height 9
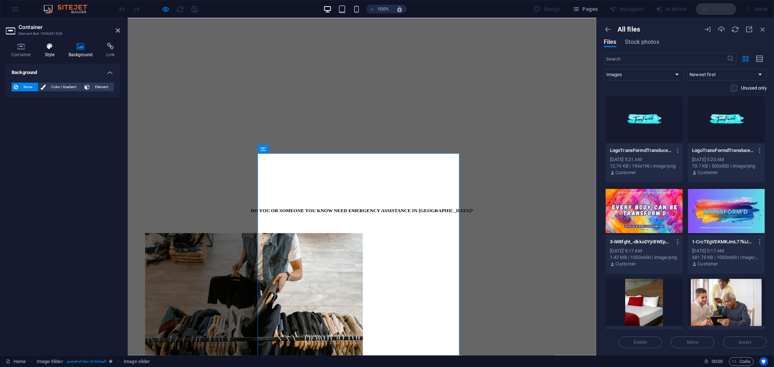
click at [48, 51] on h4 "Style" at bounding box center [52, 50] width 24 height 15
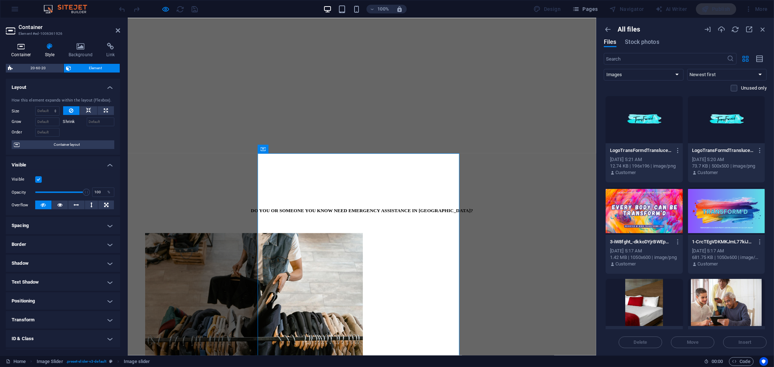
click at [23, 49] on icon at bounding box center [21, 46] width 31 height 7
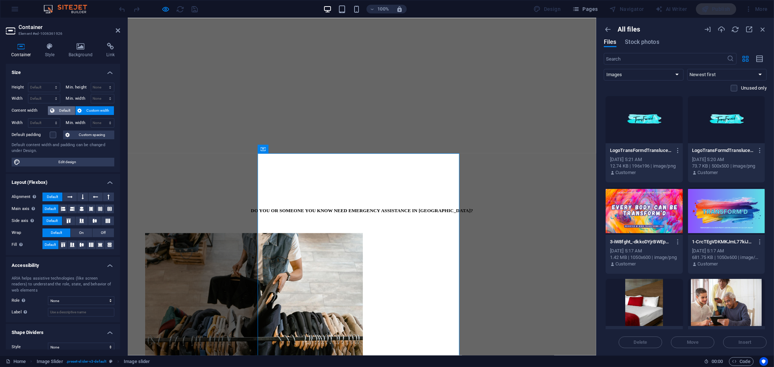
click at [58, 108] on span "Default" at bounding box center [65, 110] width 16 height 9
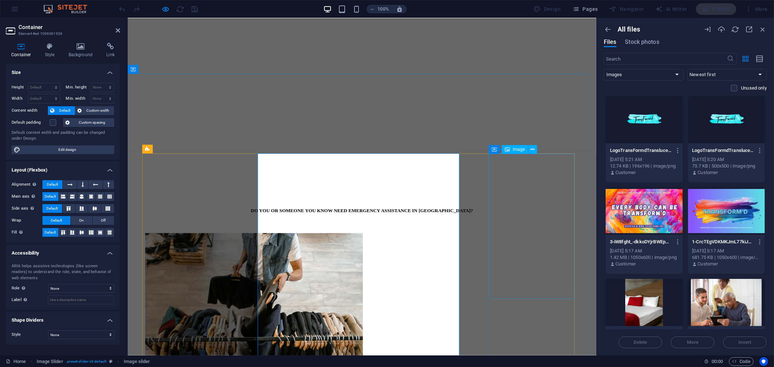
select select "px"
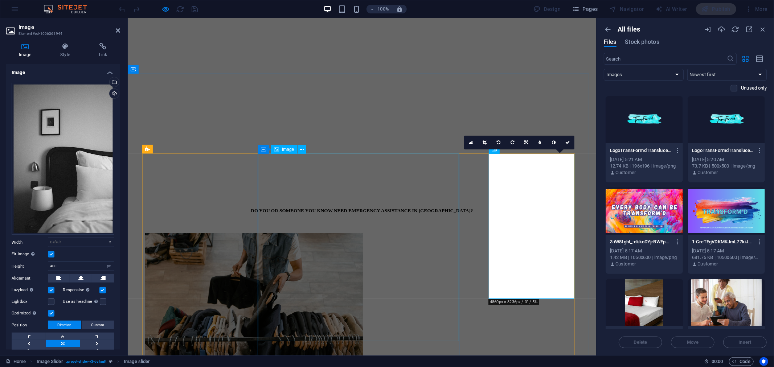
select select "px"
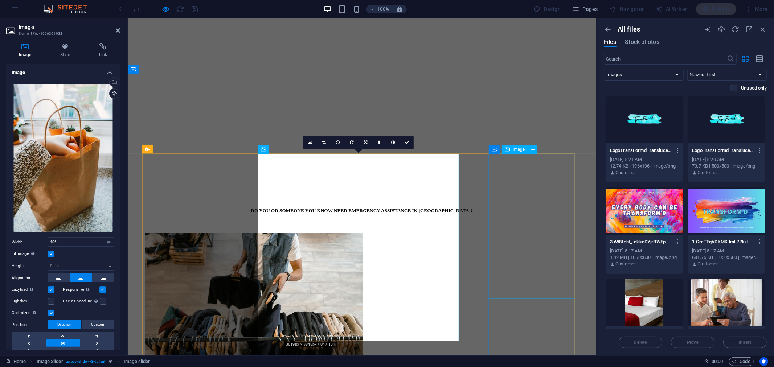
select select "px"
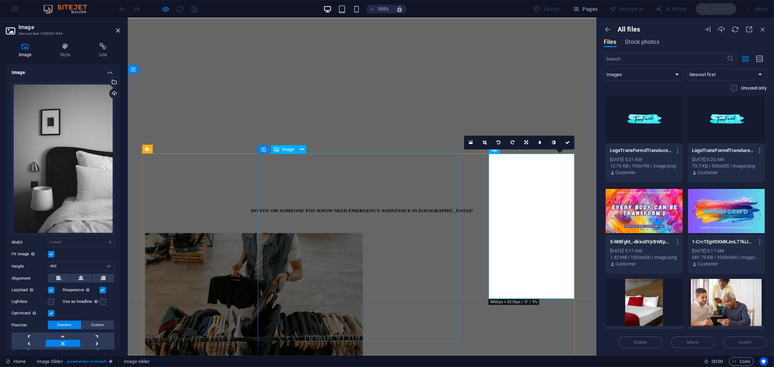
select select "px"
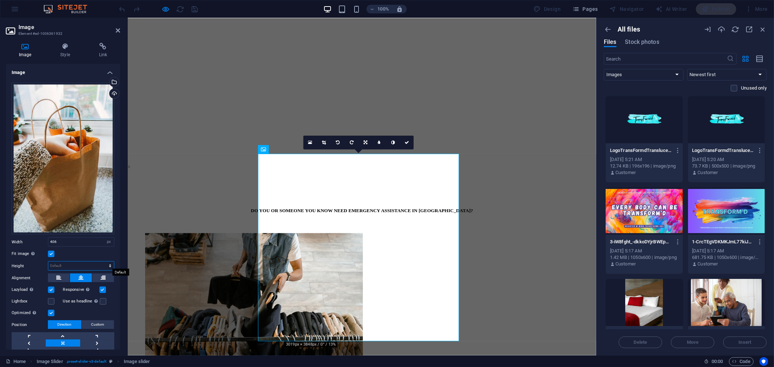
click at [89, 262] on select "Default auto px" at bounding box center [81, 266] width 66 height 9
click at [82, 263] on select "Default auto px" at bounding box center [81, 266] width 66 height 9
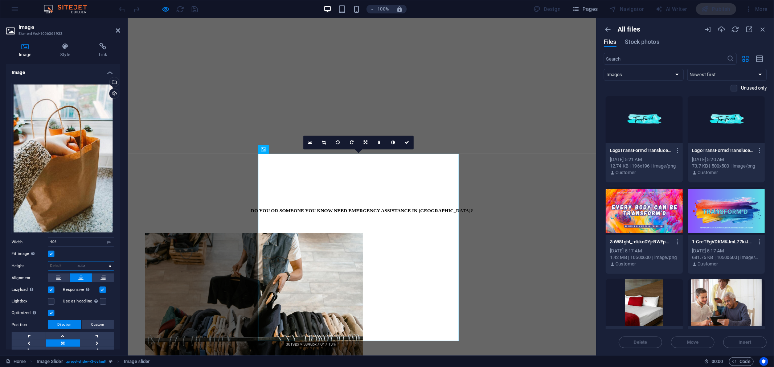
click at [48, 262] on select "Default auto px" at bounding box center [81, 266] width 66 height 9
click at [95, 263] on select "Default auto px" at bounding box center [81, 266] width 66 height 9
click at [48, 262] on select "Default auto px" at bounding box center [81, 266] width 66 height 9
click at [80, 262] on select "Default auto px" at bounding box center [81, 266] width 66 height 9
select select "px"
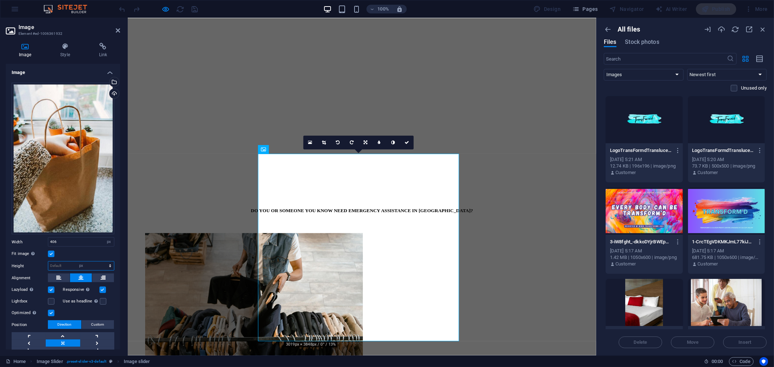
click at [102, 262] on select "Default auto px" at bounding box center [81, 266] width 66 height 9
type input "400"
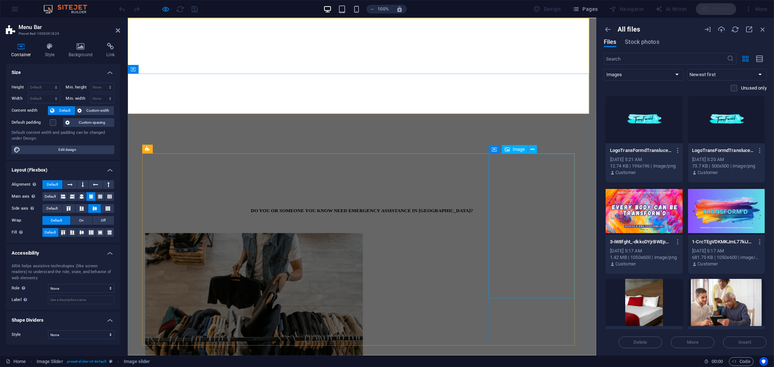
select select "px"
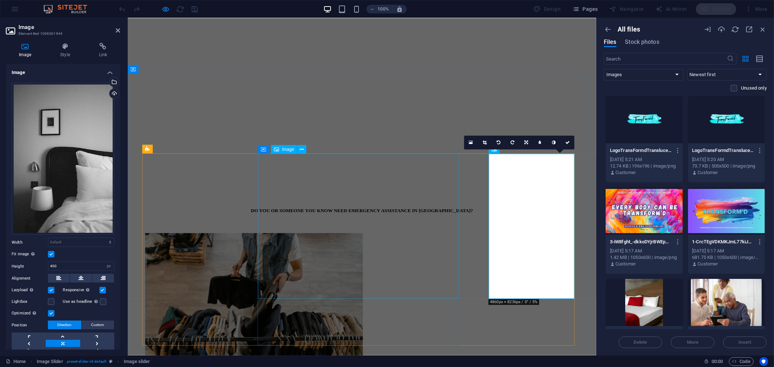
select select "px"
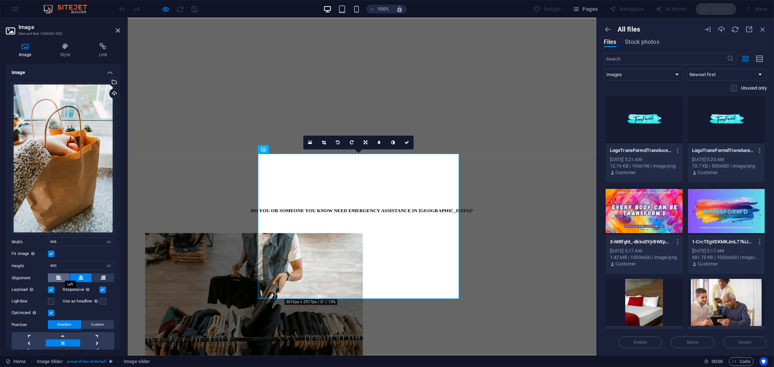
click at [58, 274] on icon at bounding box center [58, 278] width 5 height 9
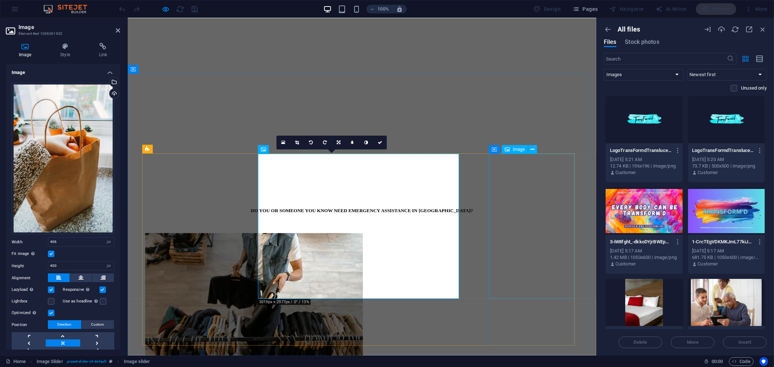
select select "px"
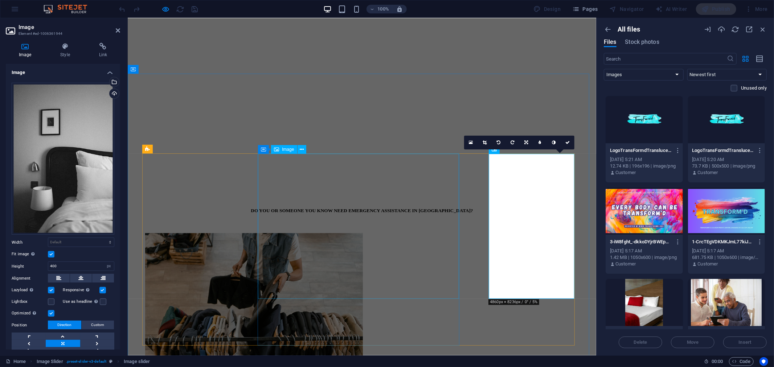
select select "px"
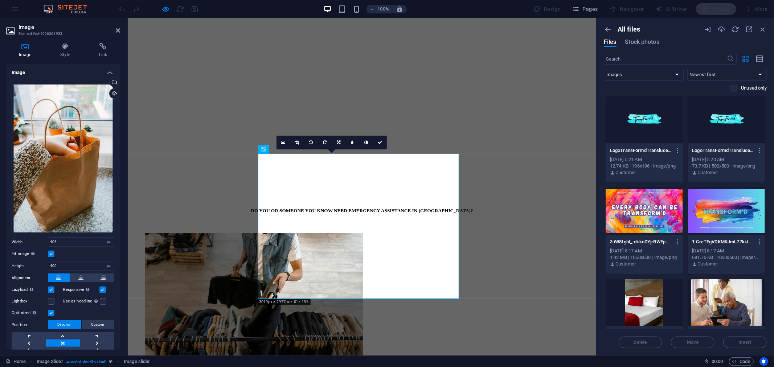
click at [61, 277] on button at bounding box center [59, 278] width 22 height 9
click at [80, 276] on icon at bounding box center [80, 278] width 5 height 9
click at [94, 275] on button at bounding box center [103, 278] width 22 height 9
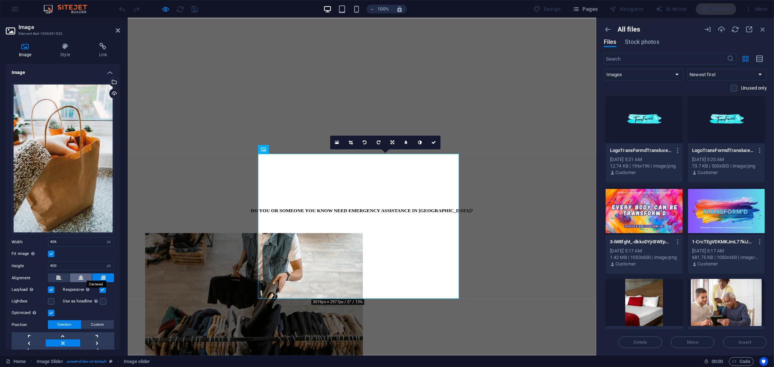
click at [78, 275] on icon at bounding box center [80, 278] width 5 height 9
click at [59, 277] on icon at bounding box center [58, 278] width 5 height 9
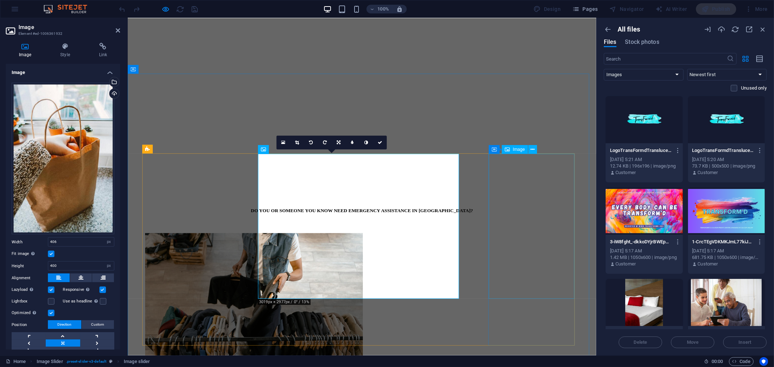
select select "px"
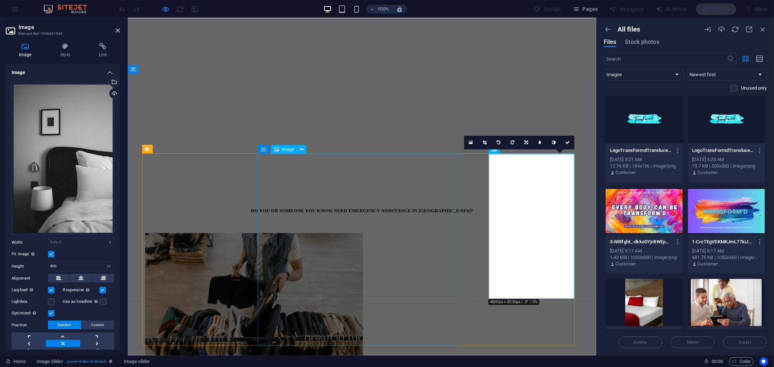
select select "px"
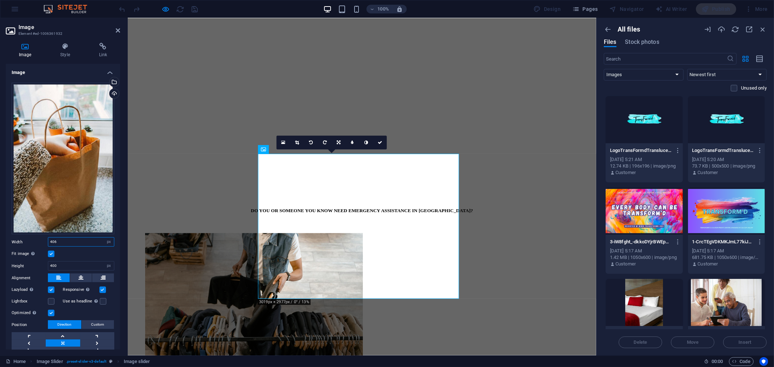
click at [64, 238] on input "406" at bounding box center [81, 242] width 66 height 9
type input "4"
click at [96, 253] on div "Fit image Automatically fit image to a fixed width and height" at bounding box center [63, 254] width 103 height 9
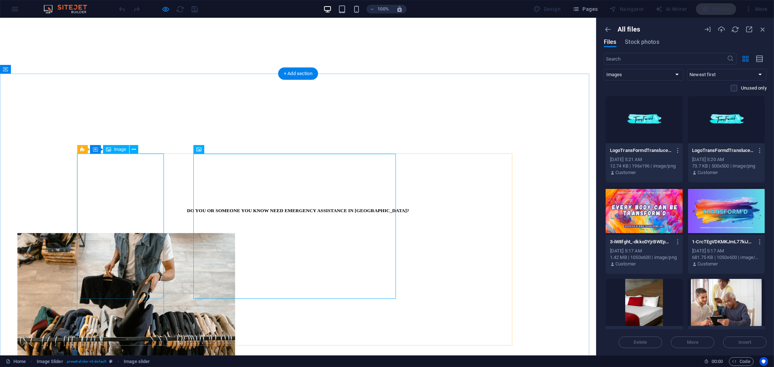
click at [147, 245] on figure at bounding box center [297, 306] width 561 height 147
select select "px"
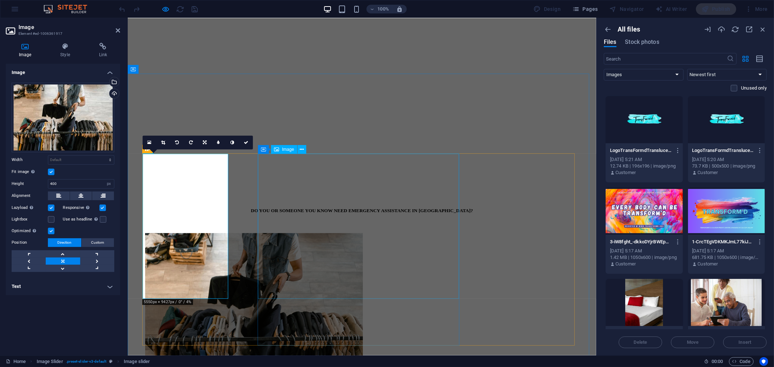
select select "px"
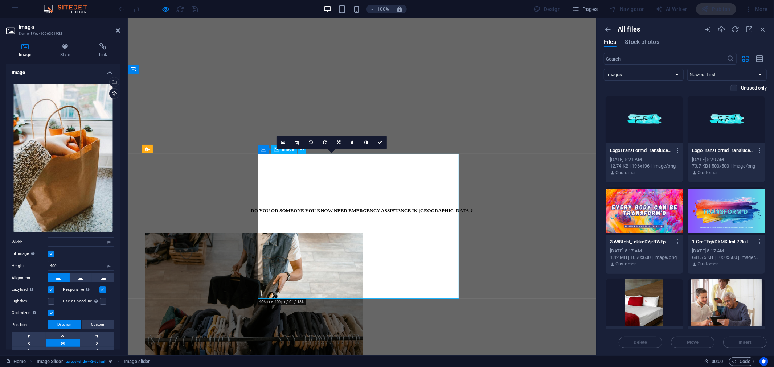
type input "406"
drag, startPoint x: 70, startPoint y: 241, endPoint x: 44, endPoint y: 241, distance: 26.1
click at [44, 241] on div "Width 406 Default auto px rem % em vh vw" at bounding box center [63, 241] width 103 height 9
click at [106, 239] on select "Default auto px rem % em vh vw" at bounding box center [109, 242] width 10 height 9
click at [104, 238] on select "Default auto px rem % em vh vw" at bounding box center [109, 242] width 10 height 9
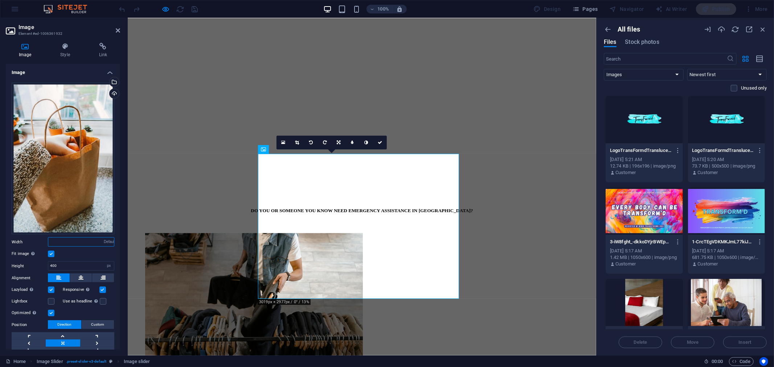
select select "DISABLED_OPTION_VALUE"
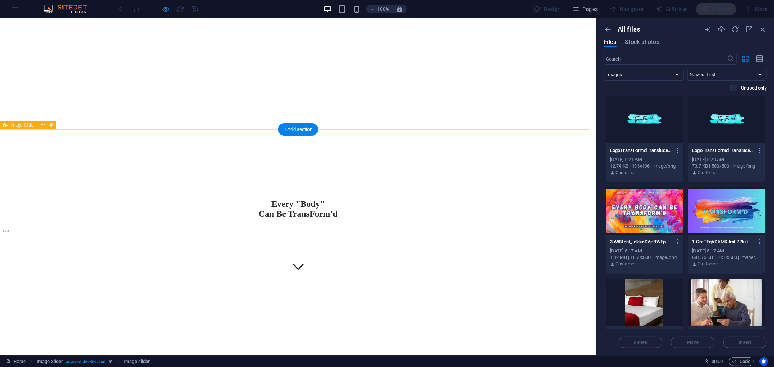
scroll to position [81, 0]
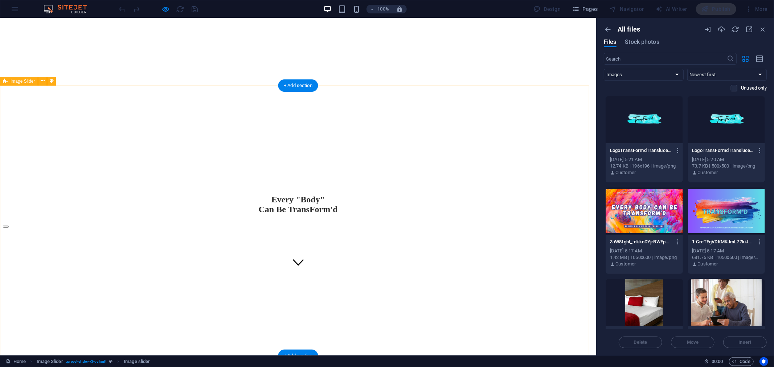
click at [52, 221] on div "1 2 3 4 5 6 7 8 9 10 11 12 13 14 15 16 17 18 19 20 21 22 23 24 25 26 27 28 29 3…" at bounding box center [298, 293] width 590 height 145
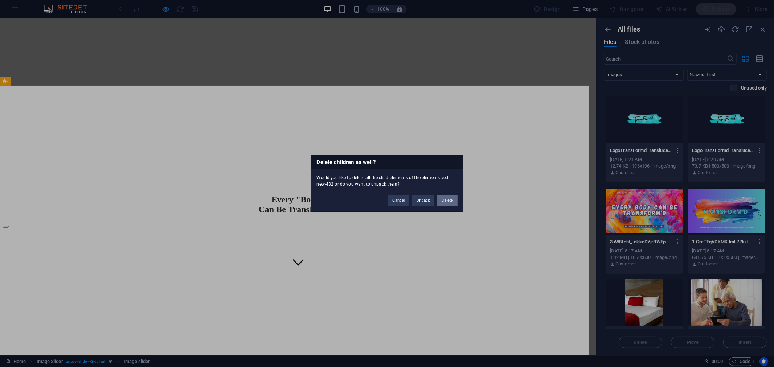
click at [449, 201] on button "Delete" at bounding box center [447, 200] width 20 height 11
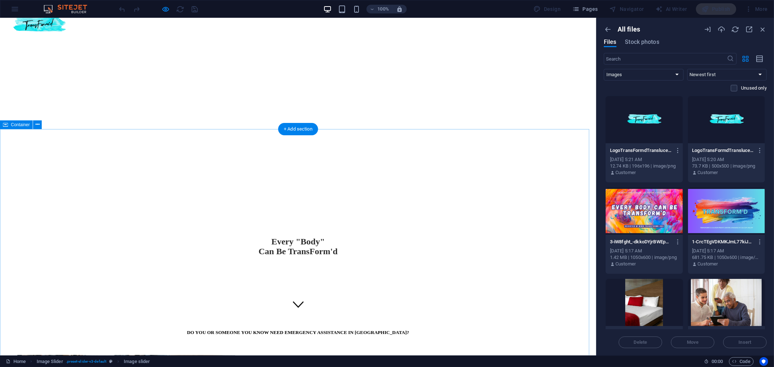
scroll to position [0, 0]
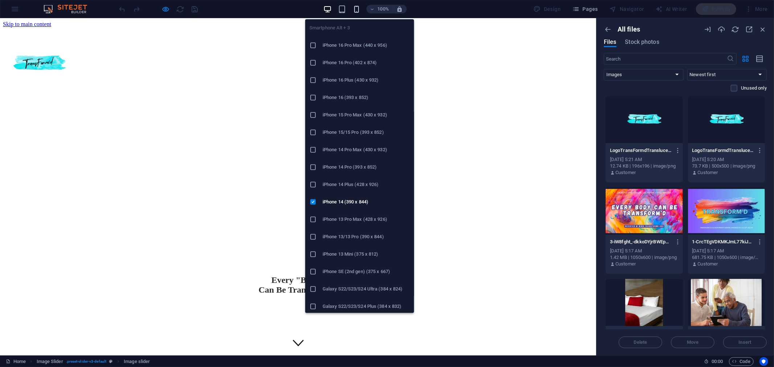
click at [357, 5] on icon "button" at bounding box center [356, 9] width 8 height 8
click at [357, 8] on icon "button" at bounding box center [356, 9] width 8 height 8
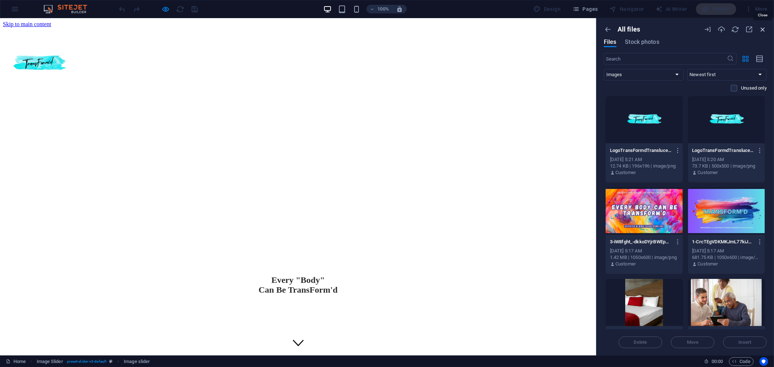
click at [762, 30] on icon "button" at bounding box center [763, 29] width 8 height 8
click at [763, 29] on icon "button" at bounding box center [763, 29] width 8 height 8
click at [764, 29] on icon "button" at bounding box center [763, 29] width 8 height 8
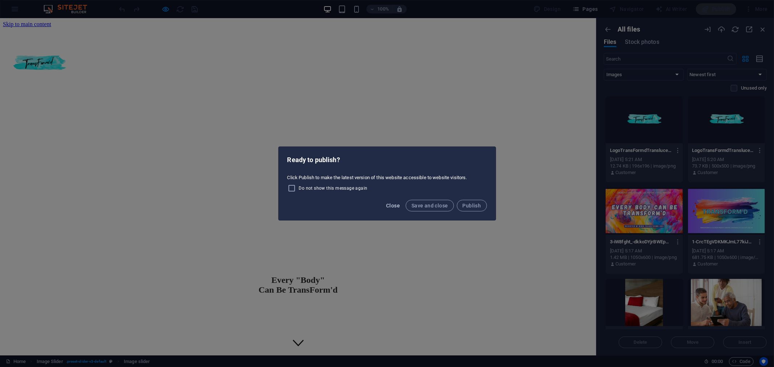
click at [397, 207] on span "Close" at bounding box center [393, 206] width 14 height 6
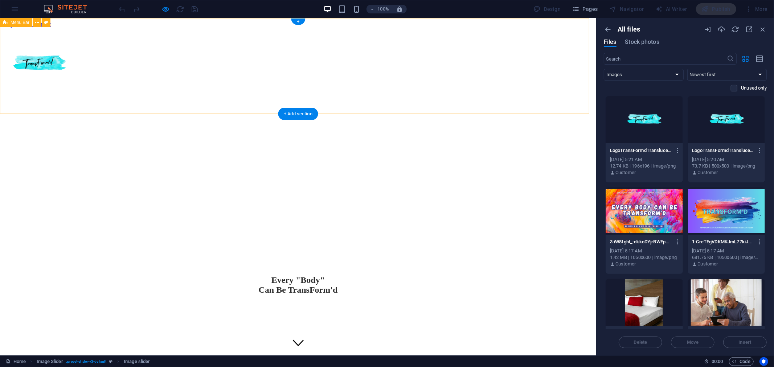
click at [63, 45] on div at bounding box center [298, 64] width 590 height 74
click at [198, 55] on div at bounding box center [298, 64] width 590 height 74
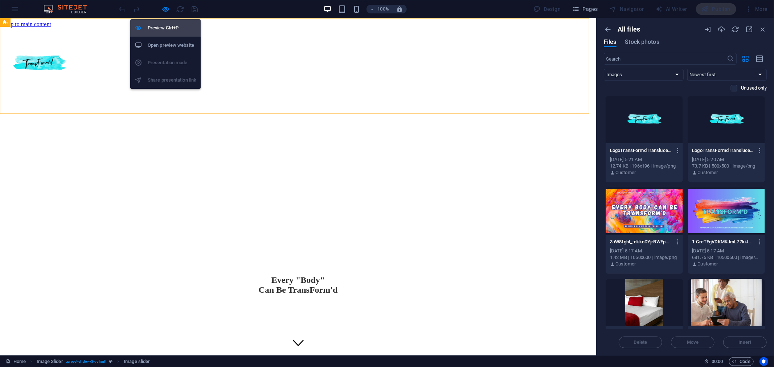
click at [167, 27] on h6 "Preview Ctrl+P" at bounding box center [172, 28] width 49 height 9
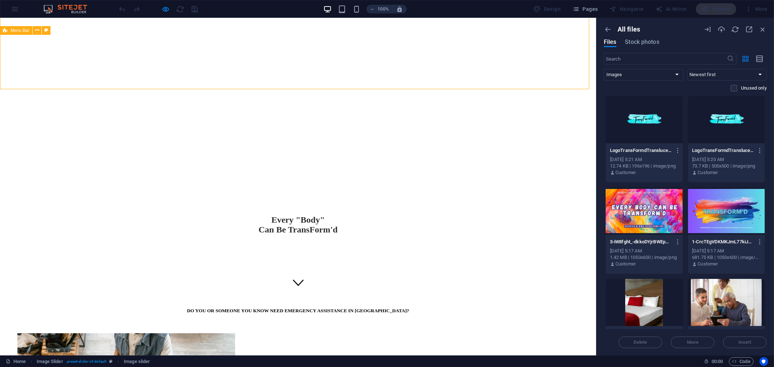
scroll to position [41, 0]
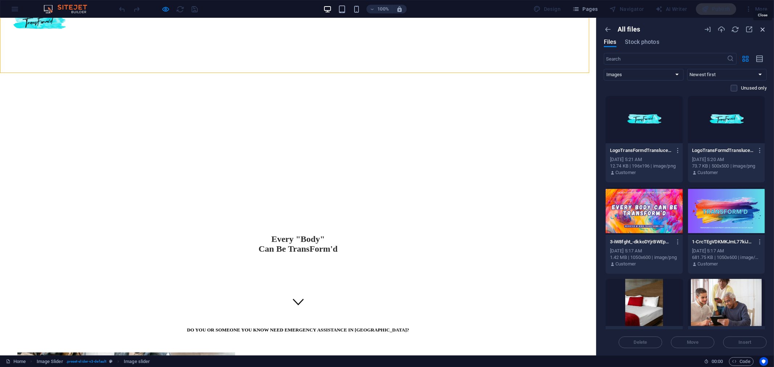
click at [763, 29] on icon "button" at bounding box center [763, 29] width 8 height 8
